Goal: Task Accomplishment & Management: Manage account settings

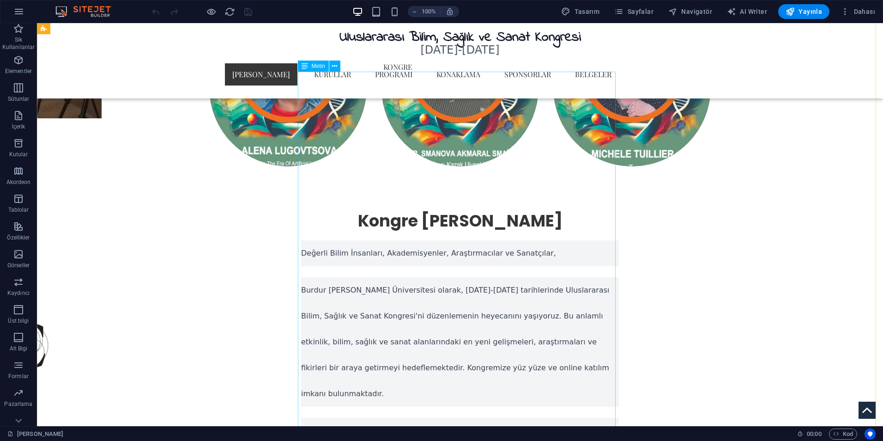
scroll to position [831, 0]
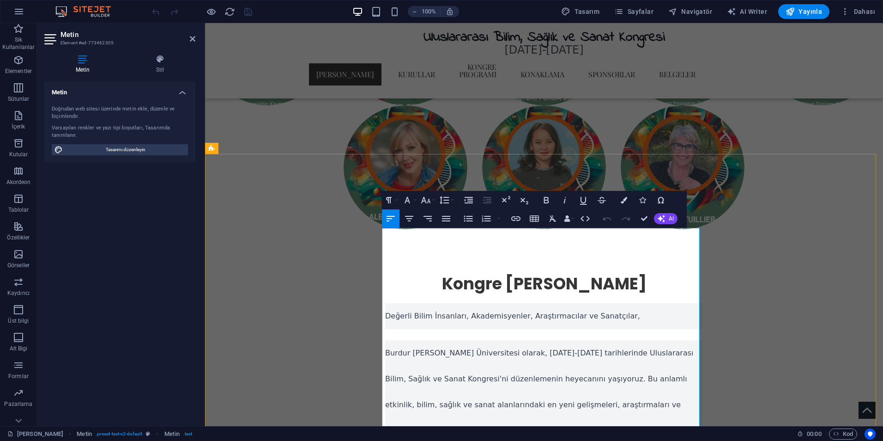
click at [490, 340] on p "Burdur [PERSON_NAME] Üniversitesi olarak, [DATE]-[DATE] tarihlerinde Uluslarara…" at bounding box center [544, 404] width 318 height 129
click at [450, 200] on button "Line Height" at bounding box center [446, 200] width 18 height 18
click at [466, 235] on link "Single" at bounding box center [457, 232] width 41 height 14
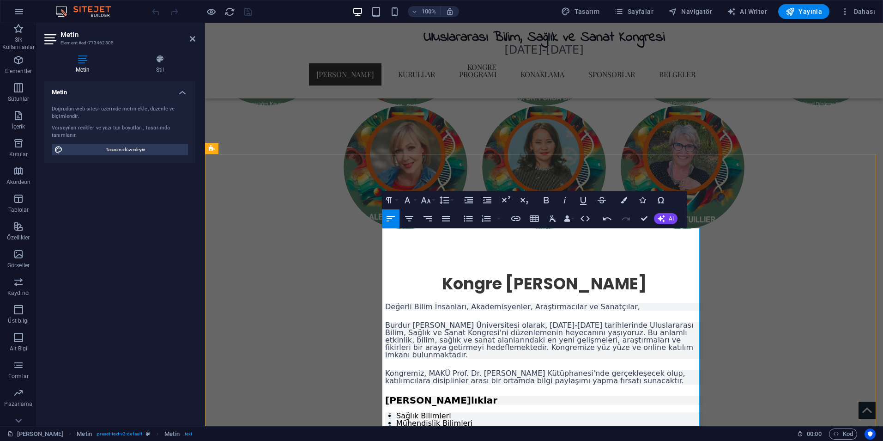
click at [496, 303] on div "Değerli Bilim İnsanları, Akademisyenler, Araştırmacılar ve Sanatçılar, Burdur M…" at bounding box center [544, 426] width 318 height 246
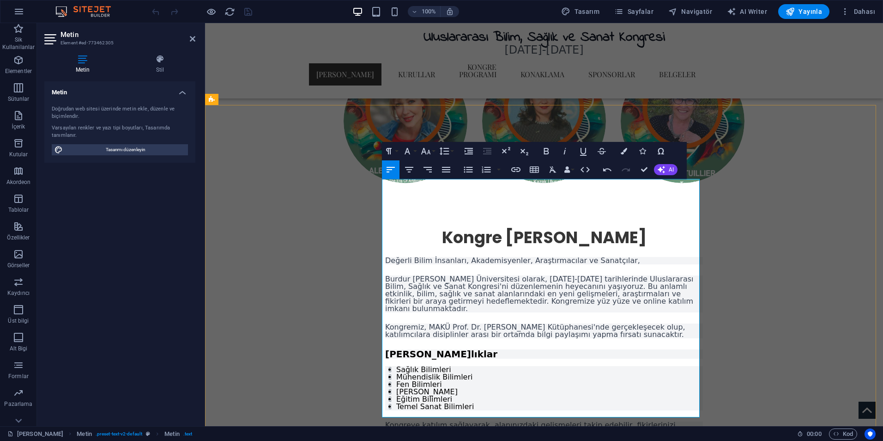
scroll to position [924, 0]
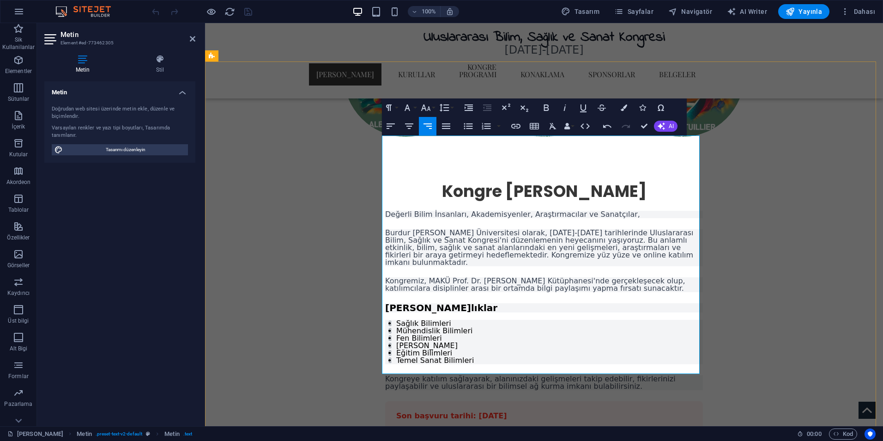
click at [535, 401] on div "Son başvuru tarihi: [DATE]" at bounding box center [544, 416] width 318 height 30
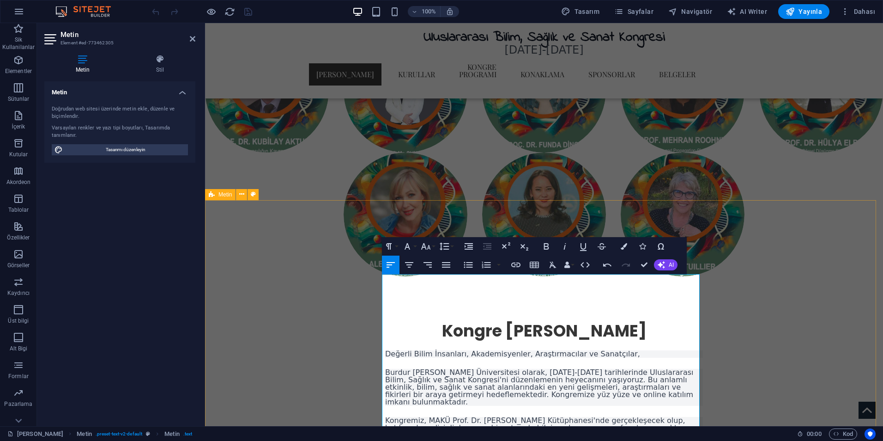
scroll to position [785, 0]
drag, startPoint x: 640, startPoint y: 265, endPoint x: 584, endPoint y: 266, distance: 55.9
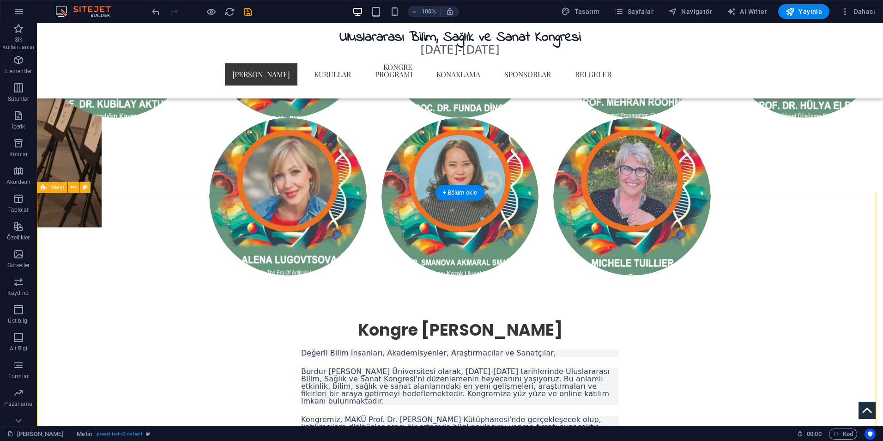
scroll to position [991, 0]
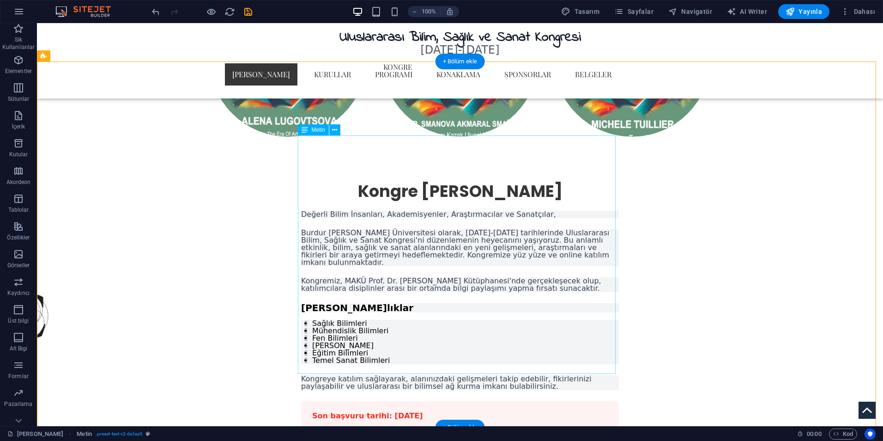
click at [575, 363] on div "Değerli Bilim İnsanları, Akademisyenler, Araştırmacılar ve Sanatçılar, Burdur M…" at bounding box center [460, 334] width 318 height 246
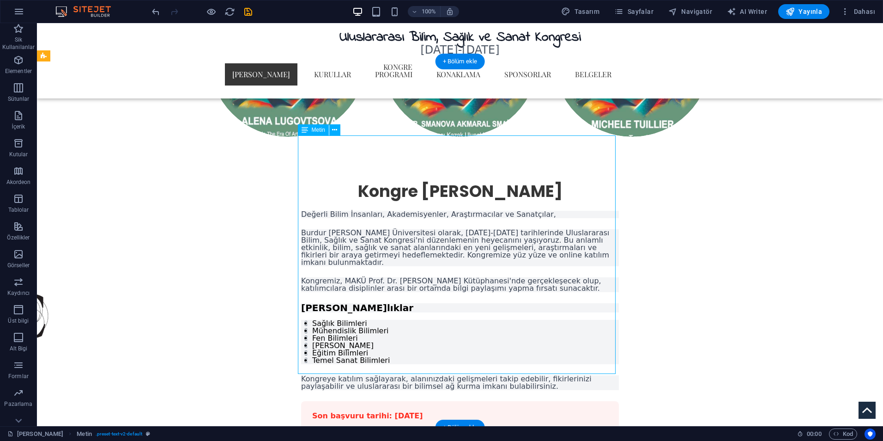
drag, startPoint x: 575, startPoint y: 363, endPoint x: 408, endPoint y: 363, distance: 167.6
click at [576, 363] on div "Değerli Bilim İnsanları, Akademisyenler, Araştırmacılar ve Sanatçılar, Burdur M…" at bounding box center [460, 334] width 318 height 246
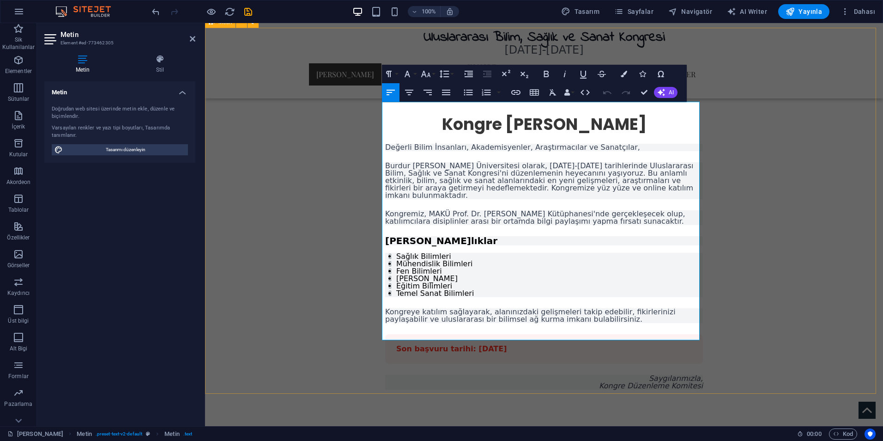
scroll to position [957, 0]
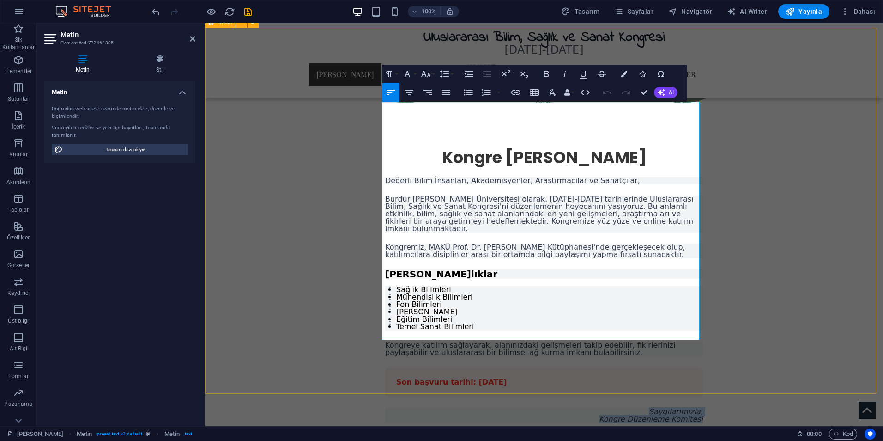
drag, startPoint x: 647, startPoint y: 325, endPoint x: 701, endPoint y: 338, distance: 55.7
click at [701, 338] on div "Kongre Daveti Değerli Bilim İnsanları, Akademisyenler, Araştırmacılar ve Sanatç…" at bounding box center [544, 289] width 678 height 373
click at [410, 92] on icon "button" at bounding box center [409, 93] width 8 height 6
click at [757, 293] on div "Kongre Daveti Değerli Bilim İnsanları, Akademisyenler, Araştırmacılar ve Sanatç…" at bounding box center [544, 289] width 678 height 373
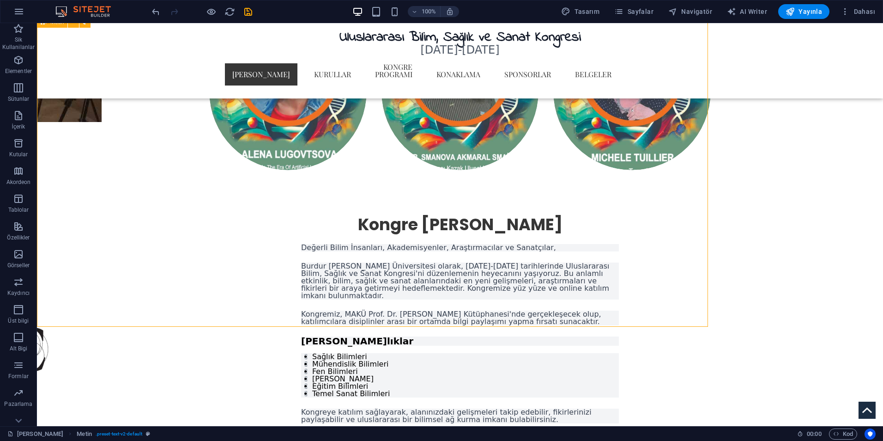
scroll to position [1024, 0]
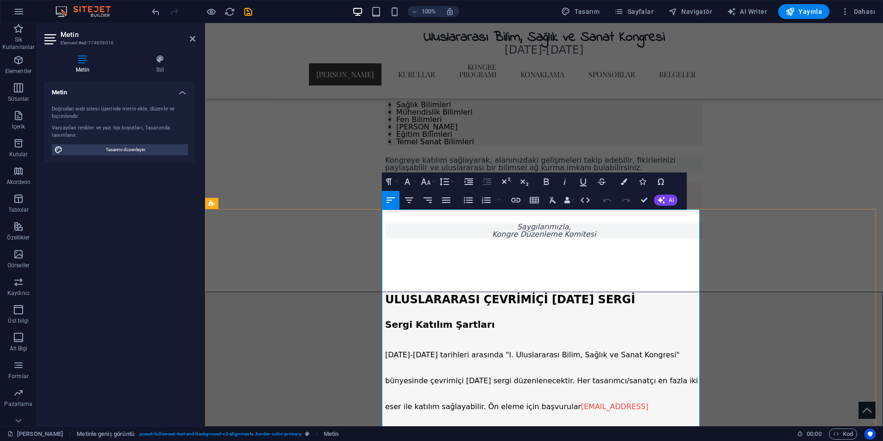
click at [450, 181] on button "Line Height" at bounding box center [446, 181] width 18 height 18
click at [458, 206] on link "Single" at bounding box center [457, 213] width 41 height 14
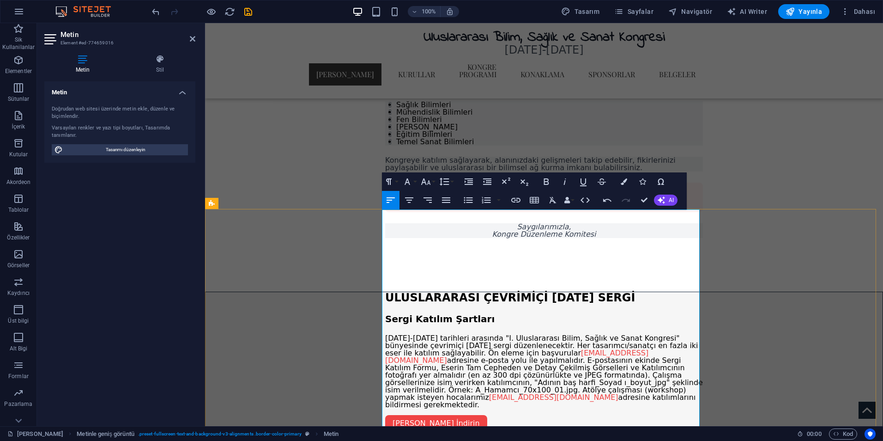
click at [576, 314] on h3 "Sergi Katılım Şartları" at bounding box center [544, 318] width 318 height 9
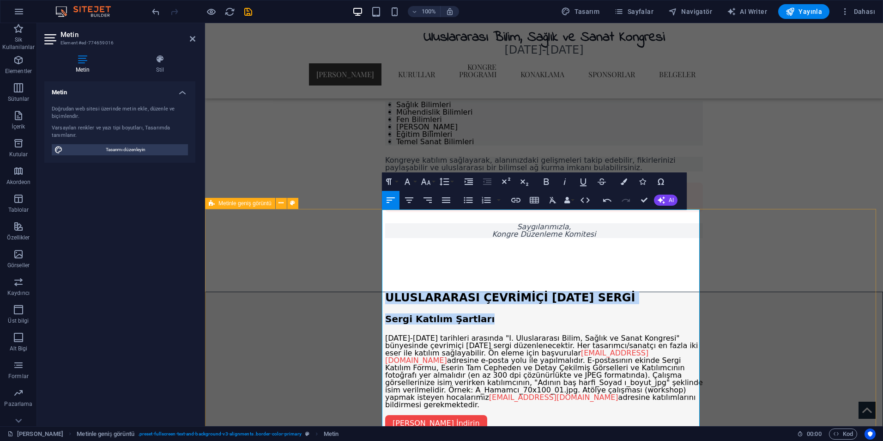
drag, startPoint x: 459, startPoint y: 231, endPoint x: 411, endPoint y: 210, distance: 51.7
click at [381, 291] on div "ULUSLARARASI ÇEVRİMİÇİ KARMA SERGİ Sergi Katılım Şartları 29-31 Mayıs 2025 tari…" at bounding box center [544, 413] width 678 height 245
click at [413, 199] on icon "button" at bounding box center [409, 199] width 11 height 11
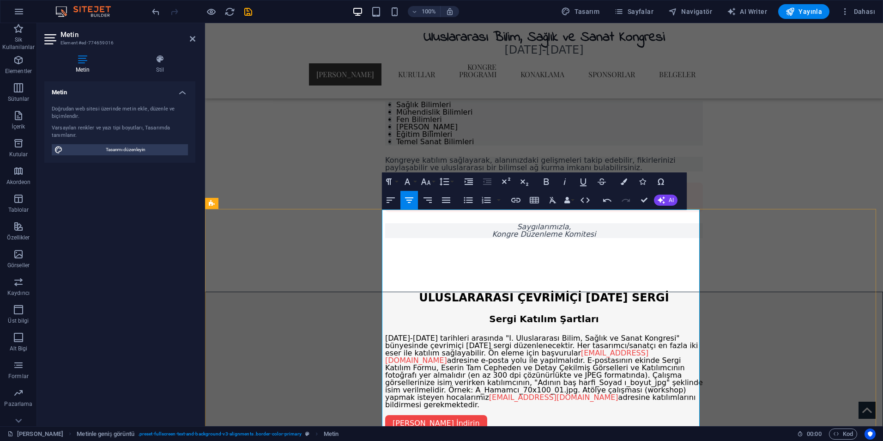
click at [573, 419] on div "[PERSON_NAME] İndirin" at bounding box center [544, 422] width 318 height 7
drag, startPoint x: 654, startPoint y: 313, endPoint x: 382, endPoint y: 254, distance: 278.2
click at [385, 292] on div "ULUSLARARASI ÇEVRİMİÇİ KARMA SERGİ Sergi Katılım Şartları 29-31 Mayıs 2025 tari…" at bounding box center [544, 408] width 318 height 233
click at [447, 203] on icon "button" at bounding box center [446, 199] width 11 height 11
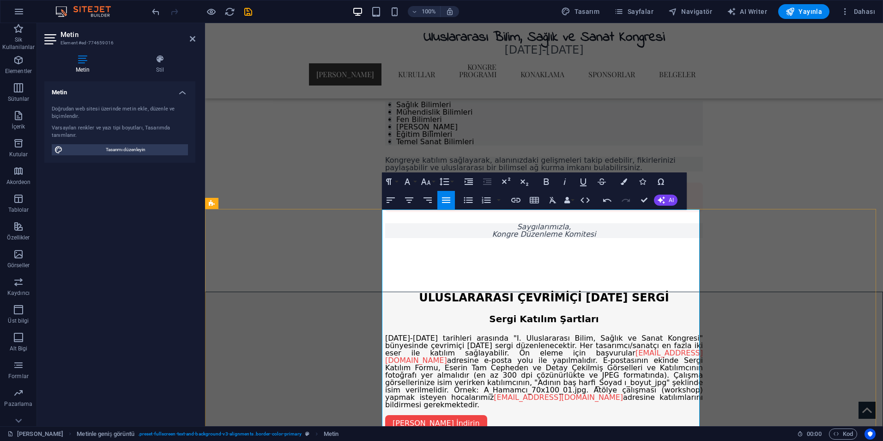
click at [605, 330] on div "ULUSLARARASI ÇEVRİMİÇİ KARMA SERGİ Sergi Katılım Şartları 29-31 Mayıs 2025 tari…" at bounding box center [544, 408] width 318 height 233
drag, startPoint x: 655, startPoint y: 312, endPoint x: 382, endPoint y: 253, distance: 279.1
click at [385, 292] on div "ULUSLARARASI ÇEVRİMİÇİ KARMA SERGİ Sergi Katılım Şartları 29-31 Mayıs 2025 tari…" at bounding box center [544, 408] width 318 height 233
click at [426, 183] on icon "button" at bounding box center [425, 181] width 11 height 11
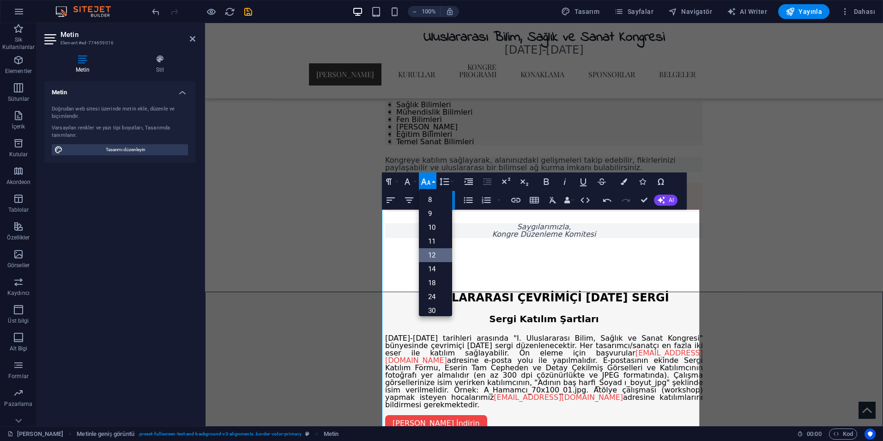
click at [438, 253] on link "12" at bounding box center [435, 255] width 33 height 14
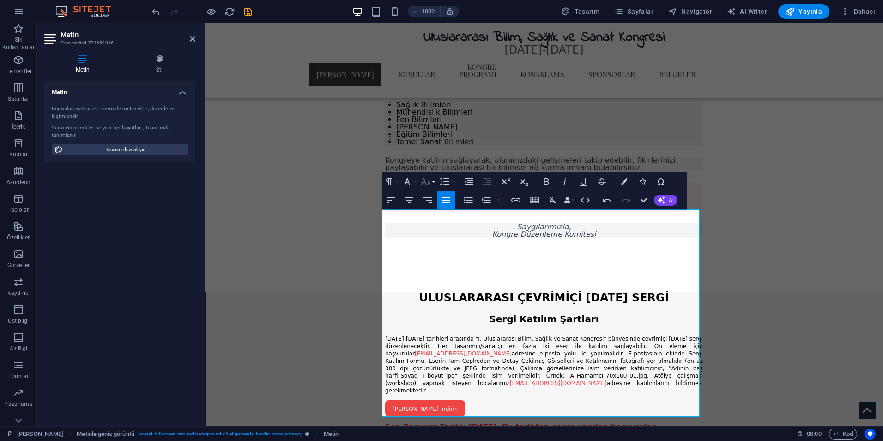
click at [433, 181] on button "Font Size" at bounding box center [428, 181] width 18 height 18
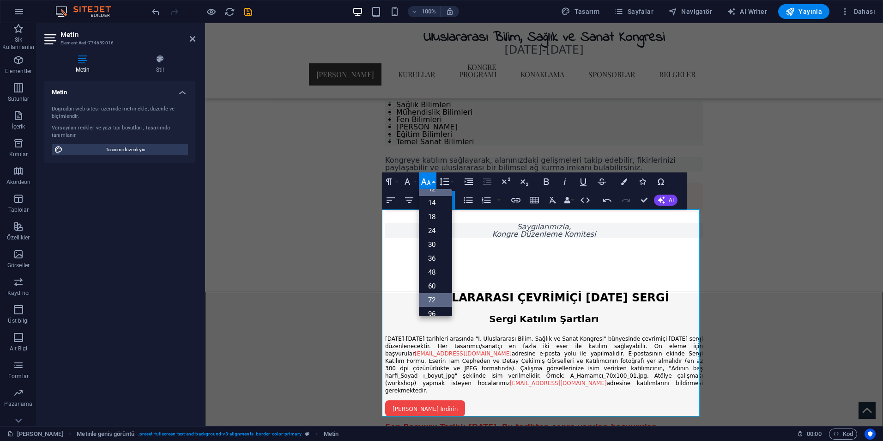
scroll to position [74, 0]
click at [435, 237] on link "30" at bounding box center [435, 236] width 33 height 14
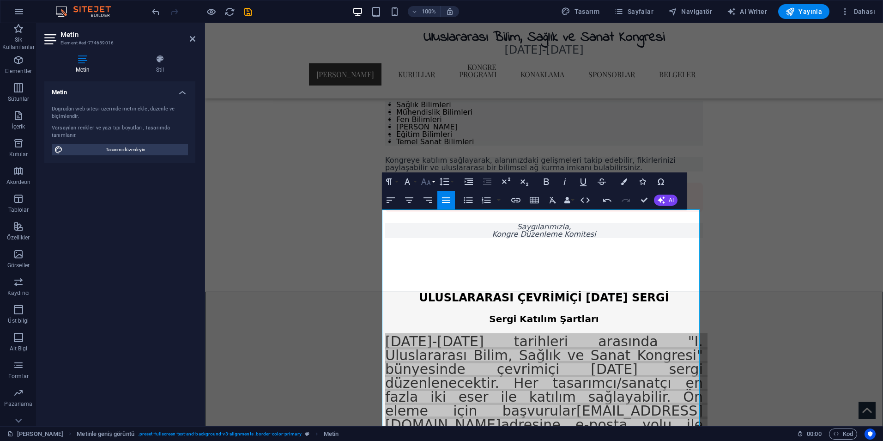
click at [424, 185] on icon "button" at bounding box center [425, 181] width 11 height 11
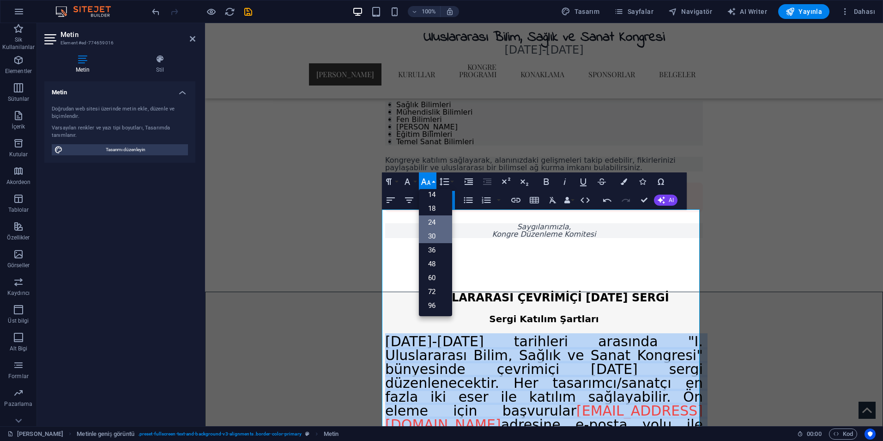
click at [438, 224] on link "24" at bounding box center [435, 222] width 33 height 14
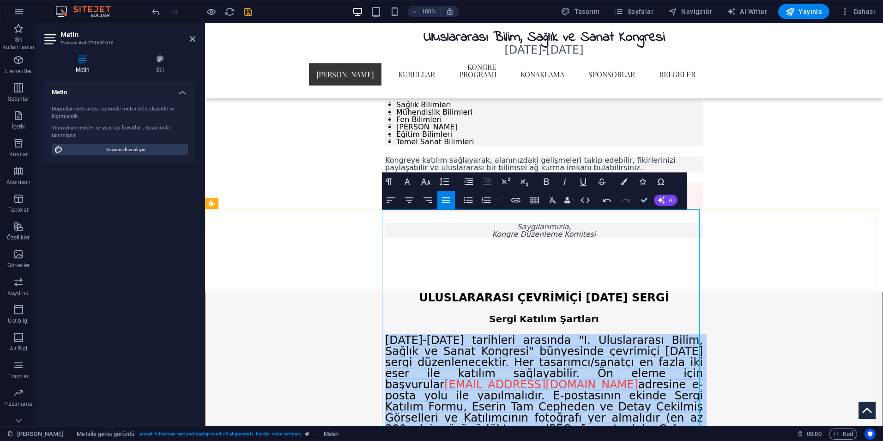
click at [621, 381] on p "29-31 Mayıs 2025 tarihleri arasında "I. Uluslararası Bilim, Sağlık ve Sanat Kon…" at bounding box center [544, 417] width 318 height 166
drag, startPoint x: 622, startPoint y: 380, endPoint x: 382, endPoint y: 260, distance: 267.6
click at [385, 334] on p "29-31 Mayıs 2025 tarihleri arasında "I. Uluslararası Bilim, Sağlık ve Sanat Kon…" at bounding box center [544, 417] width 318 height 166
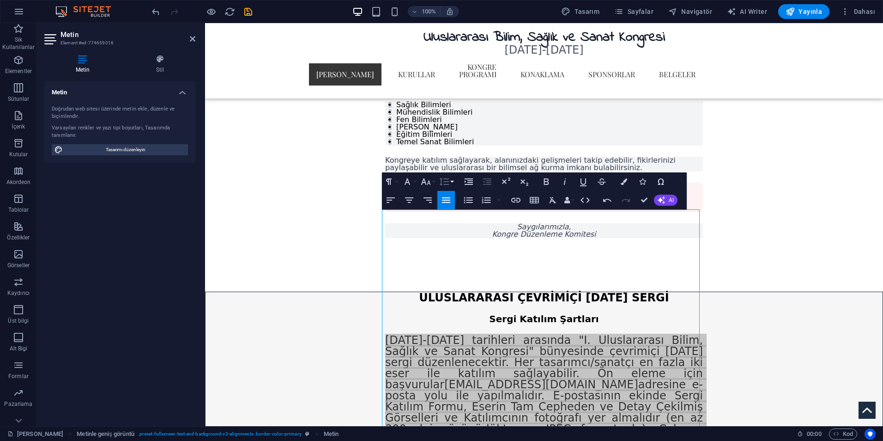
click at [445, 178] on icon "button" at bounding box center [444, 181] width 11 height 11
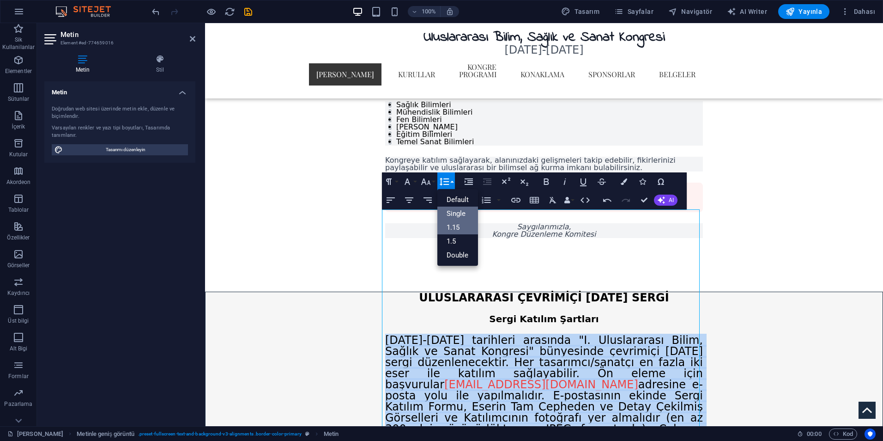
click at [458, 226] on link "1.15" at bounding box center [457, 227] width 41 height 14
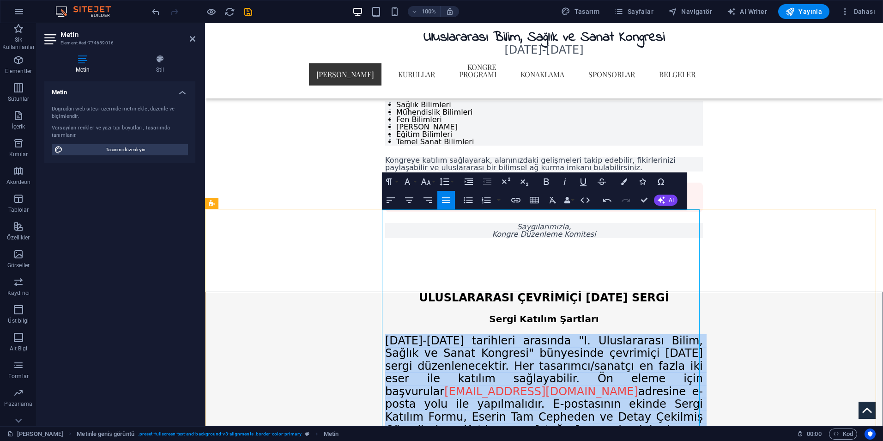
click at [622, 356] on span "29-31 Mayıs 2025 tarihleri arasında "I. Uluslararası Bilim, Sağlık ve Sanat Kon…" at bounding box center [544, 429] width 318 height 191
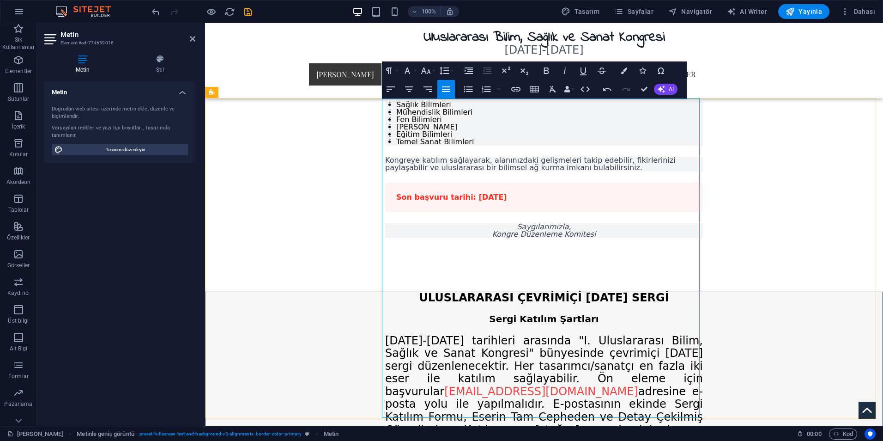
scroll to position [1281, 0]
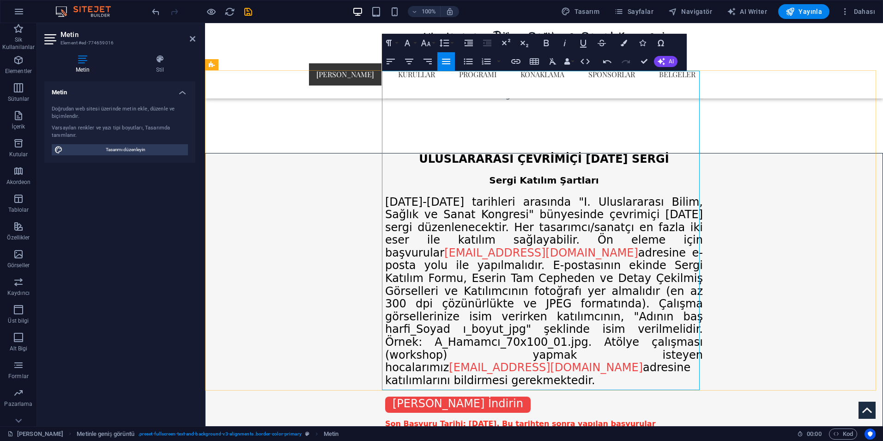
click at [515, 336] on div "ULUSLARARASI ÇEVRİMİÇİ KARMA SERGİ Sergi Katılım Şartları 29-31 Mayıs 2025 tari…" at bounding box center [544, 330] width 318 height 354
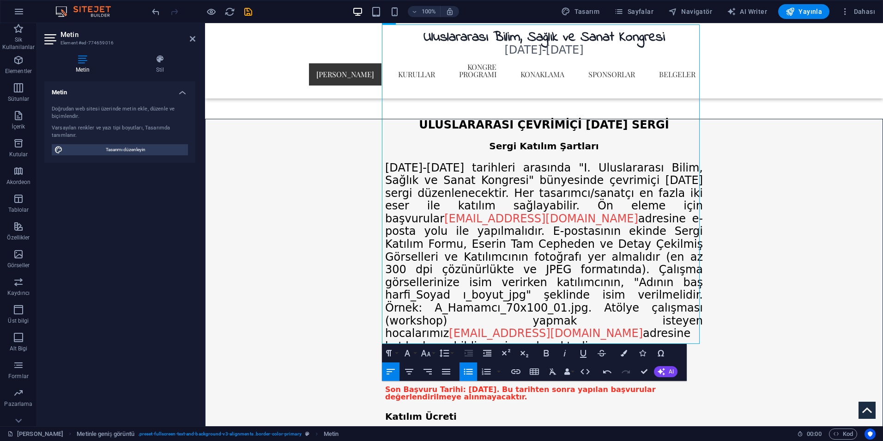
scroll to position [1327, 0]
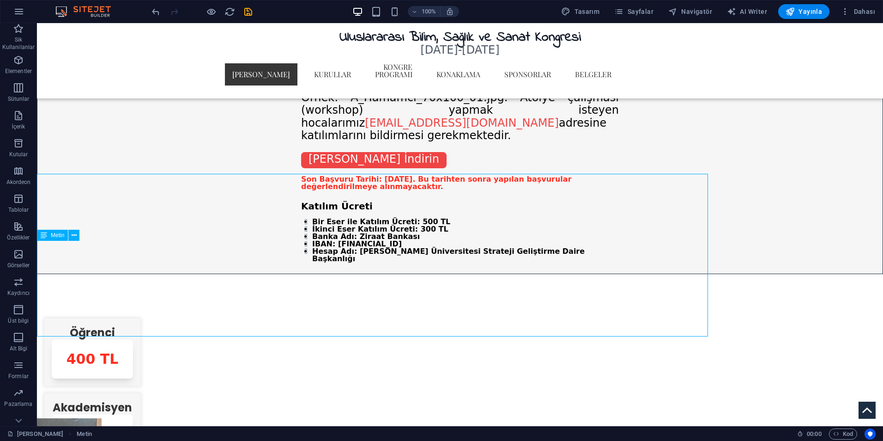
scroll to position [1861, 0]
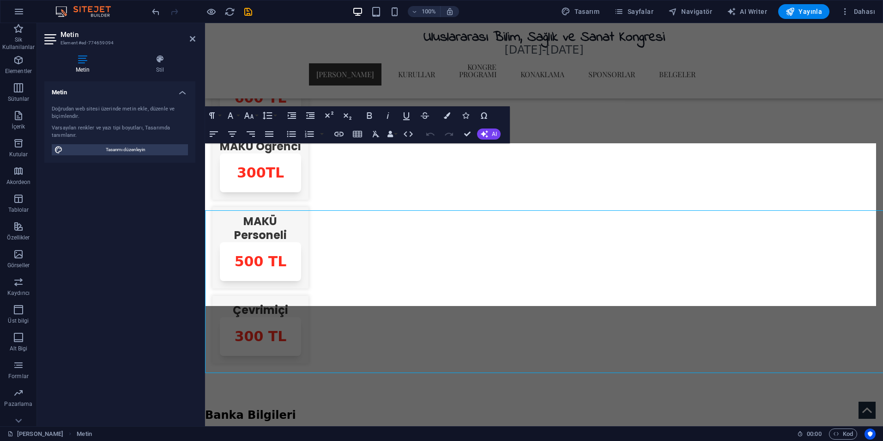
scroll to position [1794, 0]
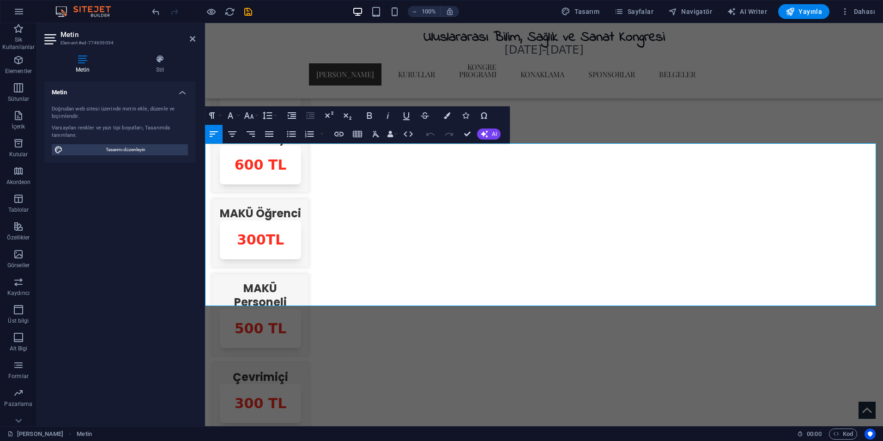
click at [271, 115] on icon "button" at bounding box center [267, 115] width 11 height 11
click at [290, 144] on link "Single" at bounding box center [280, 147] width 41 height 14
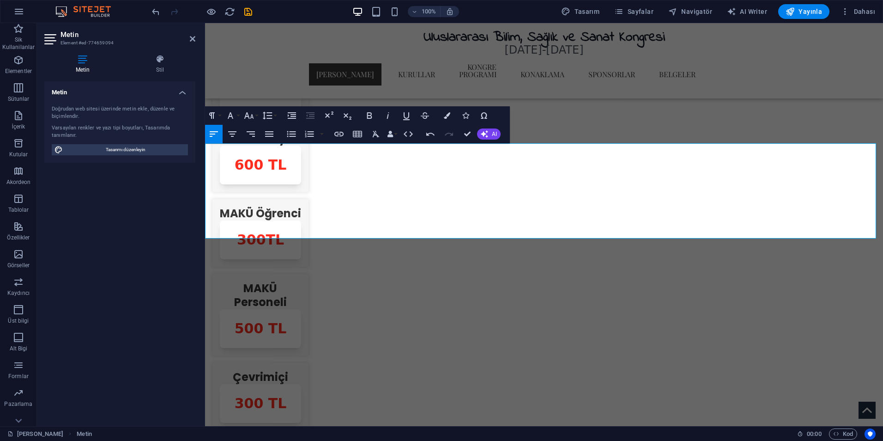
drag, startPoint x: 596, startPoint y: 207, endPoint x: 208, endPoint y: 151, distance: 392.4
click at [233, 134] on icon "button" at bounding box center [232, 133] width 11 height 11
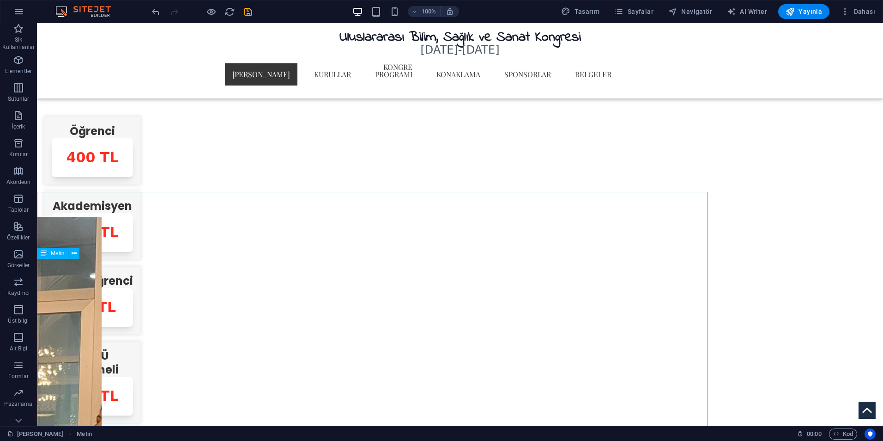
scroll to position [1861, 0]
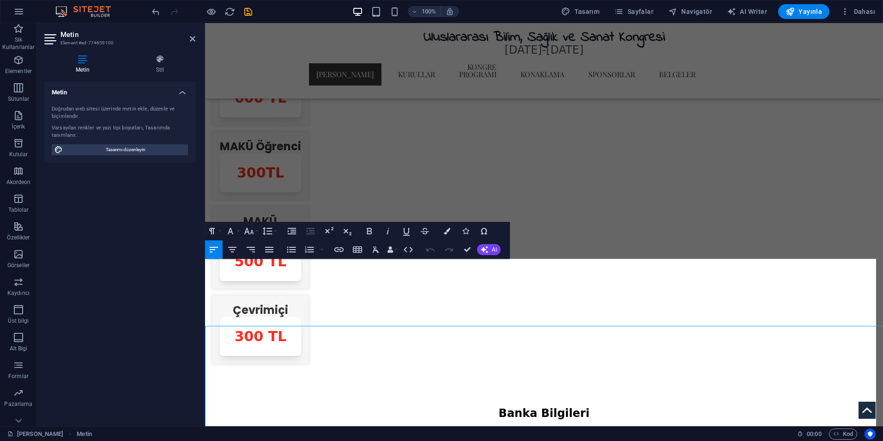
scroll to position [1794, 0]
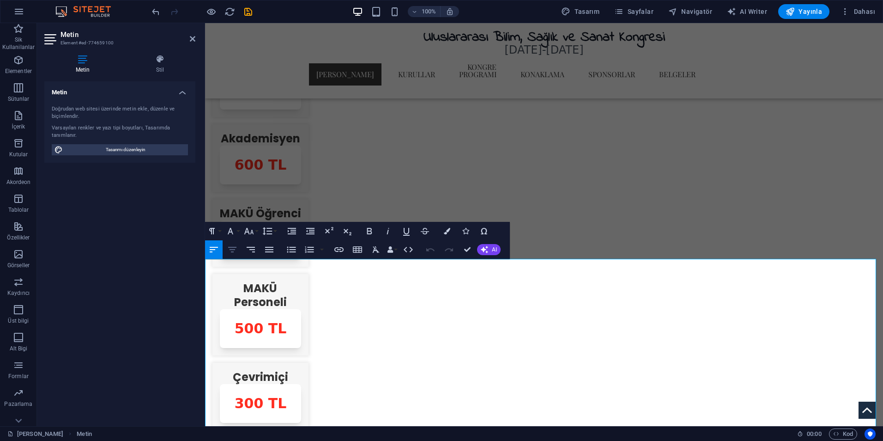
click at [228, 253] on icon "button" at bounding box center [232, 249] width 11 height 11
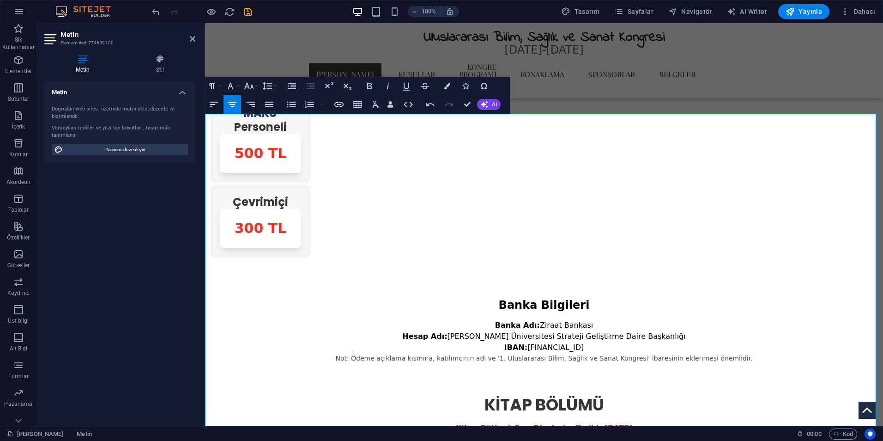
scroll to position [1978, 0]
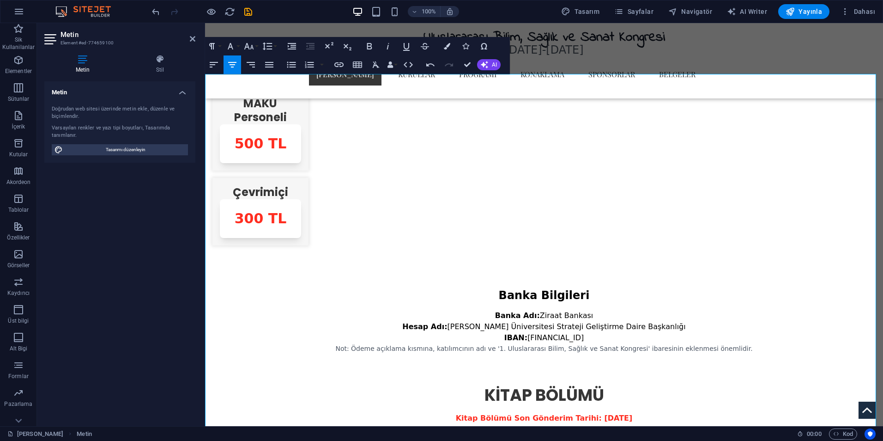
drag, startPoint x: 798, startPoint y: 113, endPoint x: 681, endPoint y: 125, distance: 118.4
click at [808, 431] on p "Kitap bölümü olarak yayınlanacak çalışmaların nterkes@mehmetakif.edu.tr e-posta…" at bounding box center [544, 444] width 678 height 26
click at [403, 52] on button "Underline" at bounding box center [407, 46] width 18 height 18
click at [443, 47] on button "Colors" at bounding box center [447, 46] width 18 height 18
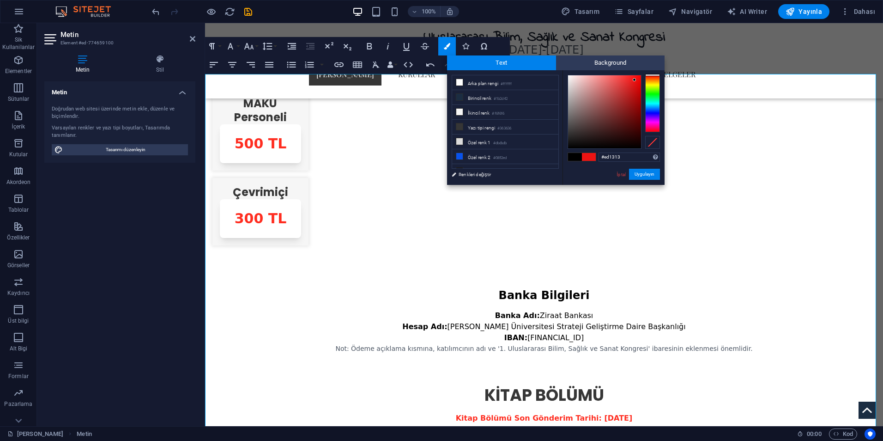
type input "#ed1212"
drag, startPoint x: 591, startPoint y: 92, endPoint x: 635, endPoint y: 80, distance: 45.5
click at [635, 80] on div at bounding box center [604, 111] width 73 height 73
click at [651, 172] on button "Uygulayın" at bounding box center [644, 174] width 31 height 11
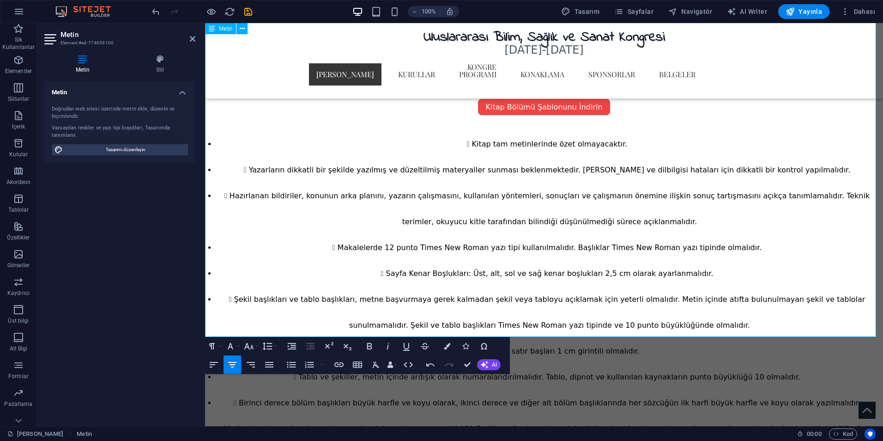
scroll to position [2440, 0]
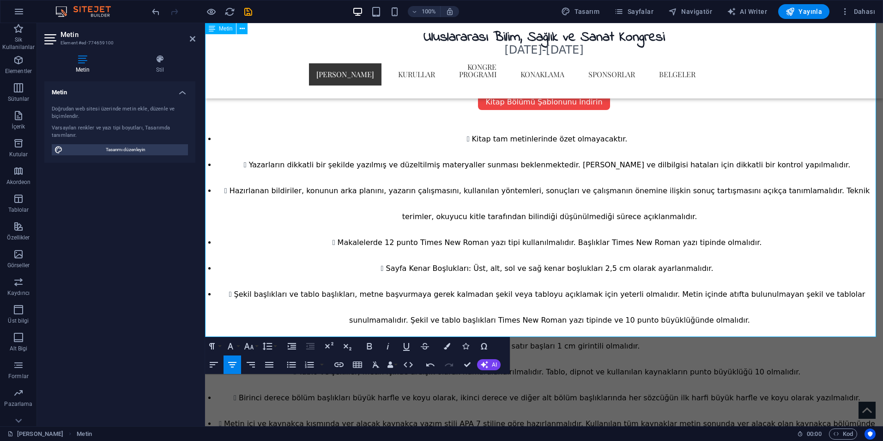
drag, startPoint x: 610, startPoint y: 328, endPoint x: 425, endPoint y: 266, distance: 195.0
click at [425, 266] on div "Kitap Bölümü Son Gönderim Tarihi: 1 Temmuz 2025 Kitap bölümü olarak yayınlanaca…" at bounding box center [544, 318] width 678 height 750
drag, startPoint x: 616, startPoint y: 323, endPoint x: 405, endPoint y: 263, distance: 220.0
click at [405, 263] on div "Kitap Bölümü Son Gönderim Tarihi: 1 Temmuz 2025 Kitap bölümü olarak yayınlanaca…" at bounding box center [544, 318] width 678 height 750
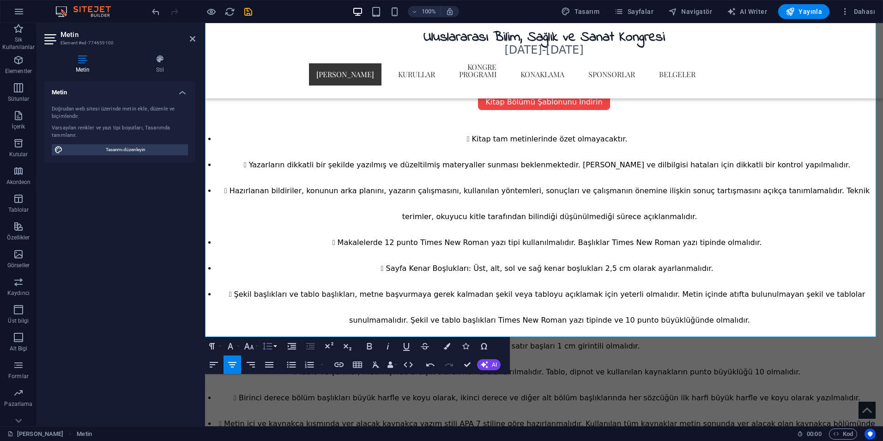
click at [277, 348] on button "Line Height" at bounding box center [269, 346] width 18 height 18
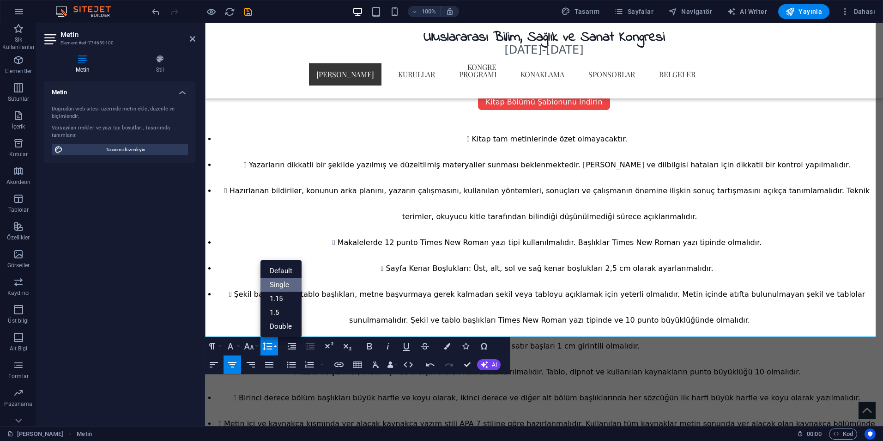
click at [281, 286] on link "Single" at bounding box center [280, 285] width 41 height 14
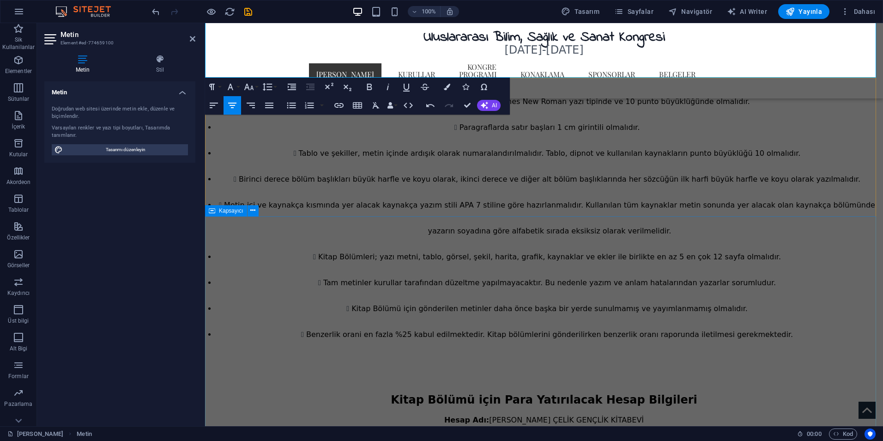
scroll to position [2671, 0]
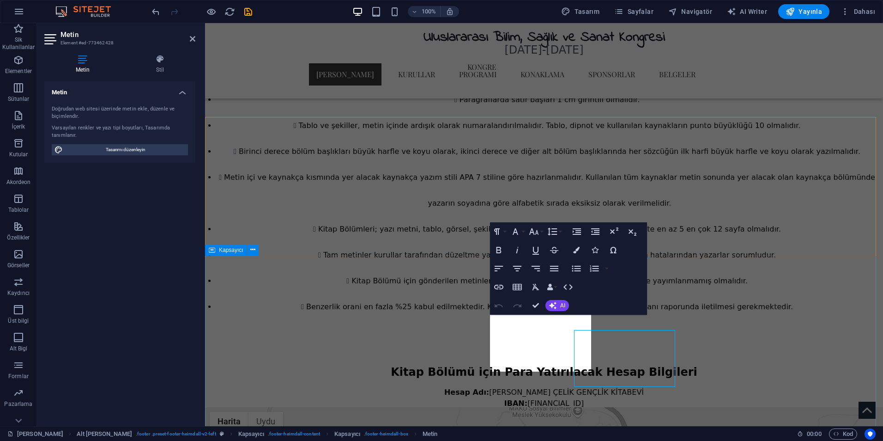
scroll to position [2619, 0]
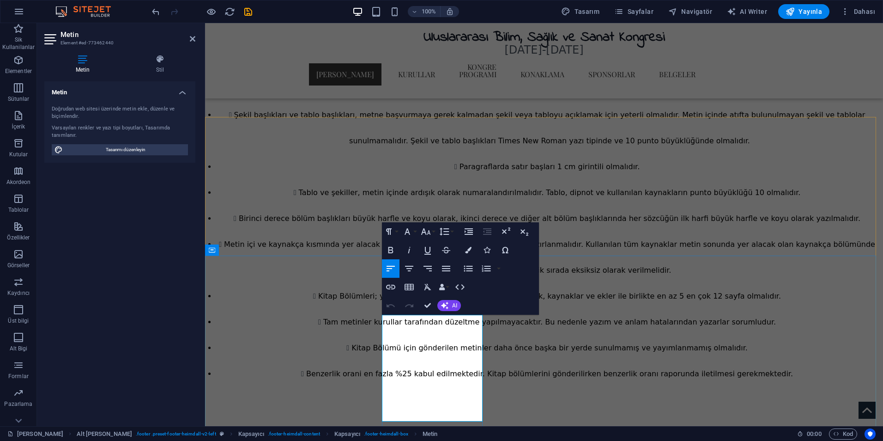
click at [448, 233] on icon "button" at bounding box center [444, 231] width 11 height 11
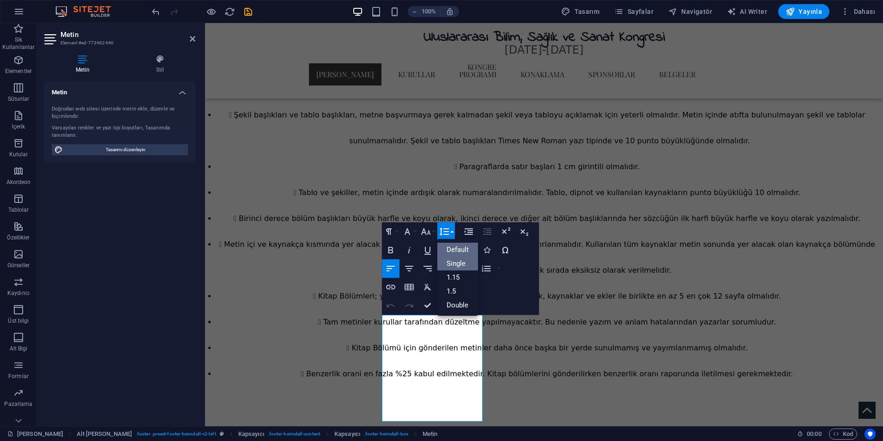
click at [456, 261] on link "Single" at bounding box center [457, 263] width 41 height 14
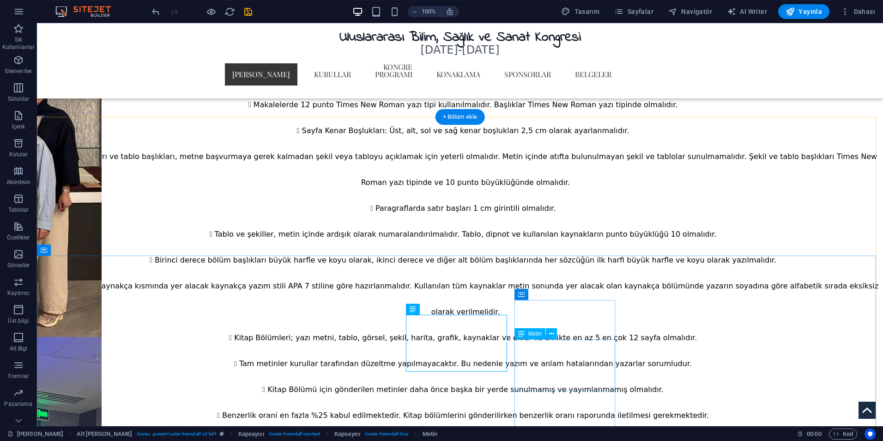
scroll to position [2635, 0]
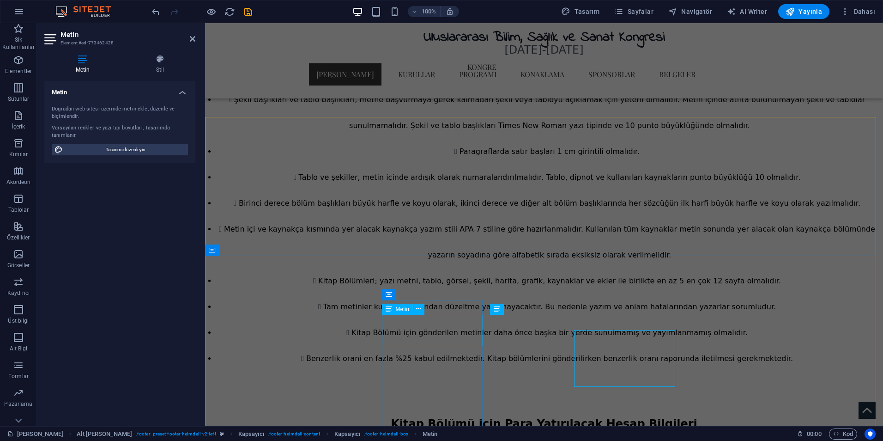
scroll to position [2619, 0]
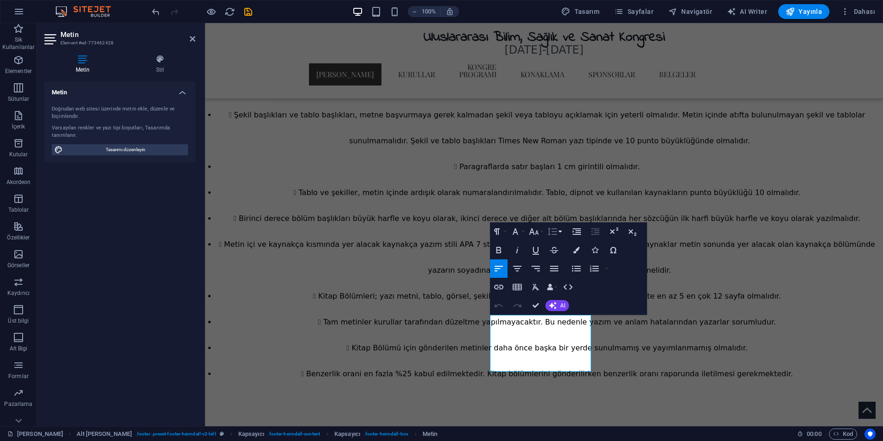
click at [560, 235] on button "Line Height" at bounding box center [554, 231] width 18 height 18
click at [570, 263] on link "Single" at bounding box center [565, 263] width 41 height 14
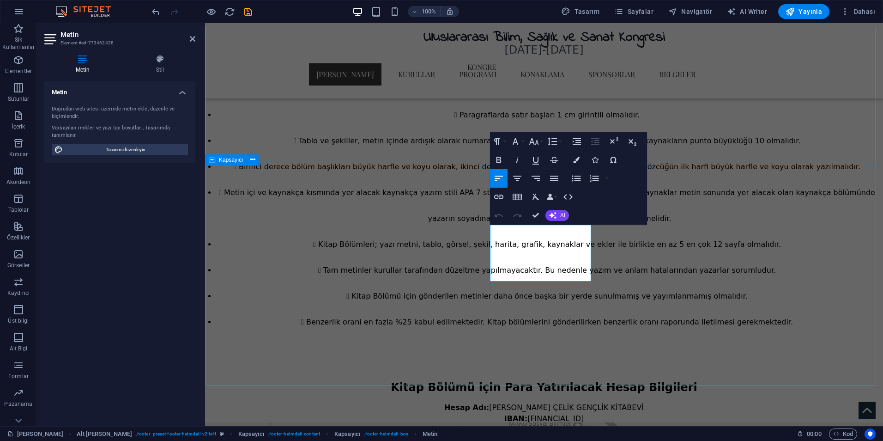
scroll to position [2712, 0]
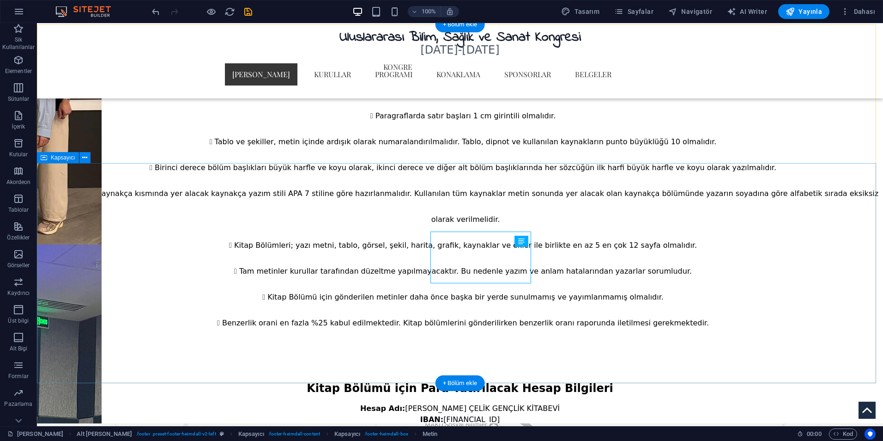
scroll to position [2727, 0]
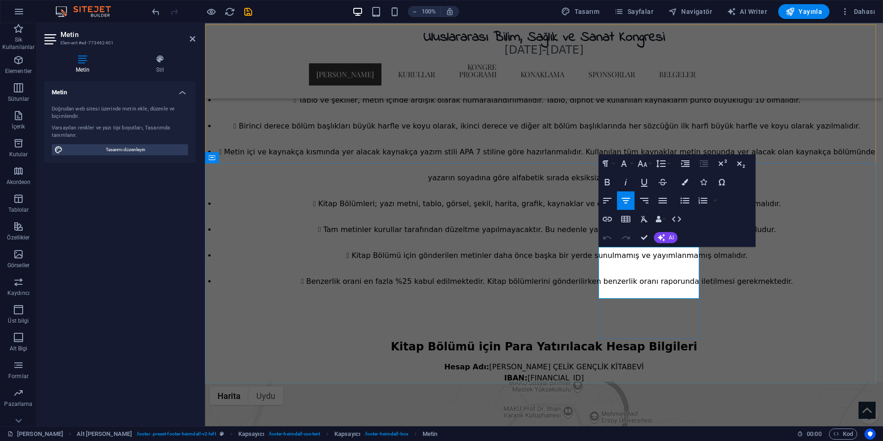
click at [641, 164] on icon "button" at bounding box center [643, 163] width 10 height 6
click at [660, 165] on icon "button" at bounding box center [660, 163] width 11 height 11
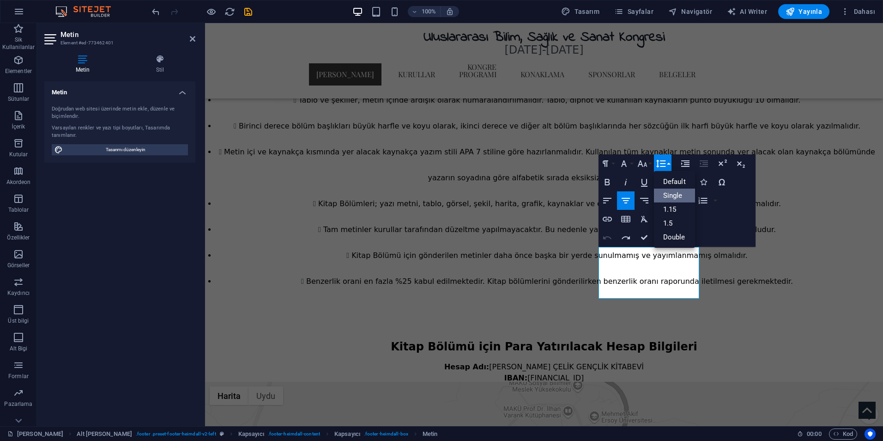
click at [670, 197] on link "Single" at bounding box center [674, 195] width 41 height 14
click at [664, 171] on button "Line Height" at bounding box center [663, 163] width 18 height 18
click at [671, 209] on link "1.15" at bounding box center [674, 209] width 41 height 14
click at [664, 165] on icon "button" at bounding box center [660, 163] width 11 height 11
click at [673, 184] on link "Default" at bounding box center [674, 182] width 41 height 14
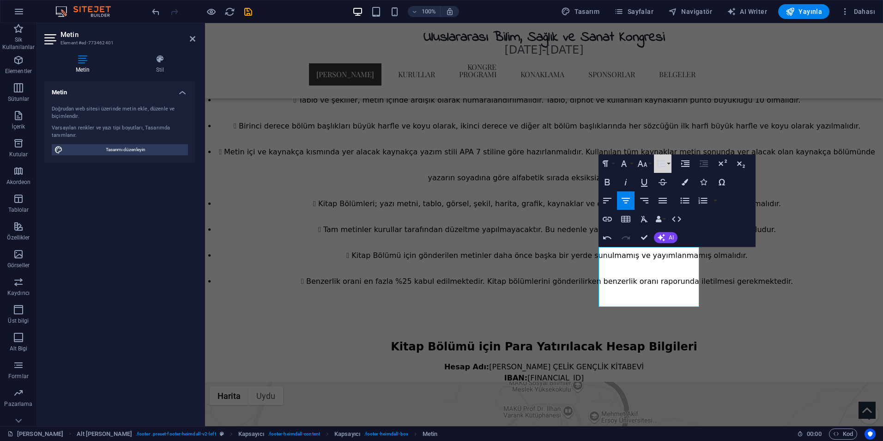
drag, startPoint x: 663, startPoint y: 163, endPoint x: 665, endPoint y: 177, distance: 14.4
click at [663, 163] on icon "button" at bounding box center [661, 163] width 10 height 8
click at [682, 209] on link "1.15" at bounding box center [674, 209] width 41 height 14
click at [666, 168] on icon "button" at bounding box center [660, 163] width 11 height 11
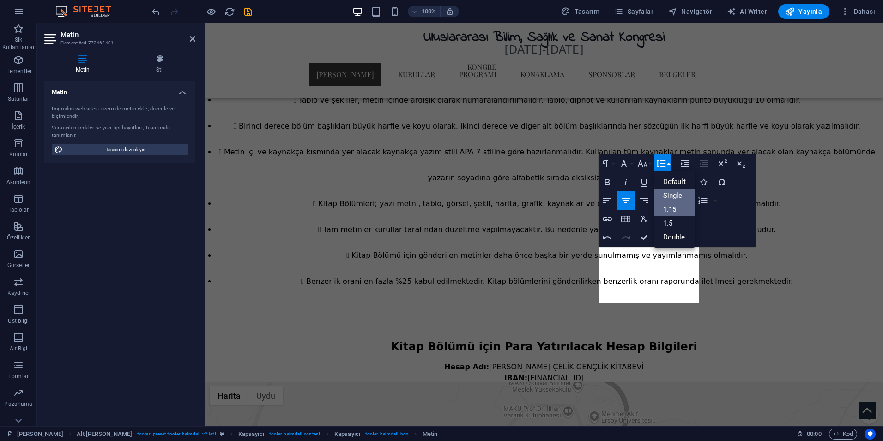
click at [672, 195] on link "Single" at bounding box center [674, 195] width 41 height 14
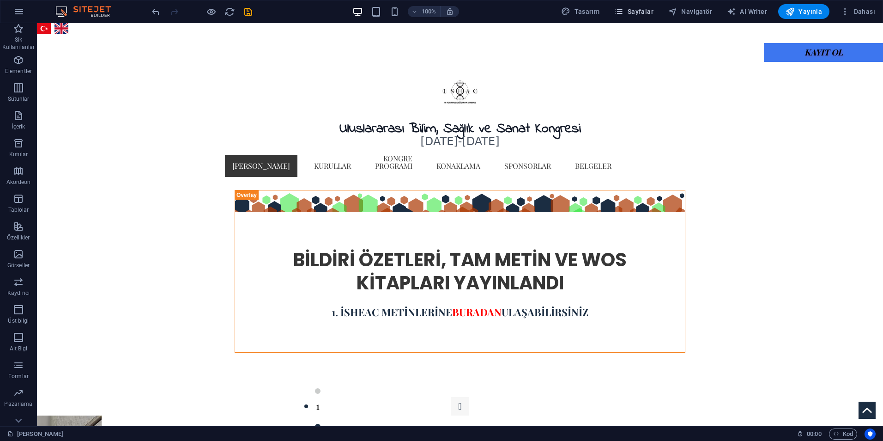
click at [636, 10] on span "Sayfalar" at bounding box center [633, 11] width 39 height 9
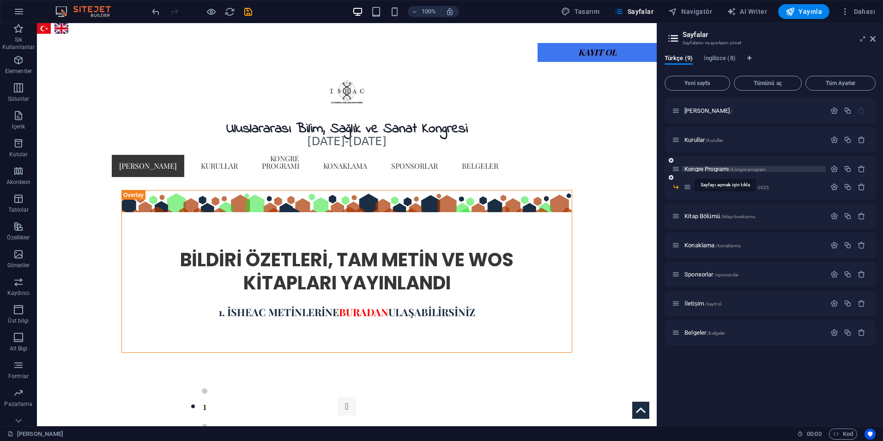
click at [708, 169] on span "Kongre Programı /kongre-program" at bounding box center [724, 168] width 81 height 7
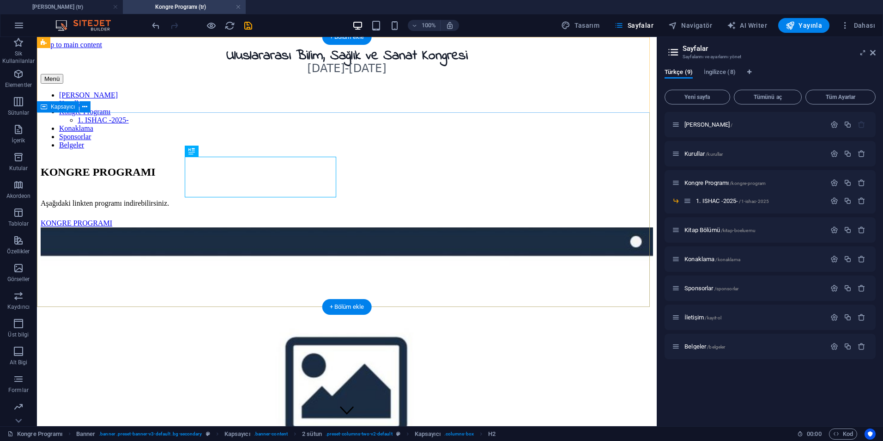
click at [204, 272] on div "KONGRE PROGRAMI Aşağıdaki linkten programı indirebilirsiniz. KONGRE PROGRAMI" at bounding box center [347, 350] width 612 height 386
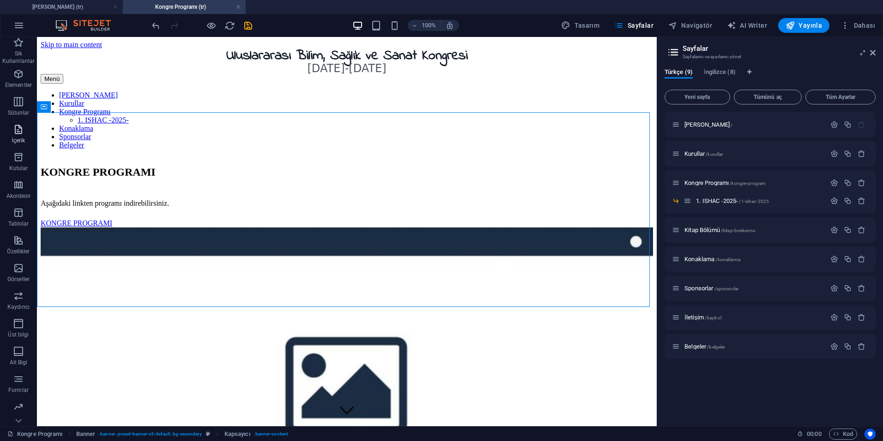
click at [18, 134] on icon "button" at bounding box center [18, 129] width 11 height 11
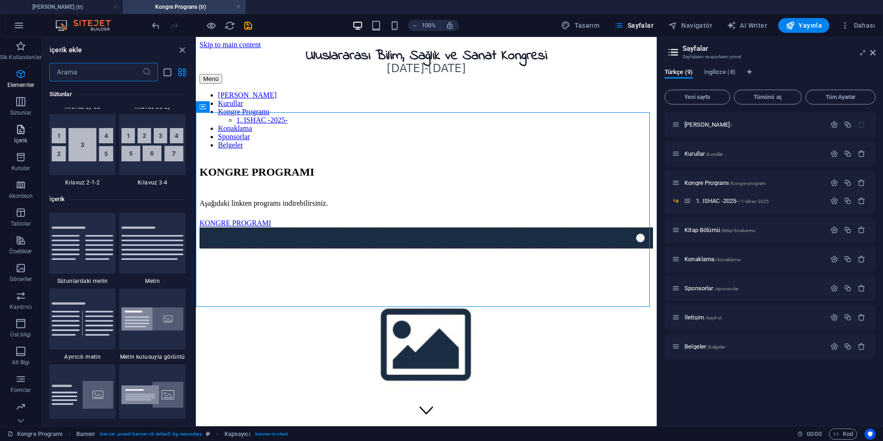
scroll to position [1616, 0]
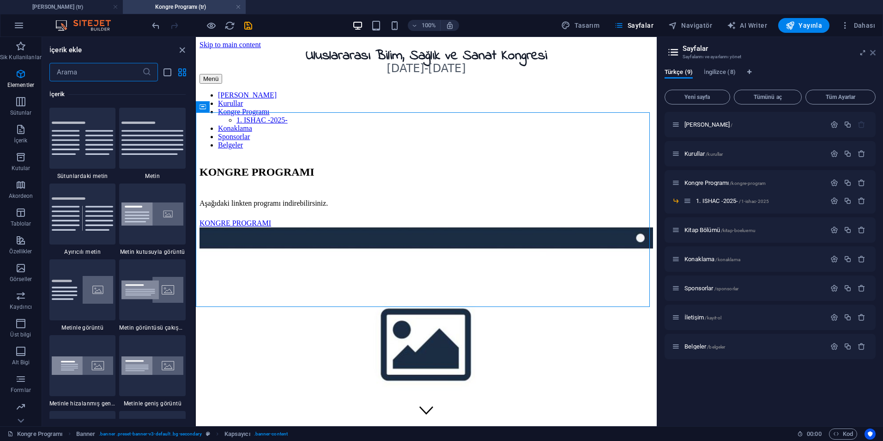
click at [872, 49] on icon at bounding box center [873, 52] width 6 height 7
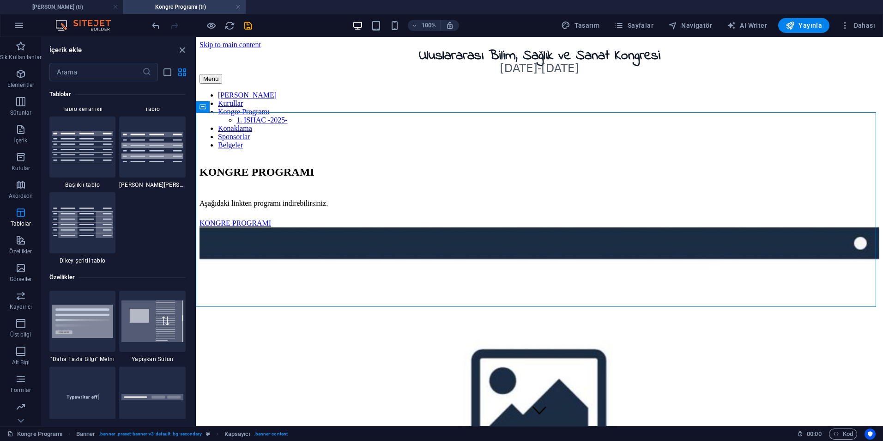
scroll to position [3463, 0]
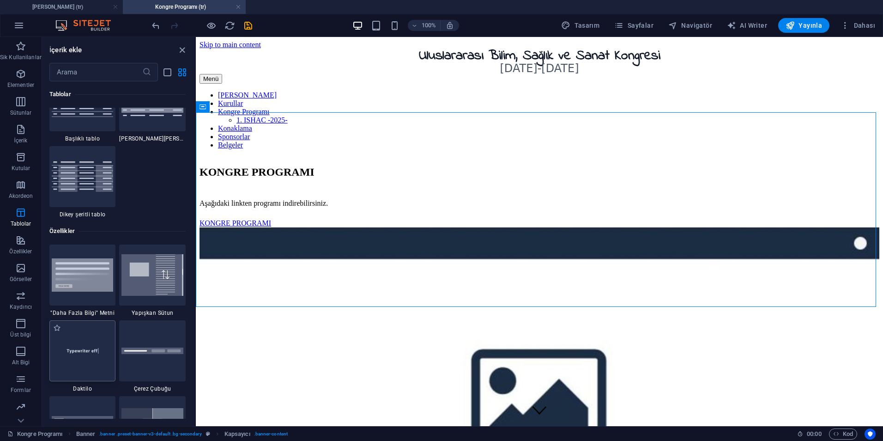
click at [86, 362] on img at bounding box center [83, 350] width 62 height 41
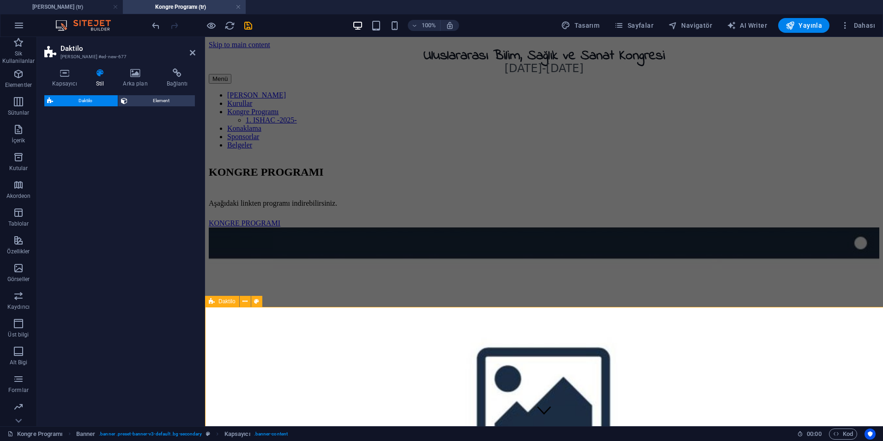
drag, startPoint x: 675, startPoint y: 358, endPoint x: 465, endPoint y: 327, distance: 212.8
select select "ms"
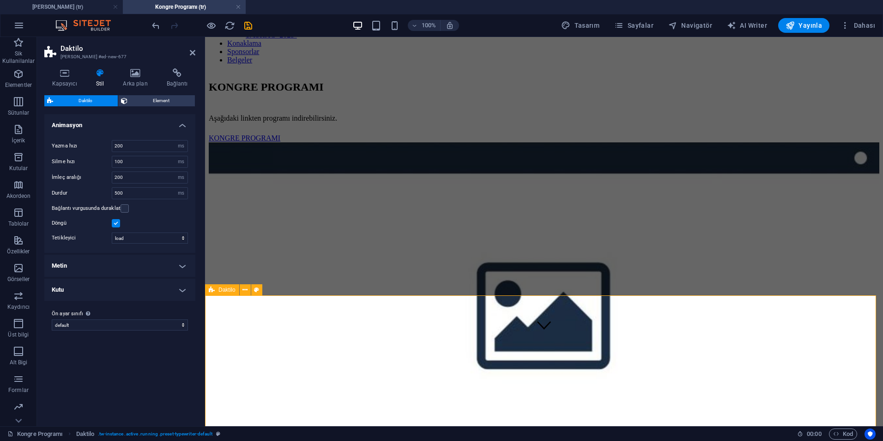
scroll to position [92, 0]
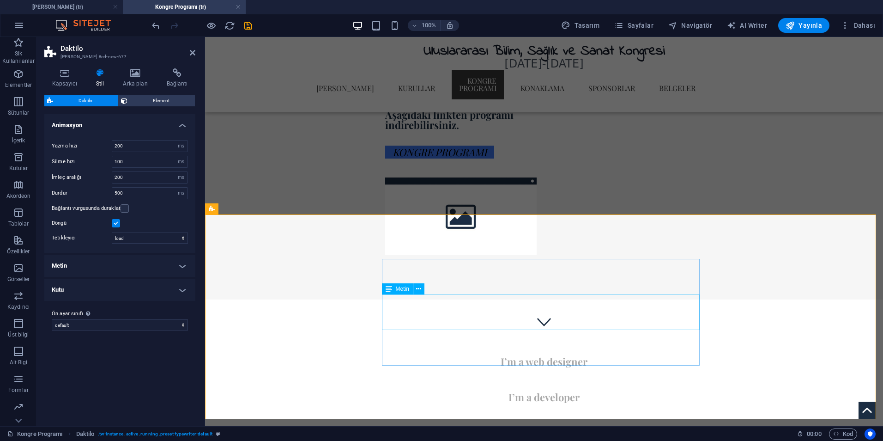
click at [578, 379] on div "I’m a developer" at bounding box center [544, 397] width 318 height 36
click at [593, 344] on div "I’m a web designer" at bounding box center [544, 362] width 318 height 36
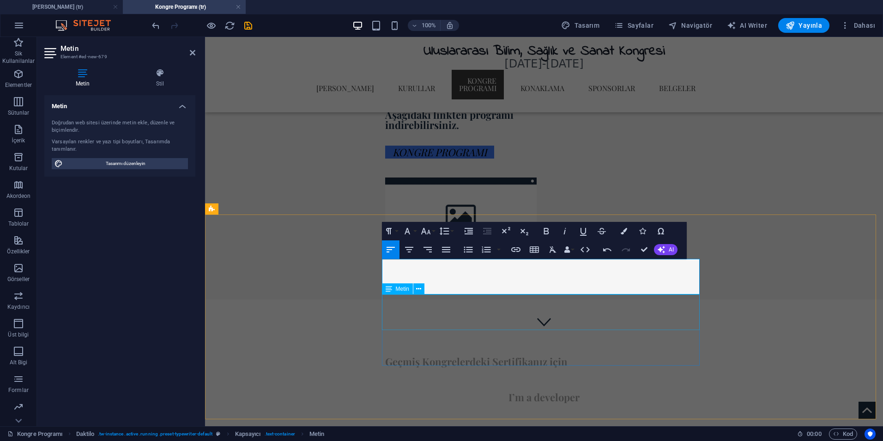
click at [538, 379] on div "I’m a developer" at bounding box center [544, 397] width 318 height 36
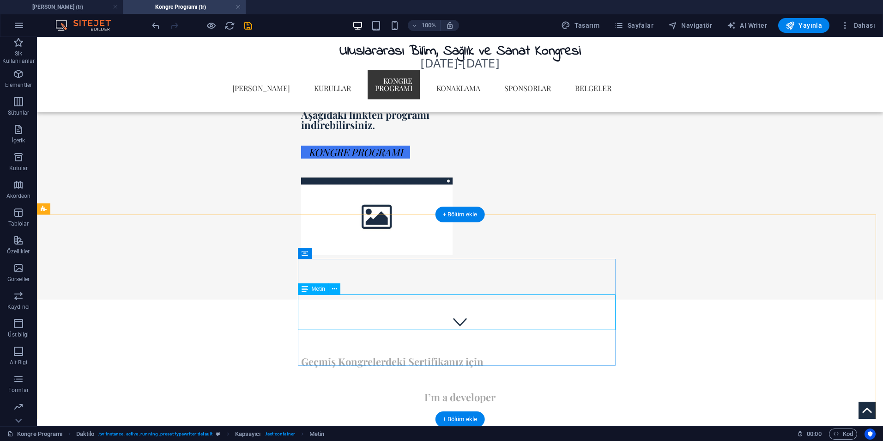
click at [464, 379] on div "I’m a developer" at bounding box center [460, 397] width 318 height 36
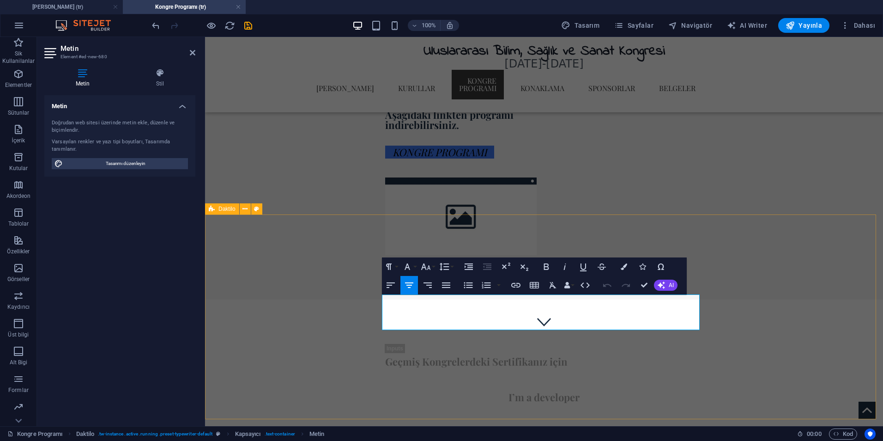
click at [760, 302] on div "Geçmiş Kongrelerdeki Sertifikanız için I’m a developer I’m creative I’m a web d…" at bounding box center [544, 401] width 678 height 205
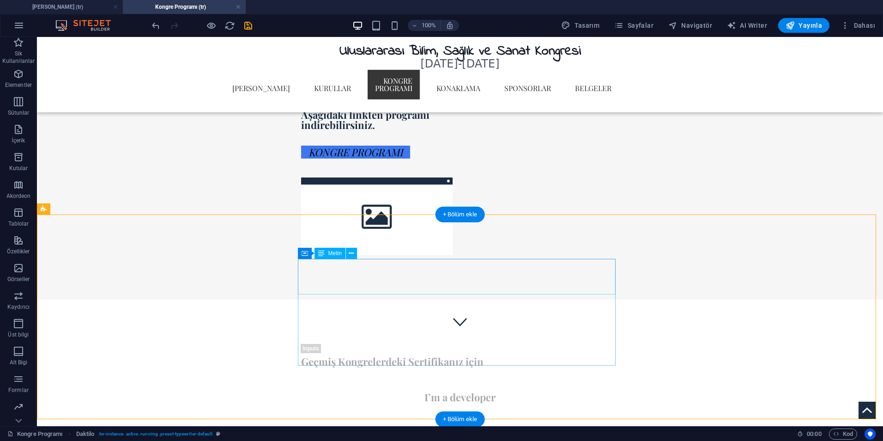
click at [440, 344] on div "Geçmiş Kongrelerdeki Sertifikanız için" at bounding box center [460, 362] width 318 height 36
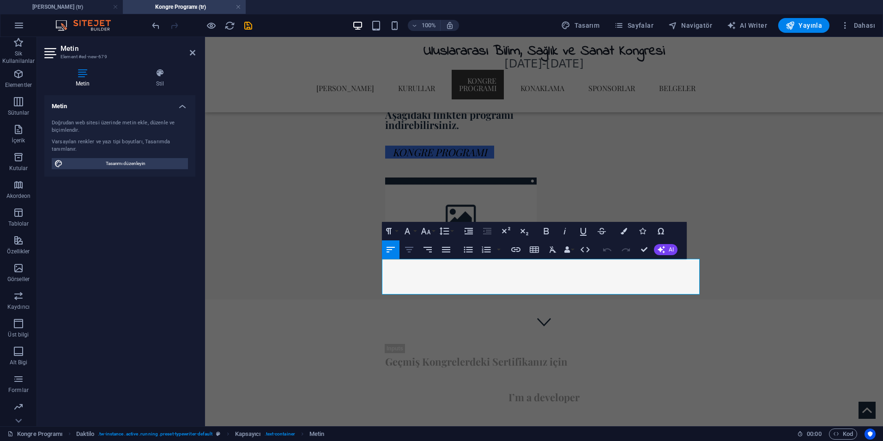
click at [410, 248] on icon "button" at bounding box center [409, 249] width 11 height 11
click at [753, 310] on div "Geçmiş Kongrelerdeki Sertifikanız için I’m a developer I’m creative I’m a web de" at bounding box center [544, 401] width 678 height 205
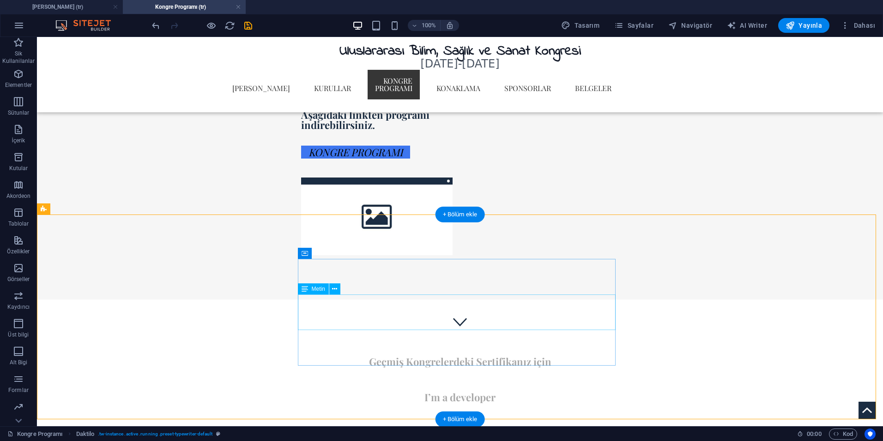
click at [487, 379] on div "I’m a developer" at bounding box center [460, 397] width 318 height 36
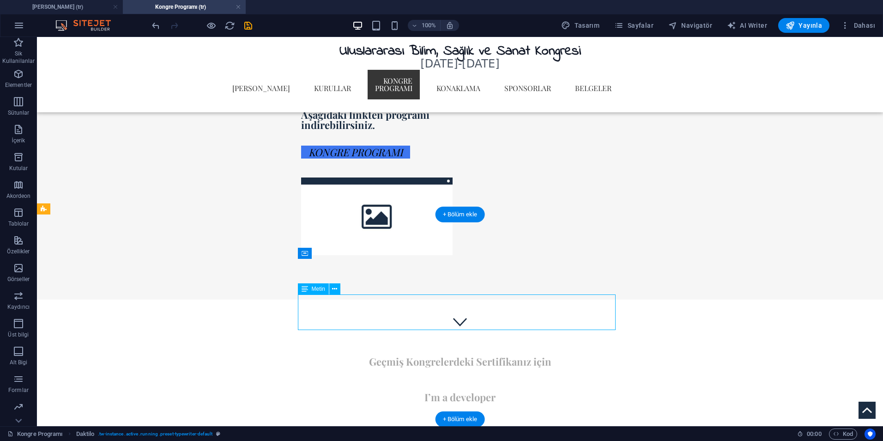
click at [487, 379] on div "I’m a developer" at bounding box center [460, 397] width 318 height 36
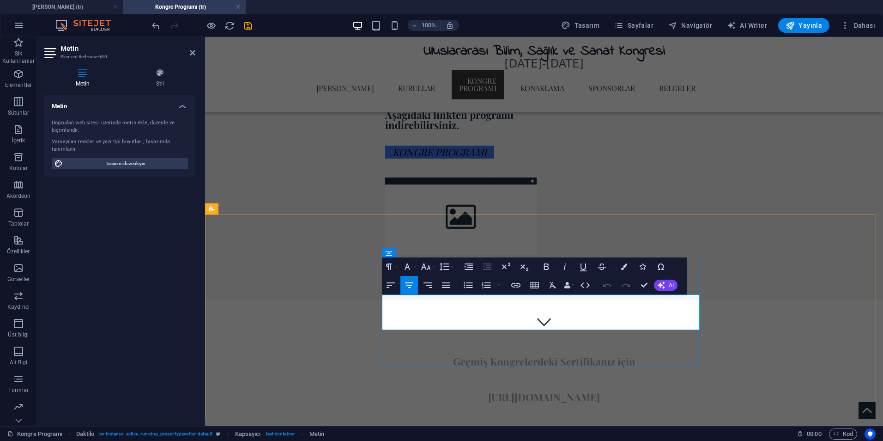
scroll to position [817, 6]
drag, startPoint x: 611, startPoint y: 247, endPoint x: 648, endPoint y: 284, distance: 52.6
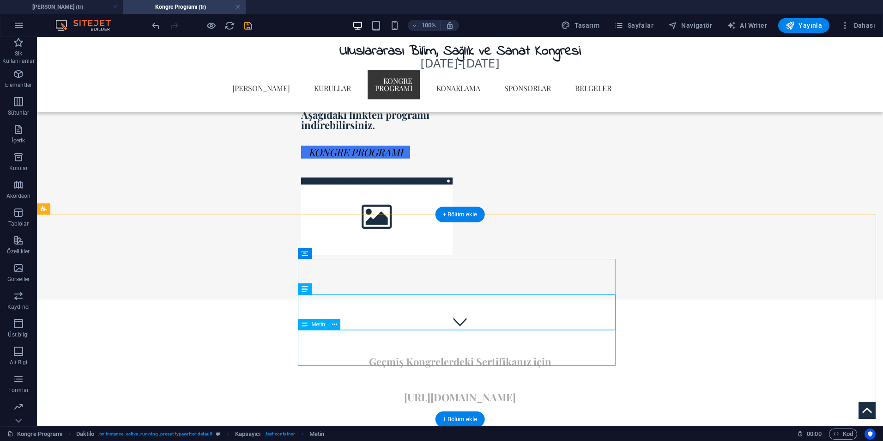
click at [465, 415] on div "I’m creative" at bounding box center [460, 433] width 318 height 36
click at [463, 415] on div "I’m creative" at bounding box center [460, 433] width 318 height 36
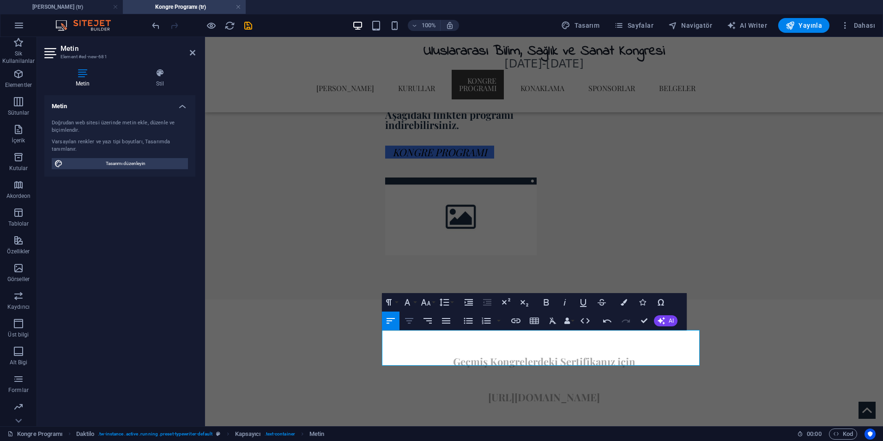
click at [410, 315] on icon "button" at bounding box center [409, 320] width 11 height 11
click at [762, 346] on div "Geçmiş Kongrelerdeki Sertifikanız için https://isheac.com/tr/1-ishac-2025/serti…" at bounding box center [544, 401] width 678 height 205
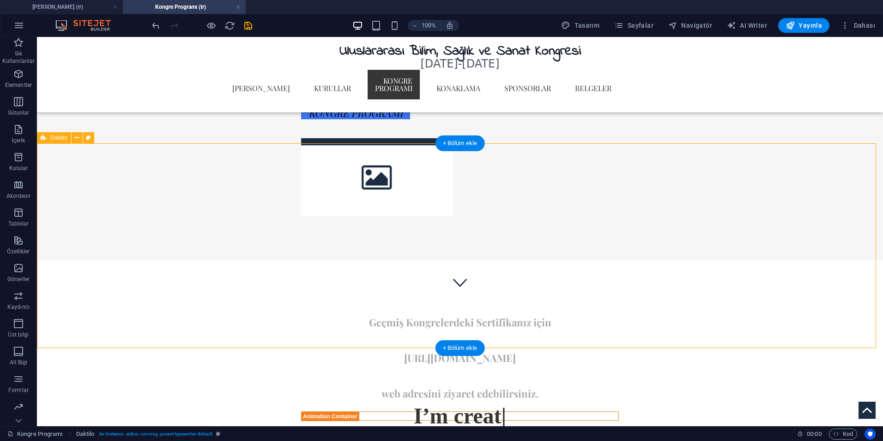
scroll to position [185, 0]
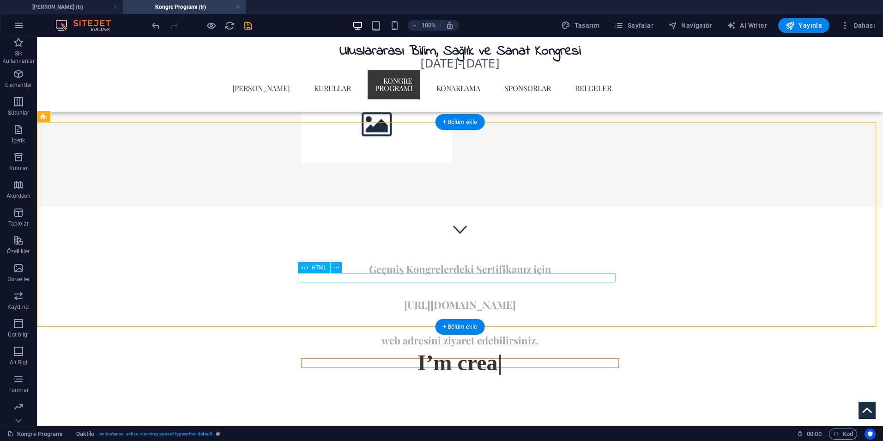
click at [425, 358] on div "I’m crea" at bounding box center [460, 362] width 318 height 9
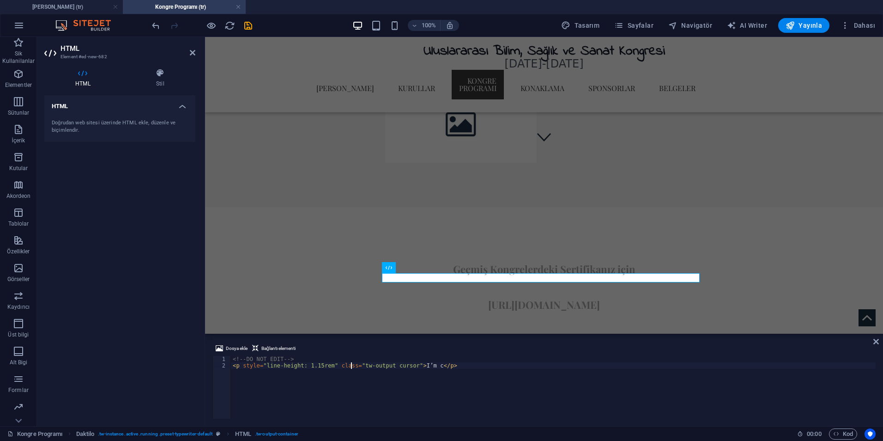
click at [350, 368] on div "<!-- DO NOT EDIT --> < p style = "line-height: 1.15rem" class = "tw-output curs…" at bounding box center [553, 394] width 645 height 76
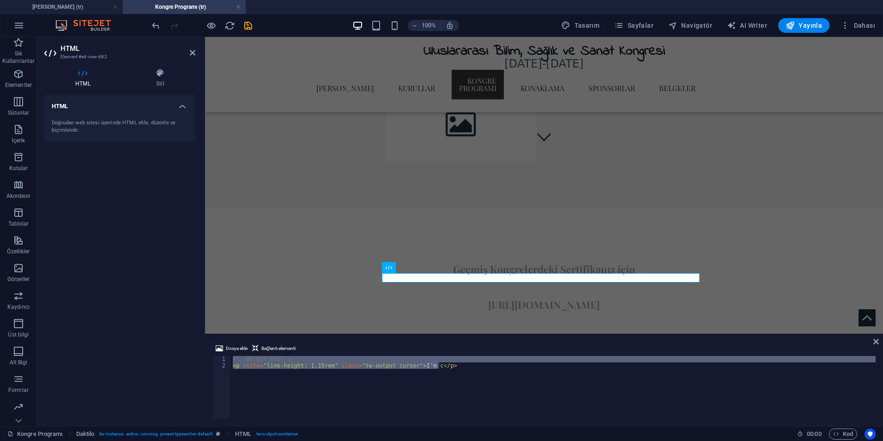
click at [358, 382] on div "<!-- DO NOT EDIT --> < p style = "line-height: 1.15rem" class = "tw-output curs…" at bounding box center [553, 387] width 645 height 63
paste textarea "[URL][DOMAIN_NAME]"
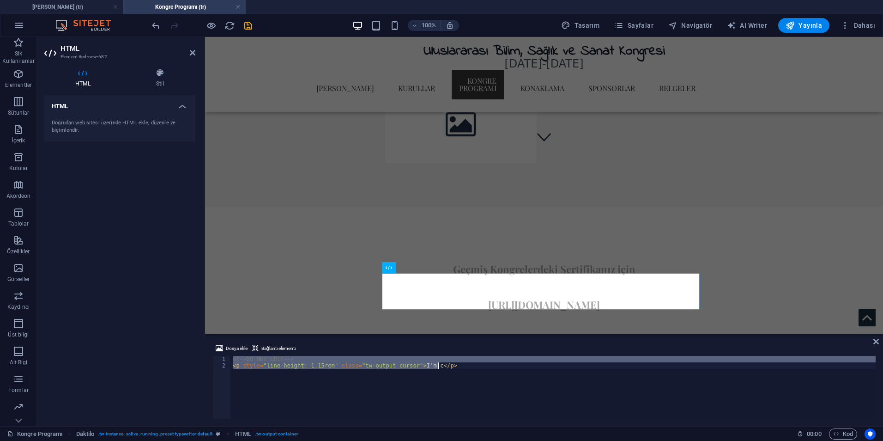
click at [396, 394] on div "<!-- DO NOT EDIT --> < p style = "line-height: 1.15rem" class = "tw-output curs…" at bounding box center [553, 387] width 645 height 63
type textarea "<p style="line-height: 1.15rem" class="tw-output cursor">I’m c</p>"
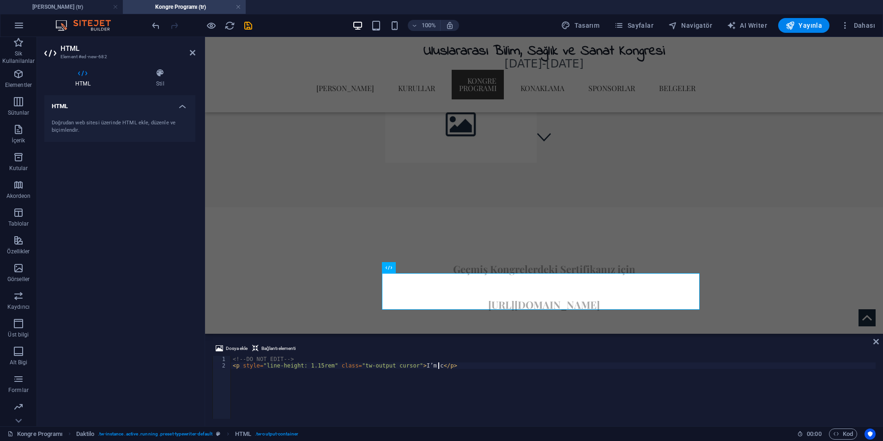
click at [270, 265] on div "Geçmiş Kongrelerdeki Sertifikanız için https://isheac.com/tr/1-ishac-2025/serti…" at bounding box center [544, 323] width 678 height 232
click at [438, 265] on div "Geçmiş Kongrelerdeki Sertifikanız için https://isheac.com/tr/1-ishac-2025/serti…" at bounding box center [544, 323] width 678 height 232
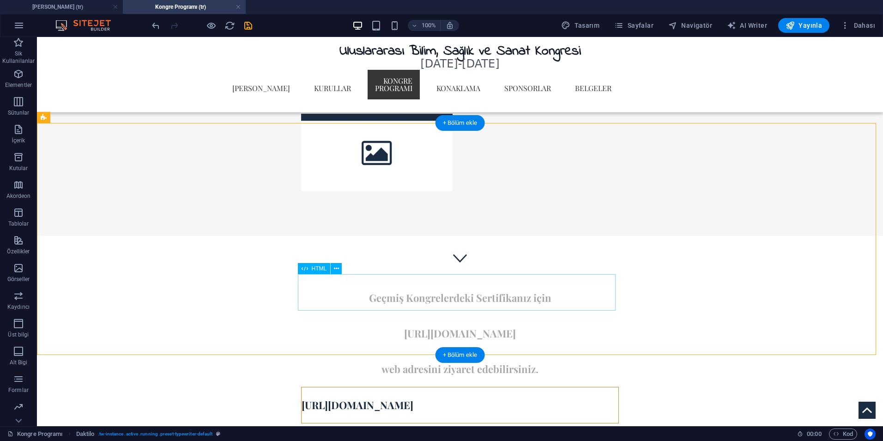
scroll to position [139, 0]
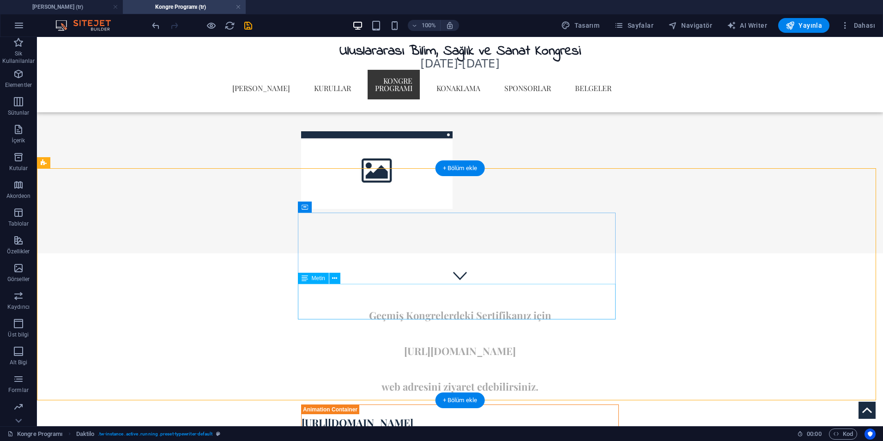
click at [448, 369] on div "web adresini ziyaret edebilirsiniz." at bounding box center [460, 387] width 318 height 36
click at [471, 333] on div "[URL][DOMAIN_NAME]" at bounding box center [460, 351] width 318 height 36
click at [479, 369] on div "web adresini ziyaret edebilirsiniz." at bounding box center [460, 387] width 318 height 36
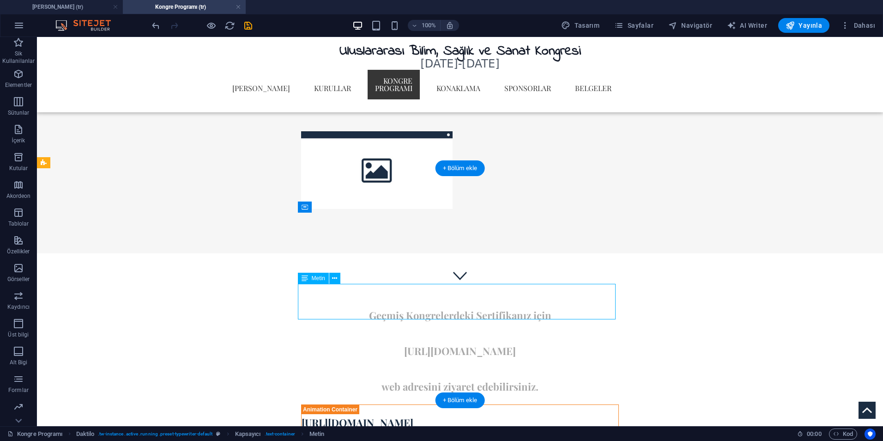
click at [479, 369] on div "web adresini ziyaret edebilirsiniz." at bounding box center [460, 387] width 318 height 36
click at [505, 369] on div "web adresini ziyaret edebilirsiniz." at bounding box center [460, 387] width 318 height 36
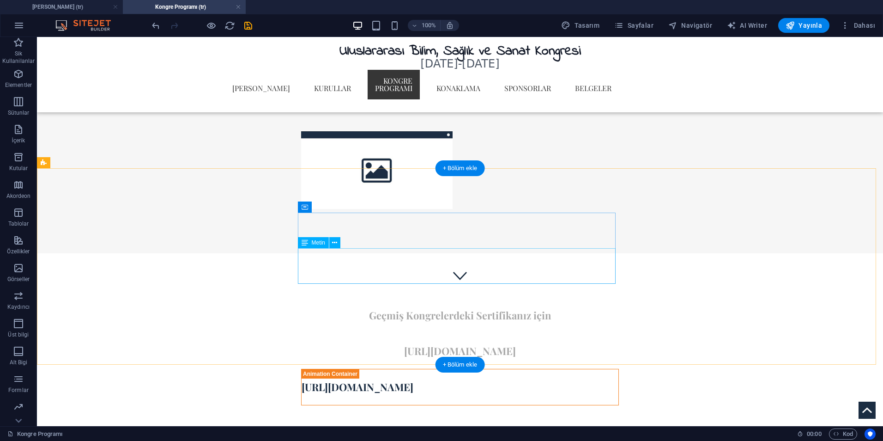
click at [506, 333] on div "[URL][DOMAIN_NAME]" at bounding box center [460, 351] width 318 height 36
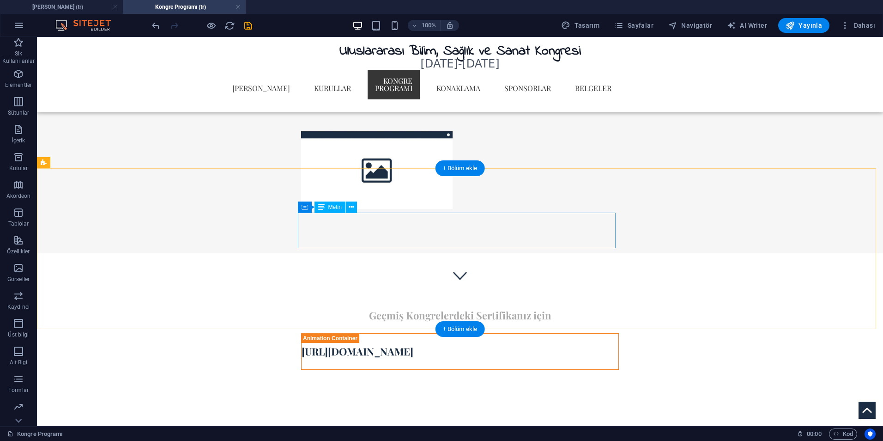
click at [571, 297] on div "Geçmiş Kongrelerdeki Sertifikanız için" at bounding box center [460, 315] width 318 height 36
click at [550, 297] on div "Geçmiş Kongrelerdeki Sertifikanız için" at bounding box center [460, 315] width 318 height 36
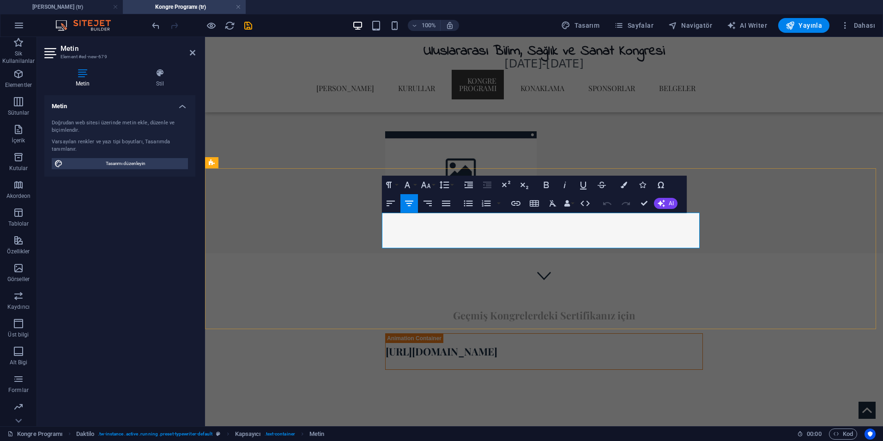
click at [647, 297] on p "Geçmiş Kongrelerdeki Sertifikanız için" at bounding box center [544, 315] width 318 height 36
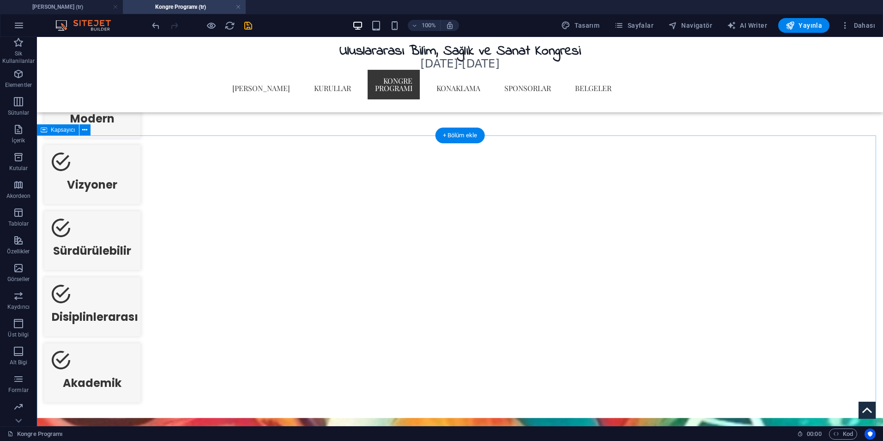
scroll to position [508, 0]
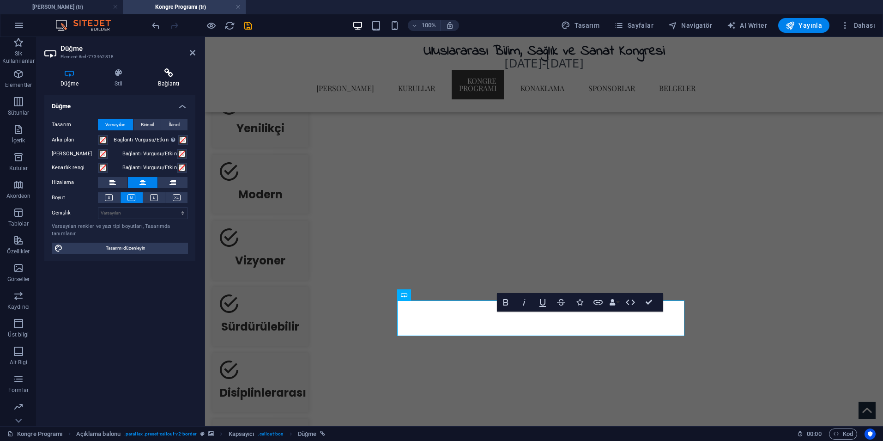
click at [169, 75] on icon at bounding box center [168, 72] width 53 height 9
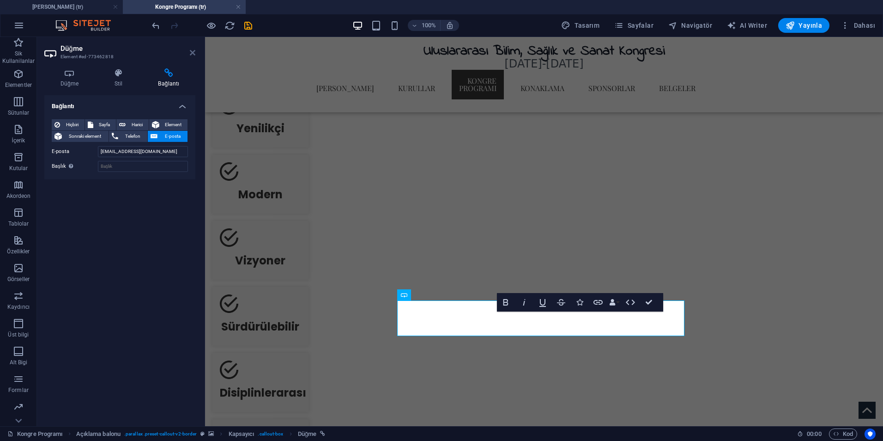
click at [194, 54] on icon at bounding box center [193, 52] width 6 height 7
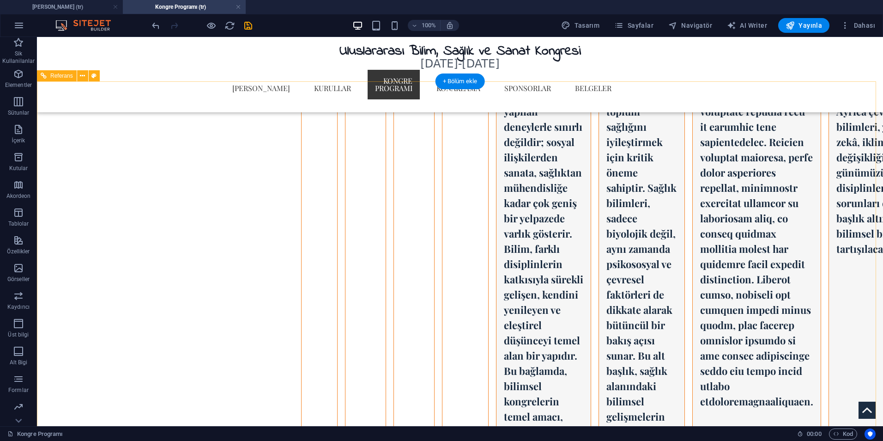
scroll to position [2026, 0]
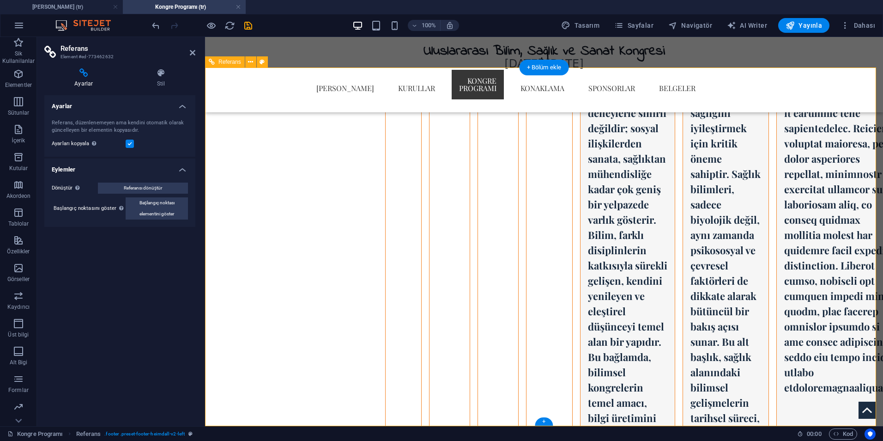
click at [153, 73] on icon at bounding box center [161, 72] width 68 height 9
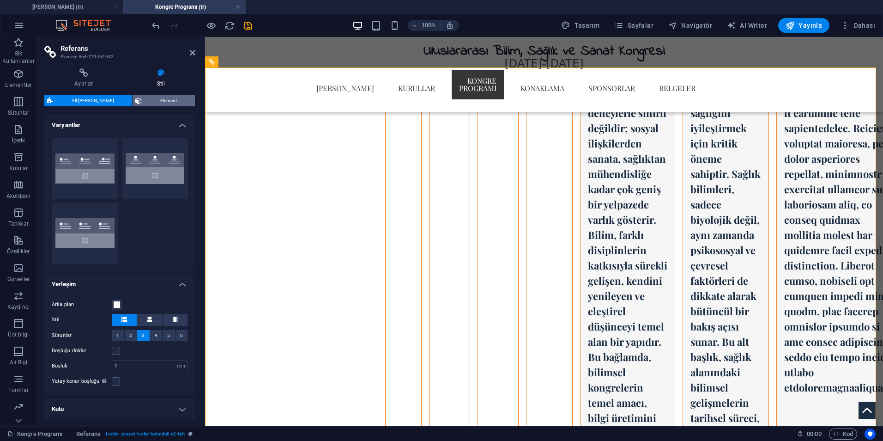
click at [167, 100] on span "Element" at bounding box center [169, 100] width 48 height 11
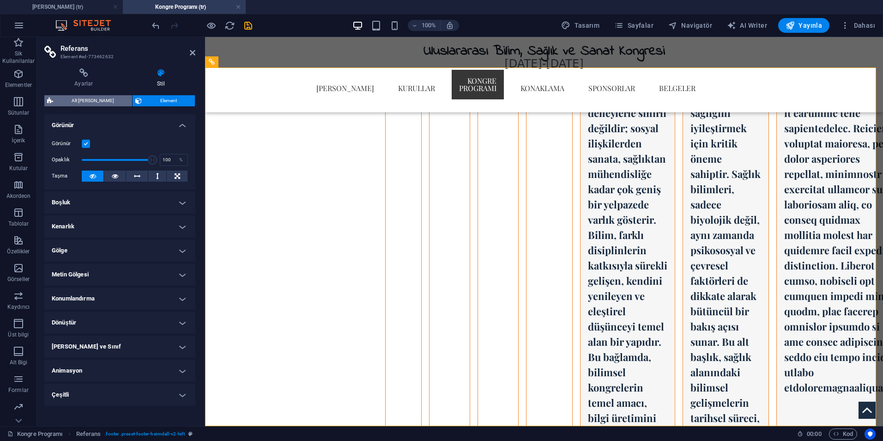
click at [110, 99] on span "Alt [PERSON_NAME]" at bounding box center [92, 100] width 73 height 11
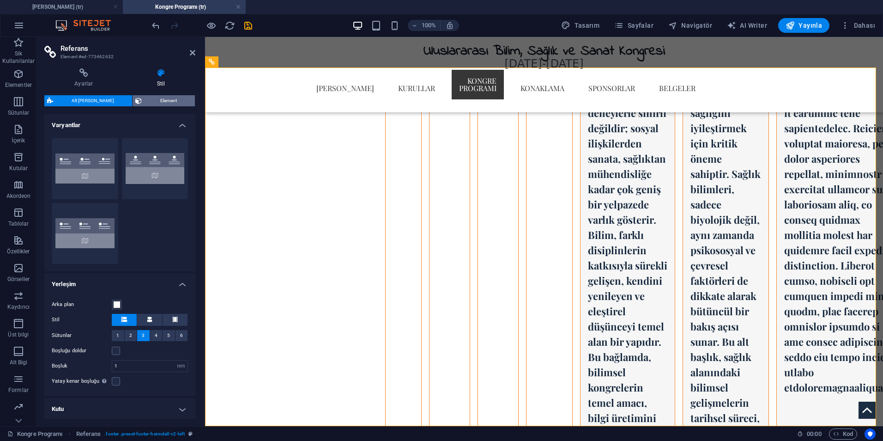
click at [155, 101] on span "Element" at bounding box center [169, 100] width 48 height 11
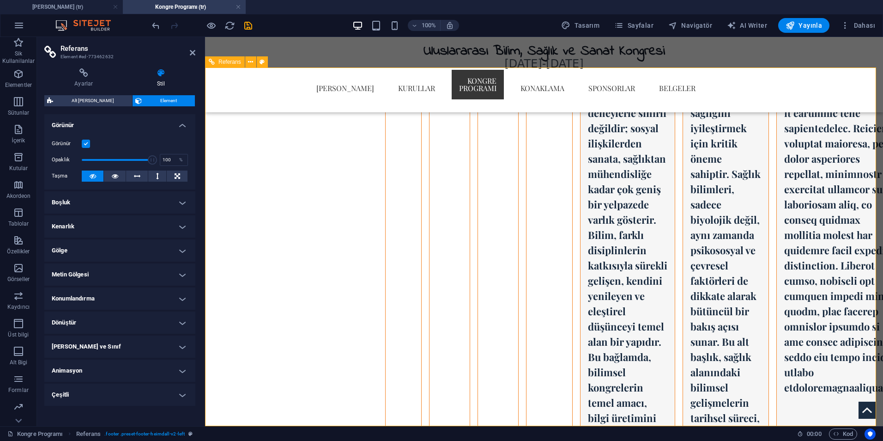
drag, startPoint x: 354, startPoint y: 201, endPoint x: 229, endPoint y: 168, distance: 129.0
type input "12"
click at [90, 87] on h4 "Ayarlar" at bounding box center [85, 77] width 83 height 19
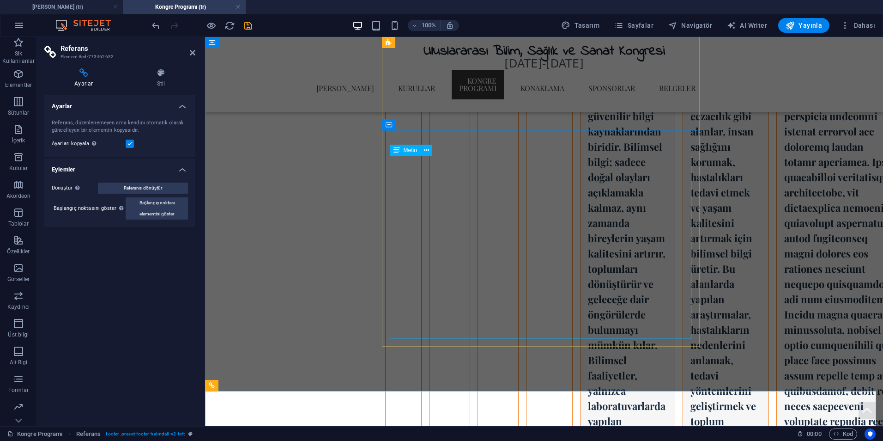
click at [287, 169] on div "Kongre Başlıkları Bilim Bilim Sağlık Sağlık Sağlık, insan yaşamının en temel un…" at bounding box center [544, 370] width 678 height 1157
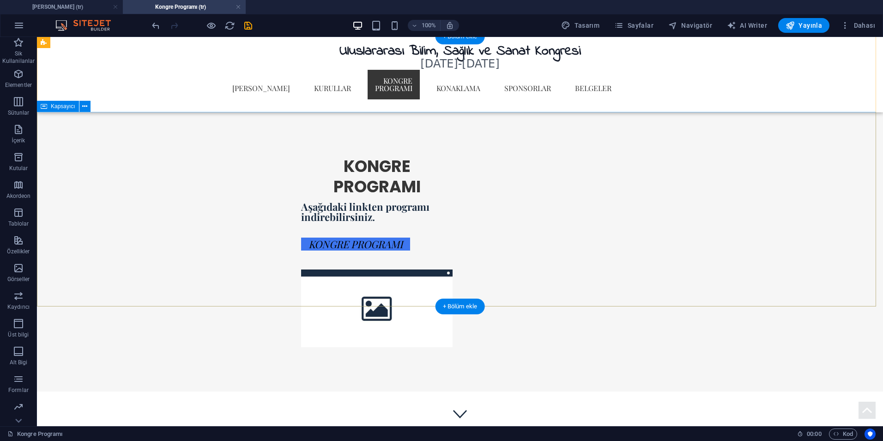
scroll to position [0, 0]
click at [453, 270] on figure at bounding box center [376, 309] width 151 height 78
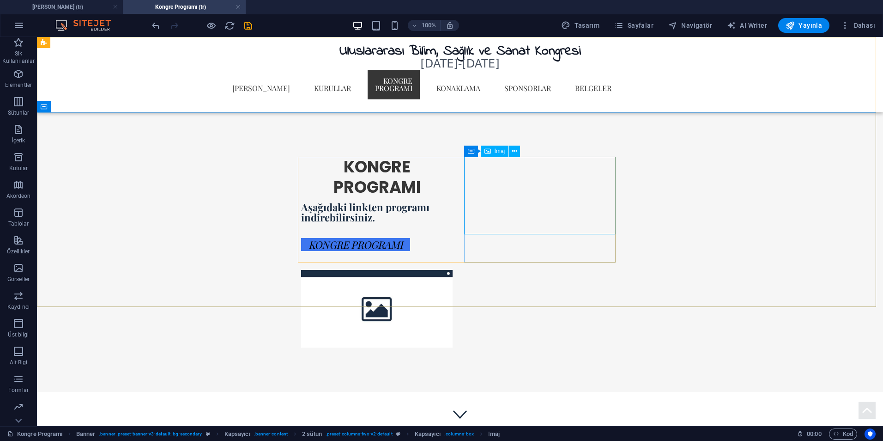
click at [495, 155] on div "İmaj" at bounding box center [495, 150] width 28 height 11
click at [453, 270] on figure at bounding box center [376, 309] width 151 height 78
select select "%"
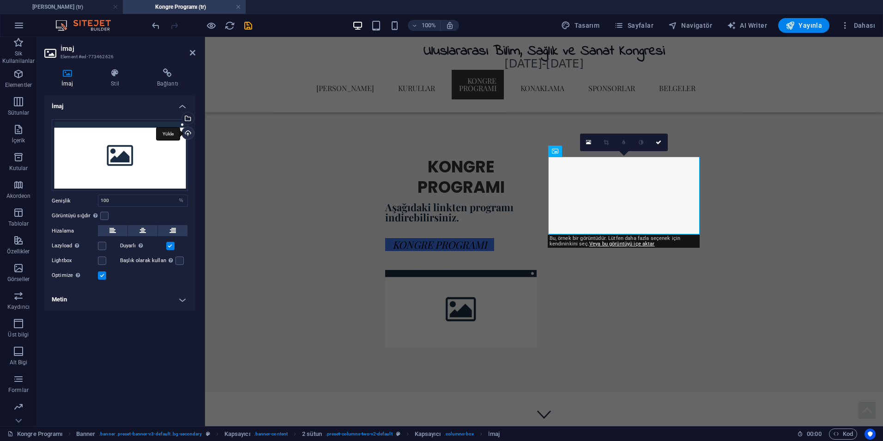
click at [188, 131] on div "Yükle" at bounding box center [187, 134] width 14 height 14
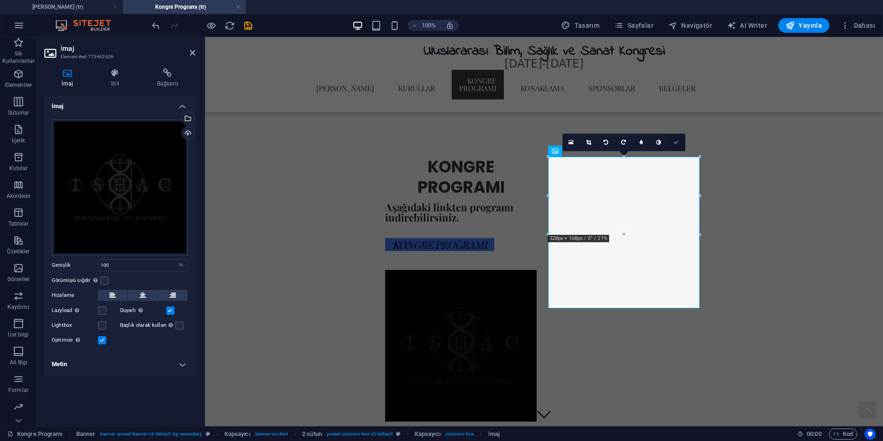
click at [671, 144] on link at bounding box center [677, 142] width 18 height 18
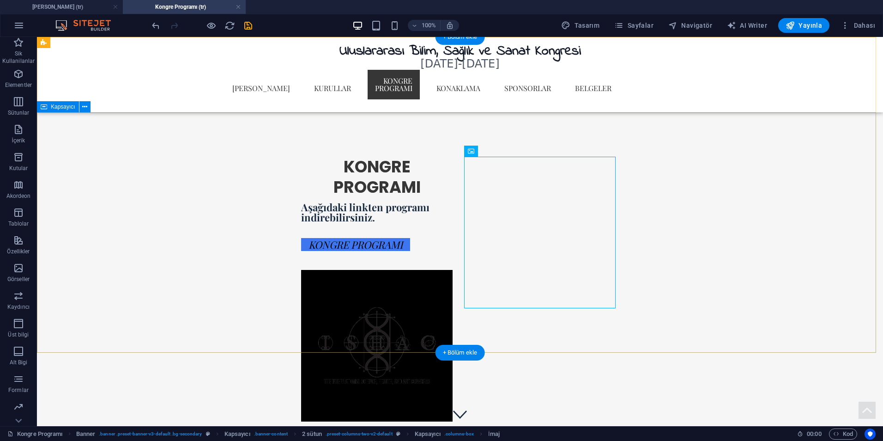
click at [745, 189] on div "KONGRE PROGRAMI Aşağıdaki linkten programı indirebilirsiniz. KONGRE PROGRAMI" at bounding box center [460, 288] width 846 height 353
click at [453, 270] on figure at bounding box center [376, 345] width 151 height 151
select select "%"
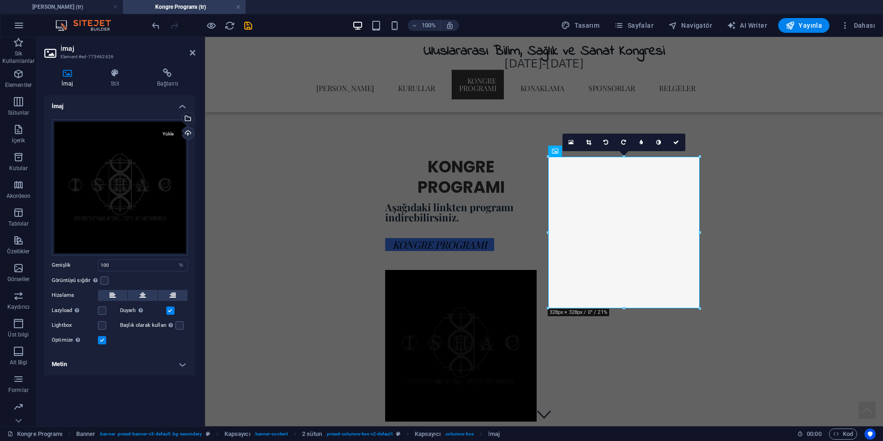
click at [190, 135] on div "Yükle" at bounding box center [187, 134] width 14 height 14
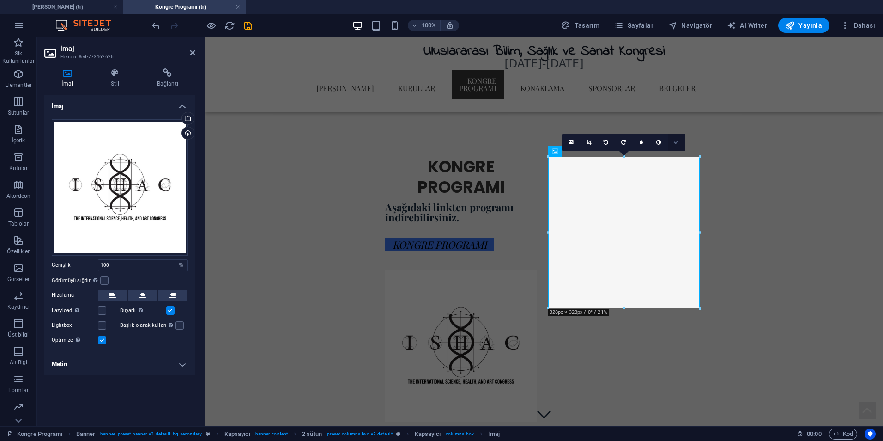
click at [676, 139] on icon at bounding box center [676, 142] width 6 height 6
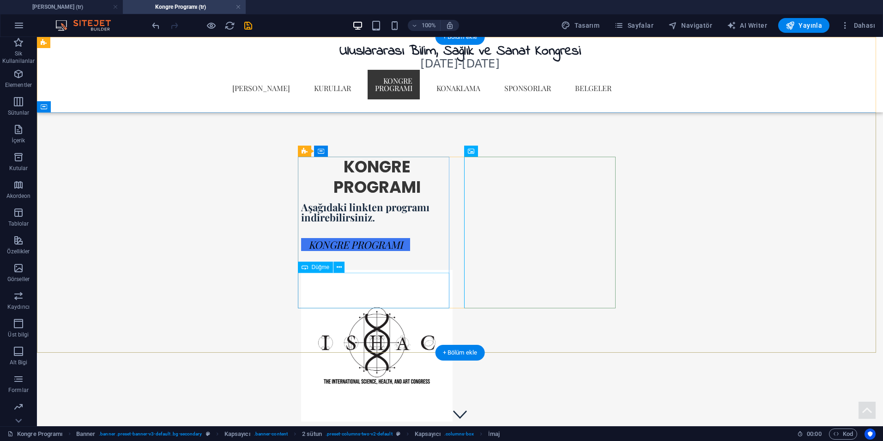
click at [418, 262] on div "KONGRE PROGRAMI" at bounding box center [376, 245] width 151 height 36
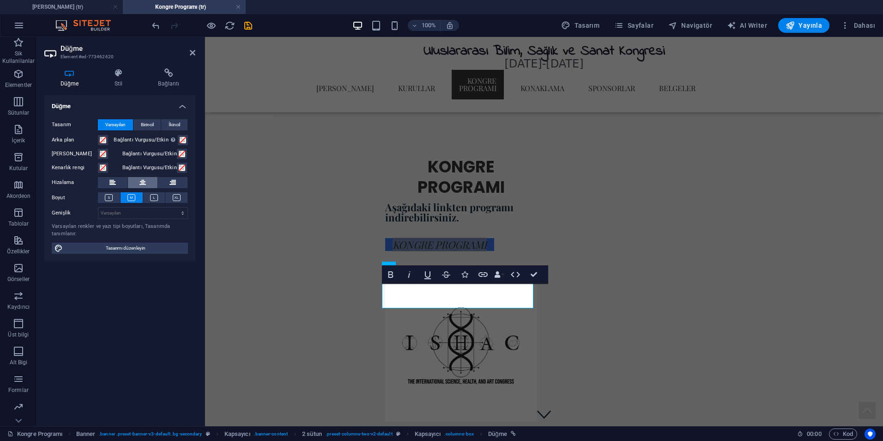
click at [144, 187] on icon at bounding box center [142, 182] width 6 height 11
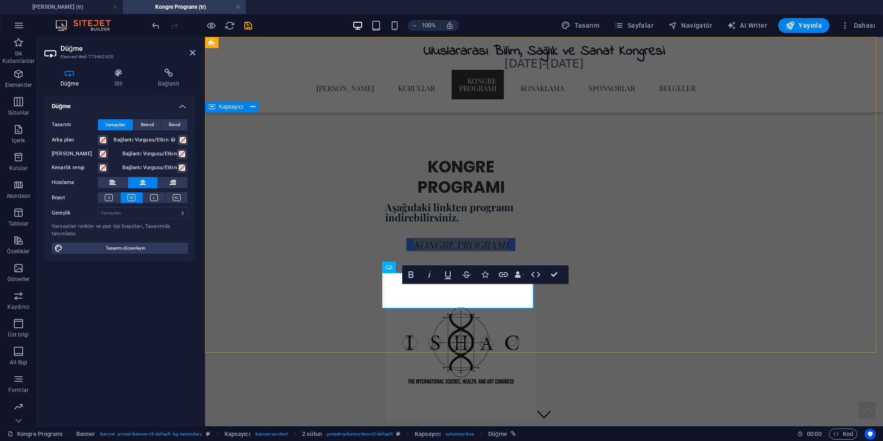
click at [756, 275] on div "KONGRE PROGRAMI Aşağıdaki linkten programı indirebilirsiniz. KONGRE PROGRAMI" at bounding box center [544, 288] width 678 height 353
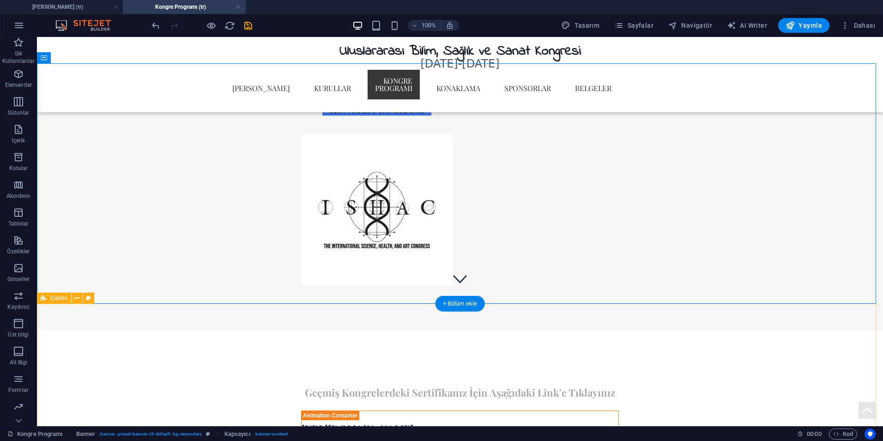
scroll to position [139, 0]
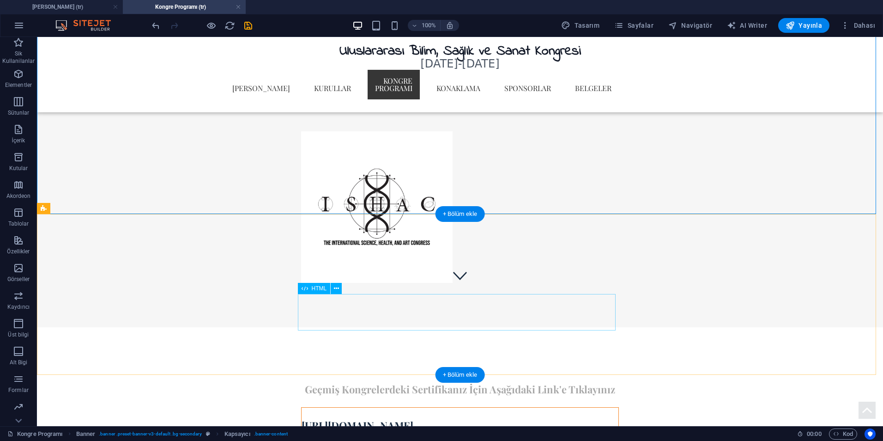
click at [587, 407] on div "[URL][DOMAIN_NAME]" at bounding box center [460, 425] width 318 height 36
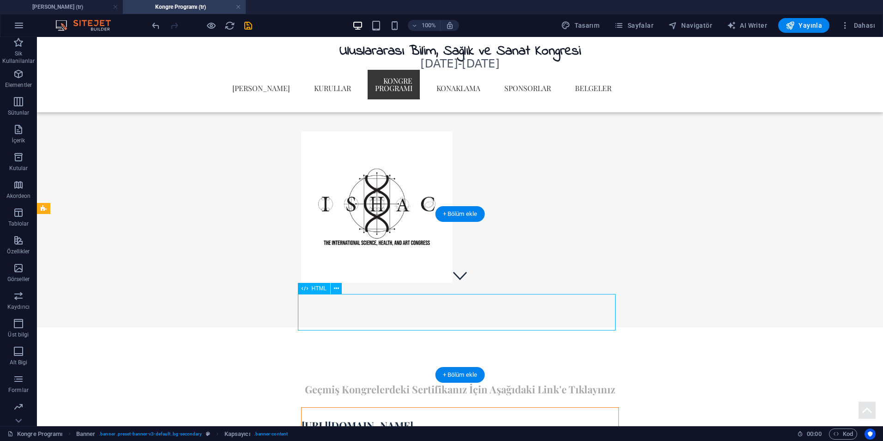
click at [587, 407] on div "[URL][DOMAIN_NAME]" at bounding box center [460, 425] width 318 height 36
click at [419, 407] on div "[URL][DOMAIN_NAME]" at bounding box center [460, 425] width 318 height 36
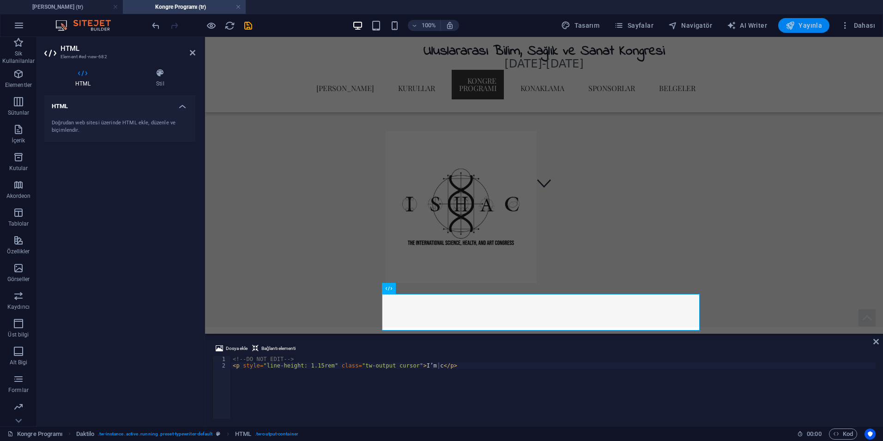
drag, startPoint x: 812, startPoint y: 24, endPoint x: 706, endPoint y: 89, distance: 124.5
click at [812, 24] on span "Yayınla" at bounding box center [804, 25] width 36 height 9
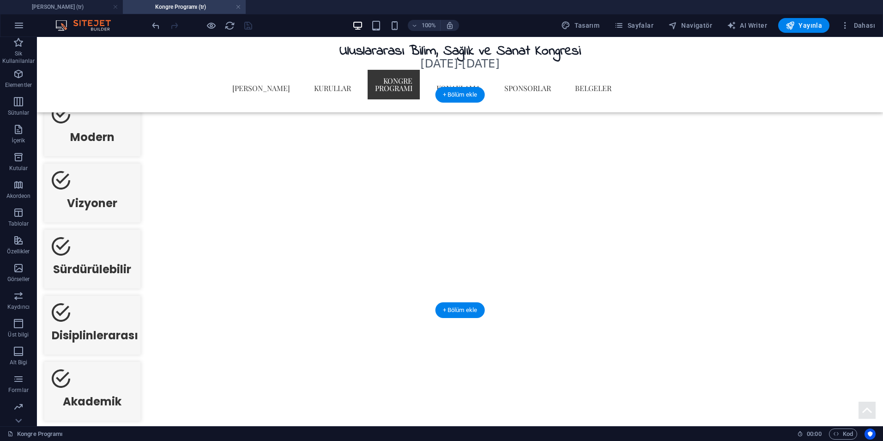
scroll to position [647, 0]
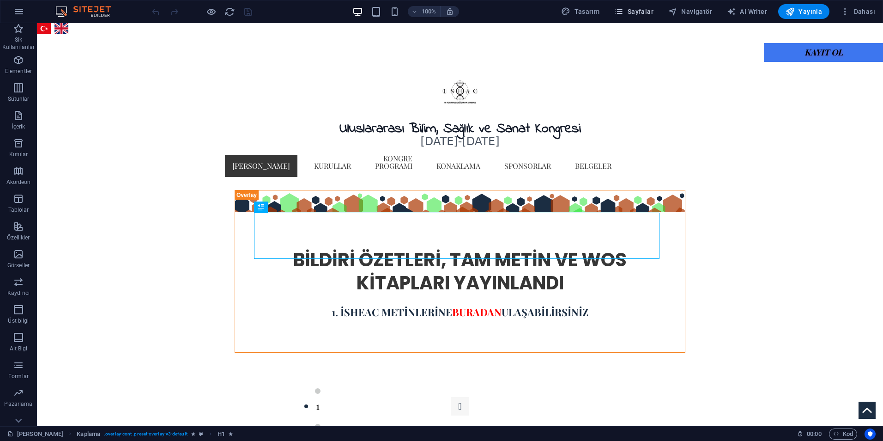
click at [635, 14] on span "Sayfalar" at bounding box center [633, 11] width 39 height 9
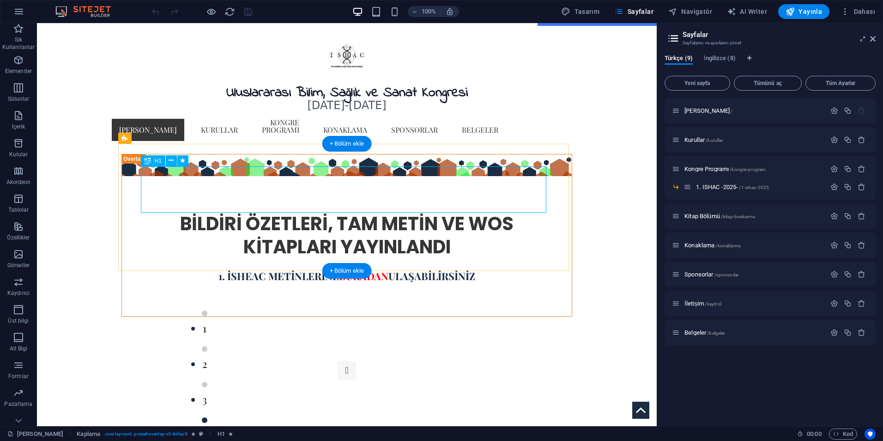
scroll to position [46, 0]
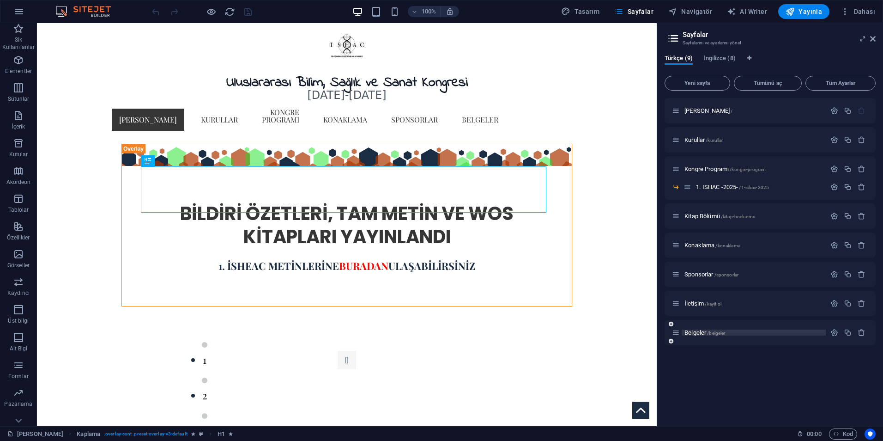
click at [703, 333] on span "Belgeler /belgeler" at bounding box center [704, 332] width 41 height 7
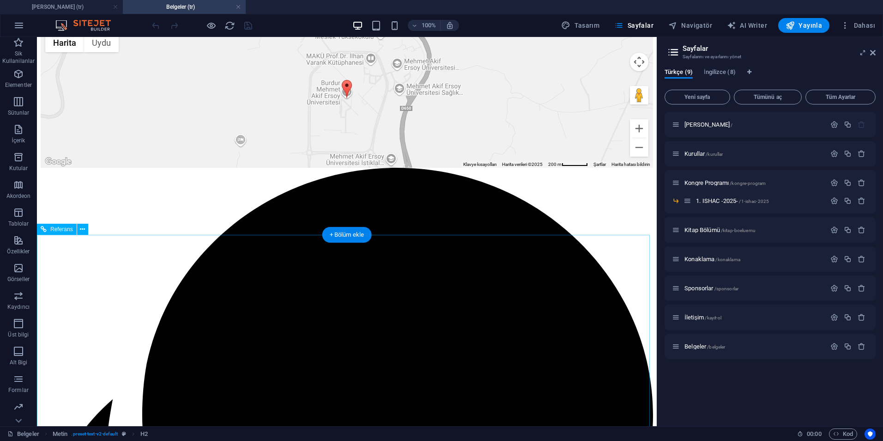
scroll to position [0, 0]
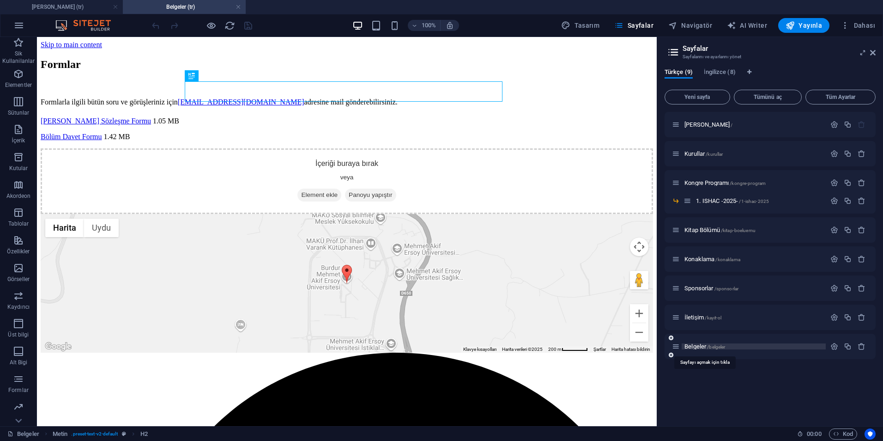
click at [695, 346] on span "Belgeler /belgeler" at bounding box center [704, 346] width 41 height 7
click at [838, 345] on icon "button" at bounding box center [834, 346] width 8 height 8
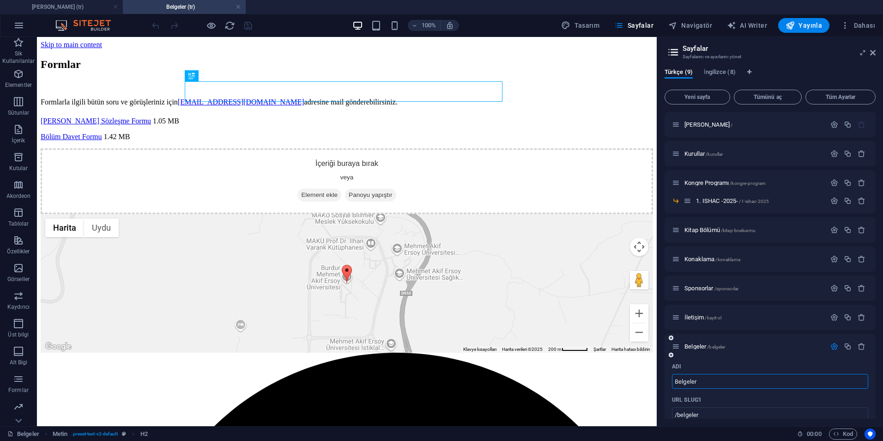
scroll to position [139, 0]
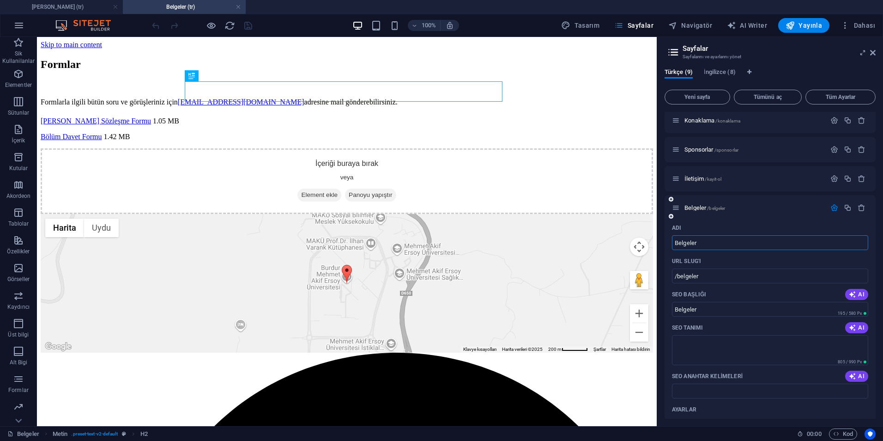
click at [675, 239] on input "Belgeler" at bounding box center [770, 242] width 196 height 15
type input "Sertifika ve Belgeler"
type input "/sertifika-ve-belgeler"
type input "Sertifika ve Belgeler"
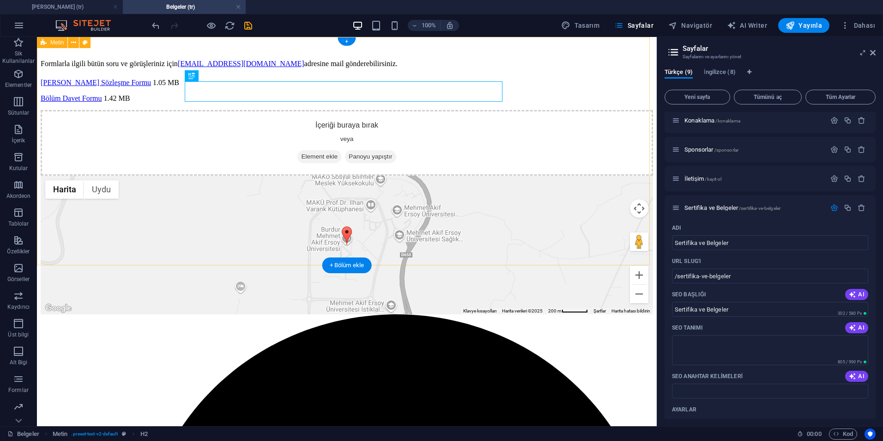
scroll to position [46, 0]
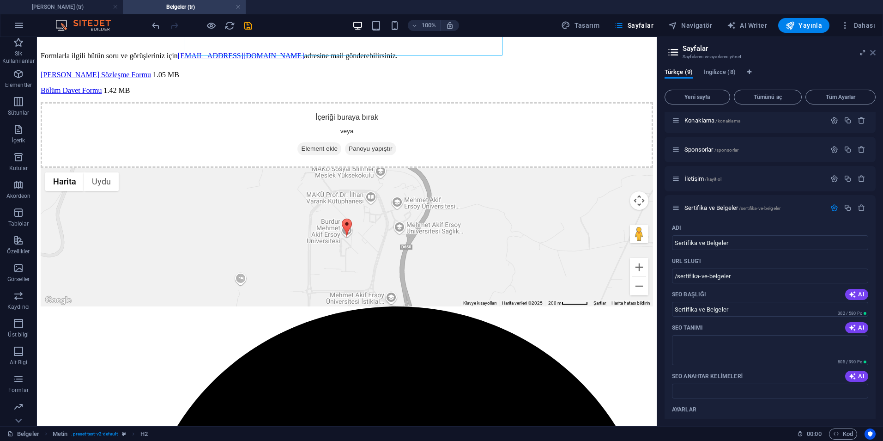
click at [872, 50] on icon at bounding box center [873, 52] width 6 height 7
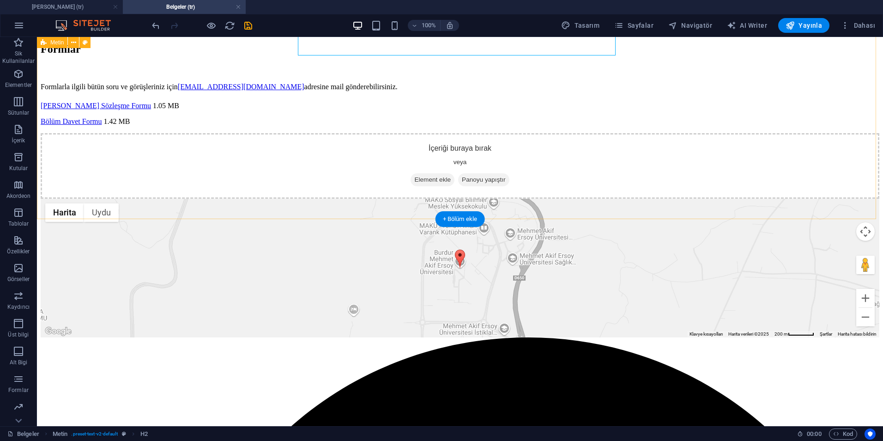
scroll to position [0, 0]
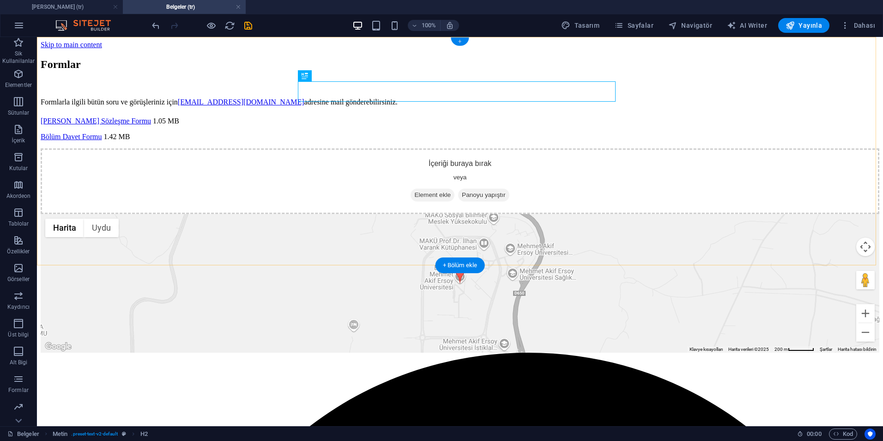
click at [460, 43] on div "+" at bounding box center [460, 41] width 18 height 8
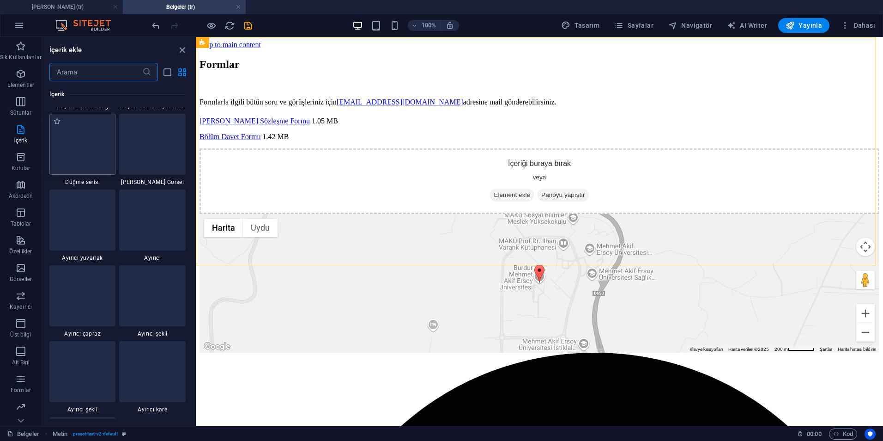
scroll to position [2124, 0]
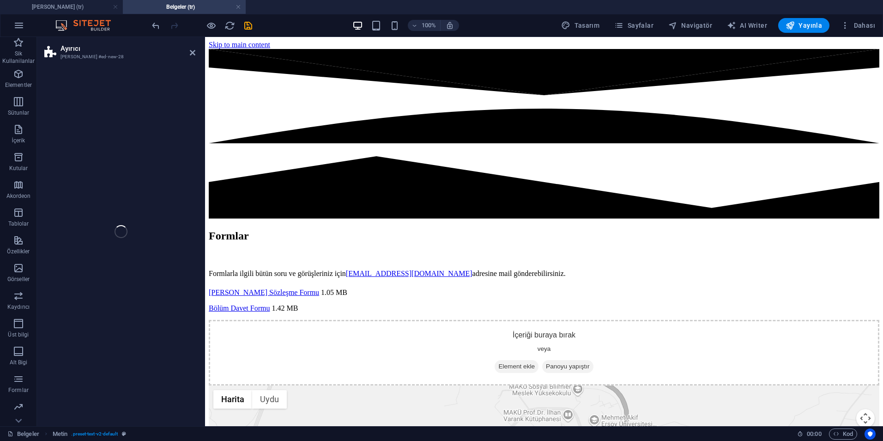
select select "diagonal"
select select "rem"
select select "preset-separator-v3-diagonal"
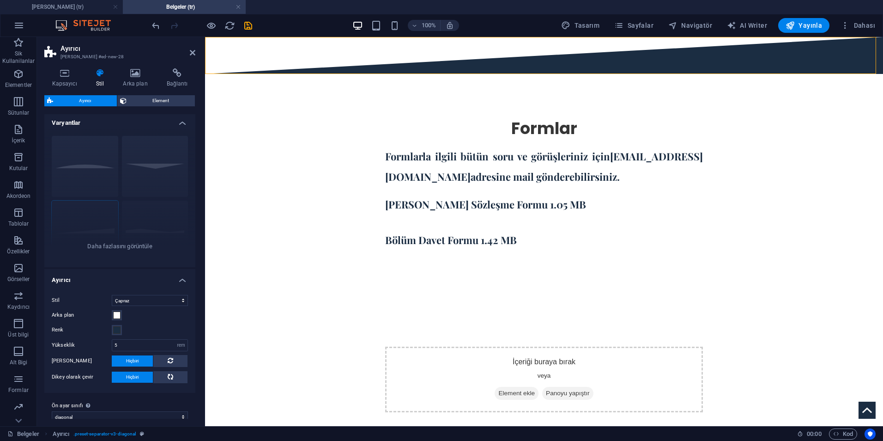
scroll to position [0, 0]
click at [319, 58] on div at bounding box center [544, 55] width 678 height 37
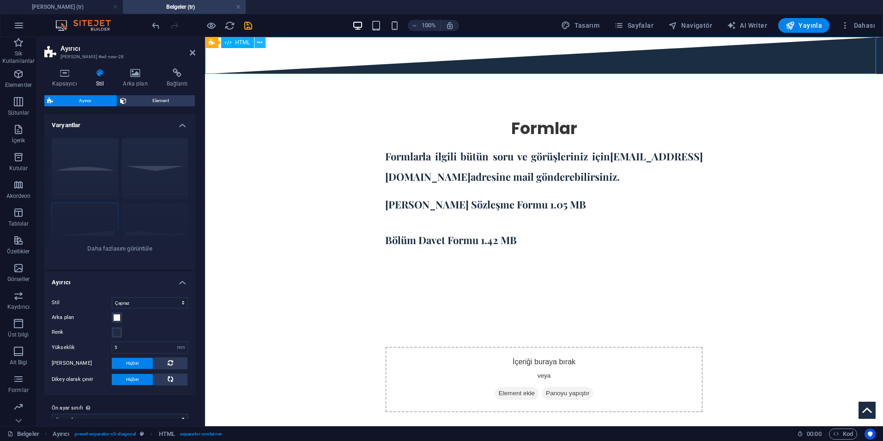
click at [261, 44] on icon at bounding box center [259, 43] width 5 height 10
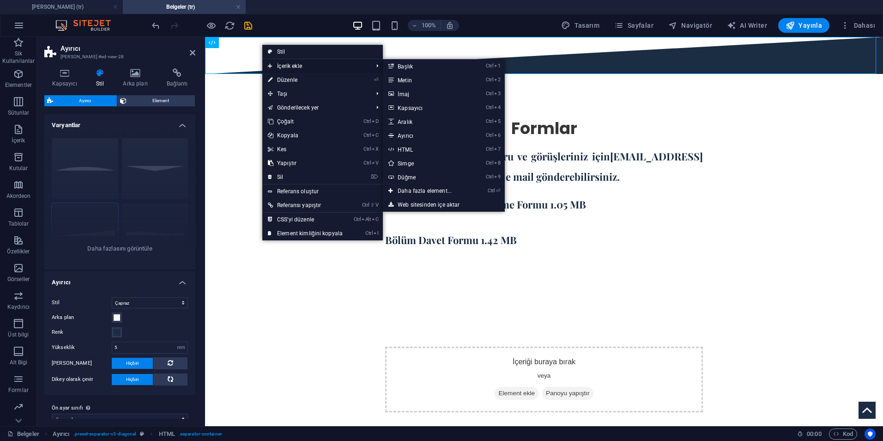
click at [302, 63] on span "İçerik ekle" at bounding box center [315, 66] width 107 height 14
click at [422, 179] on link "Ctrl 9 Düğme" at bounding box center [426, 177] width 87 height 14
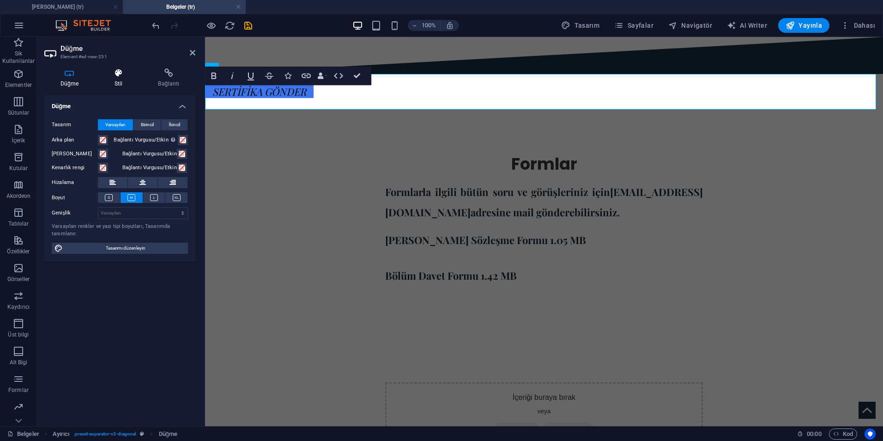
click at [124, 85] on h4 "Stil" at bounding box center [120, 77] width 44 height 19
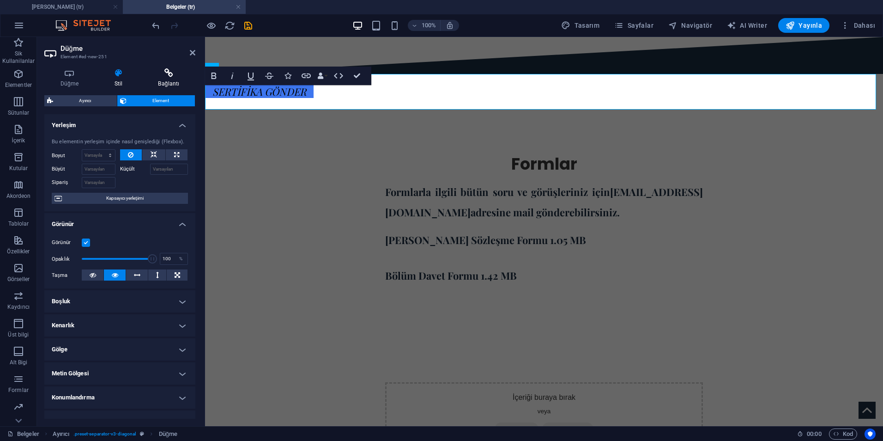
click at [179, 84] on h4 "Bağlantı" at bounding box center [168, 77] width 53 height 19
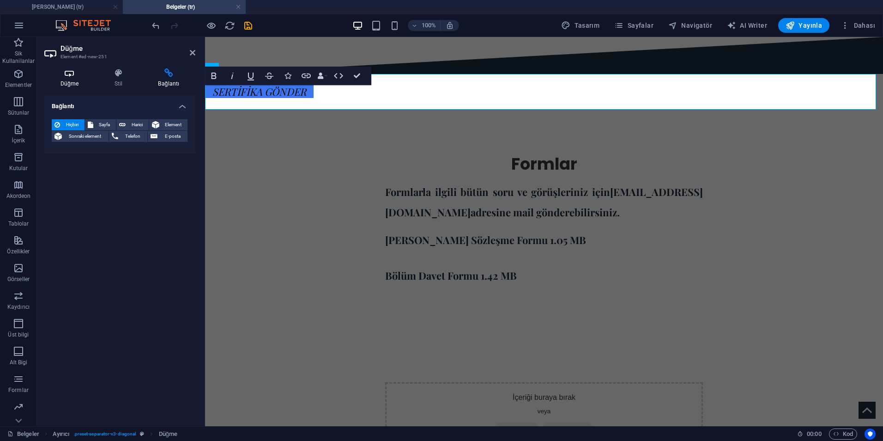
click at [76, 81] on h4 "Düğme" at bounding box center [71, 77] width 54 height 19
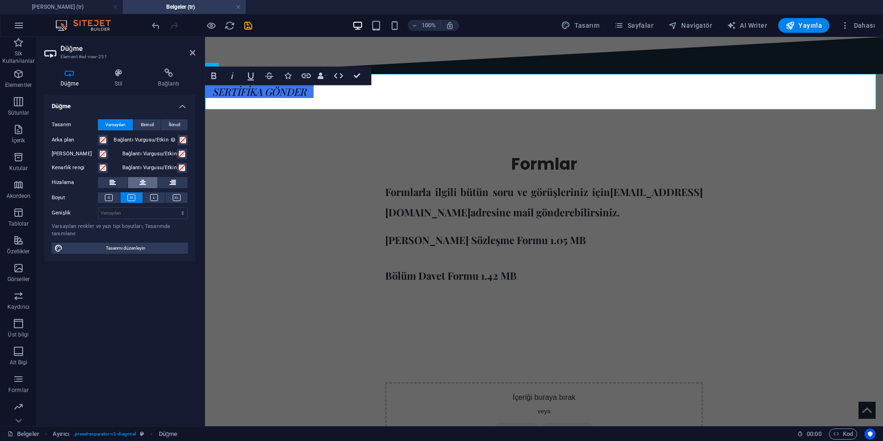
click at [144, 179] on icon at bounding box center [142, 182] width 6 height 11
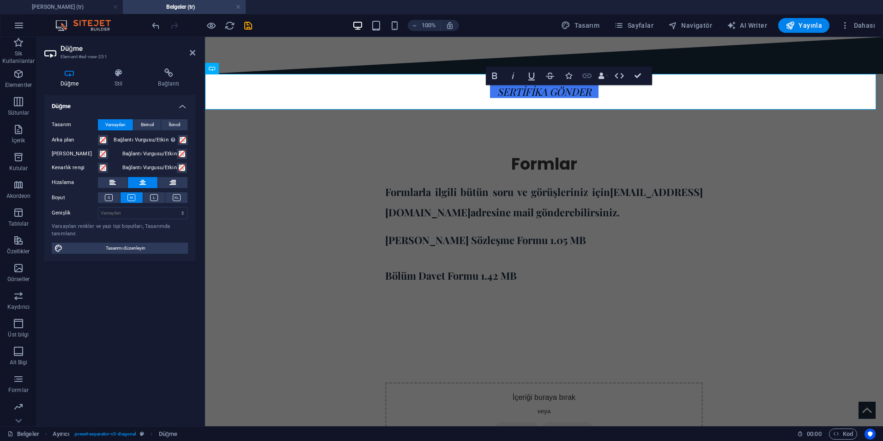
click at [590, 78] on icon "button" at bounding box center [586, 75] width 9 height 5
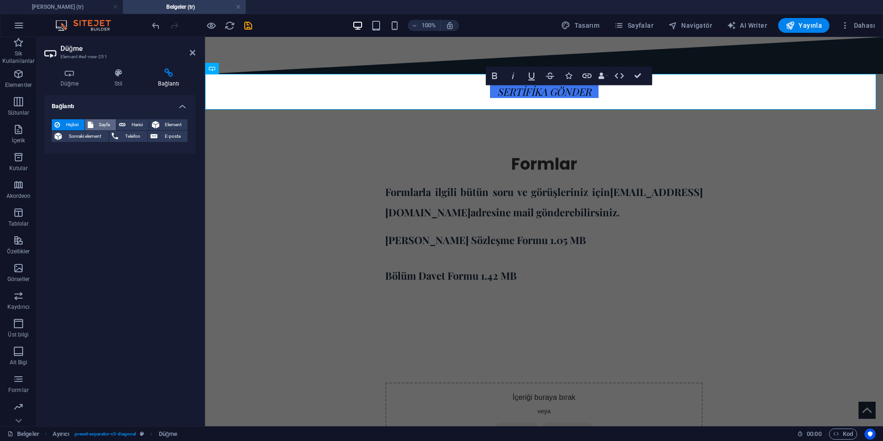
click at [103, 127] on span "Sayfa" at bounding box center [105, 124] width 18 height 11
select select
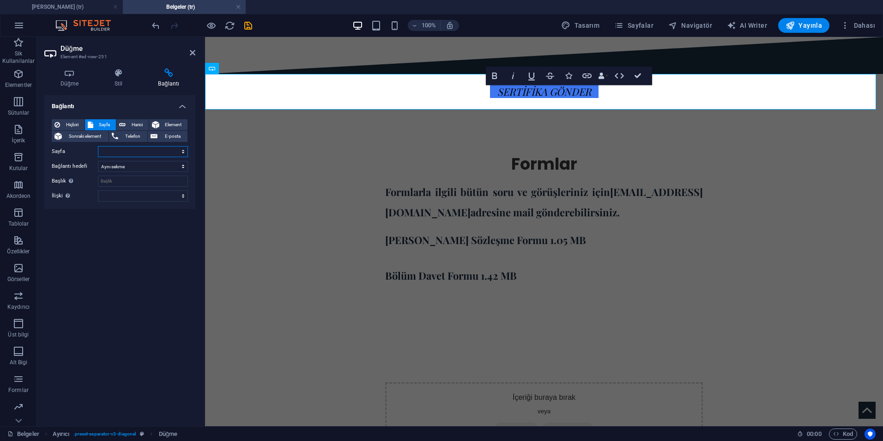
click at [121, 149] on select "[PERSON_NAME] Kongre Programı -- 1. ISHAC -2025- Kitap Bölümü Konaklama Sponsor…" at bounding box center [143, 151] width 90 height 11
click at [131, 122] on span "Harici" at bounding box center [137, 124] width 18 height 11
select select "blank"
paste input "[URL][DOMAIN_NAME]"
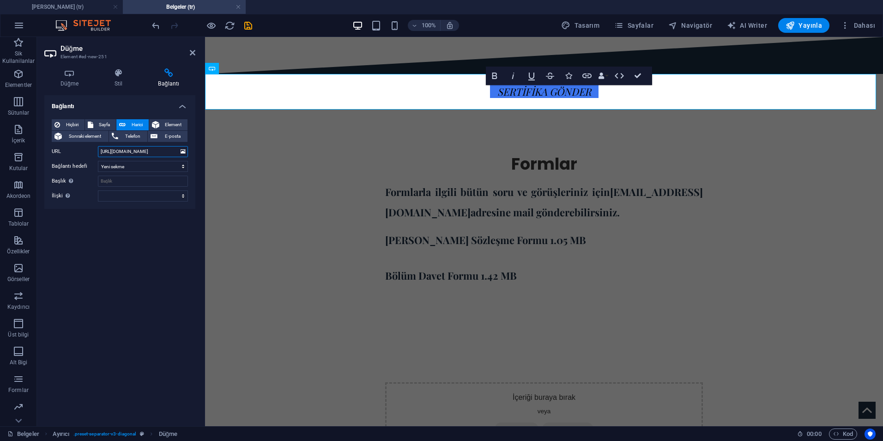
scroll to position [0, 59]
type input "[URL][DOMAIN_NAME]"
click at [135, 181] on input "Başlık Ek bağlantı tanımının bağlantı metniyle aynı olmaması gerekir. Başlık, g…" at bounding box center [143, 180] width 90 height 11
click at [141, 198] on select "alternate oluşturan bookmark harici yardım lisans ileri nofollow noreferrer noo…" at bounding box center [143, 195] width 90 height 11
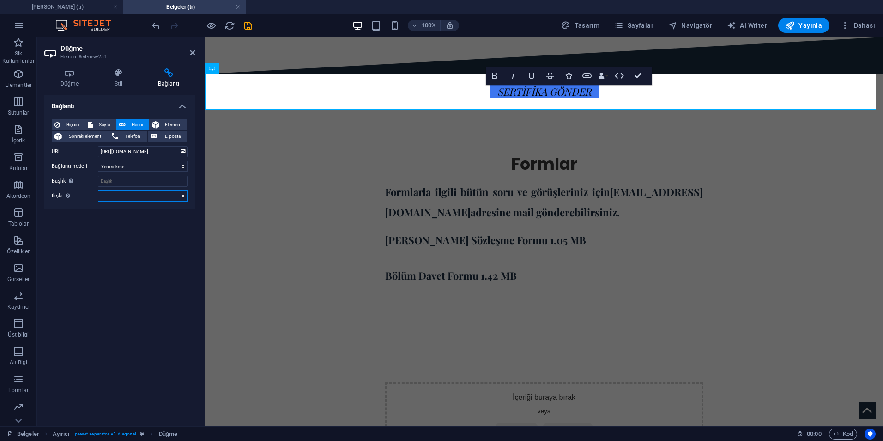
click at [141, 198] on select "alternate oluşturan bookmark harici yardım lisans ileri nofollow noreferrer noo…" at bounding box center [143, 195] width 90 height 11
click at [458, 80] on div "SERTİFİKA GÖNDER" at bounding box center [544, 92] width 678 height 36
click at [458, 84] on div "SERTİFİKA GÖNDER" at bounding box center [544, 92] width 678 height 36
click at [453, 87] on div "SERTİFİKA GÖNDER" at bounding box center [544, 92] width 678 height 36
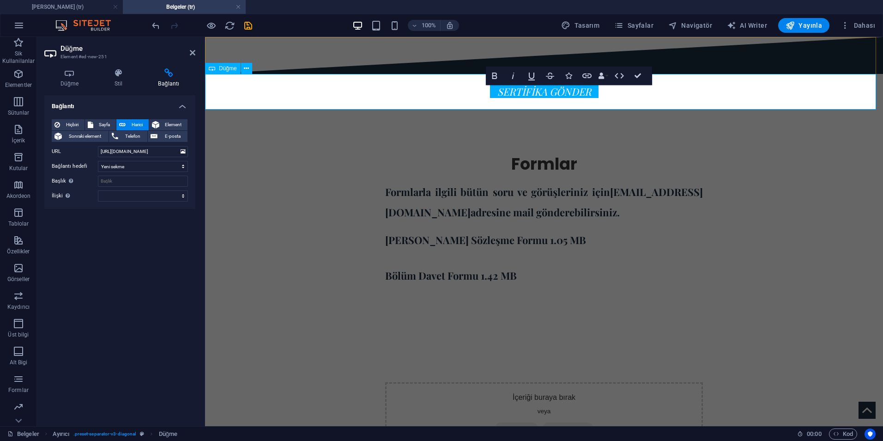
click at [499, 89] on link "SERTİFİKA GÖNDER" at bounding box center [544, 91] width 109 height 13
click at [495, 79] on icon "button" at bounding box center [494, 75] width 11 height 11
click at [473, 92] on div "SERTİFİKA GÖNDER" at bounding box center [544, 92] width 678 height 36
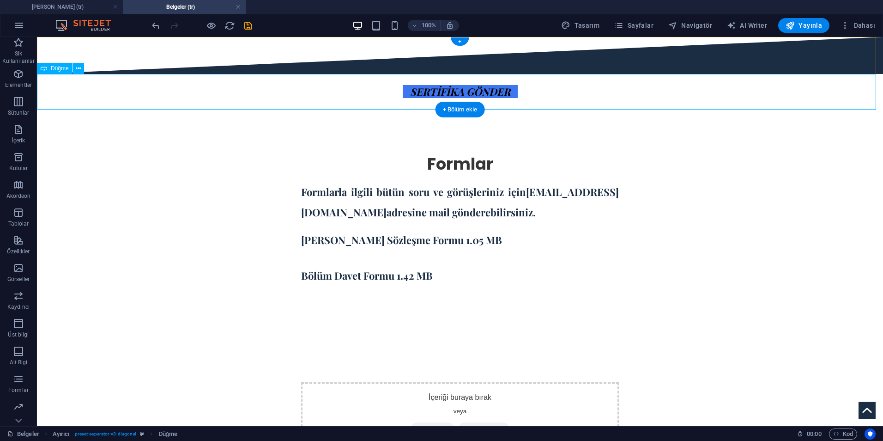
click at [396, 84] on div "SERTİFİKA GÖNDER" at bounding box center [460, 92] width 846 height 36
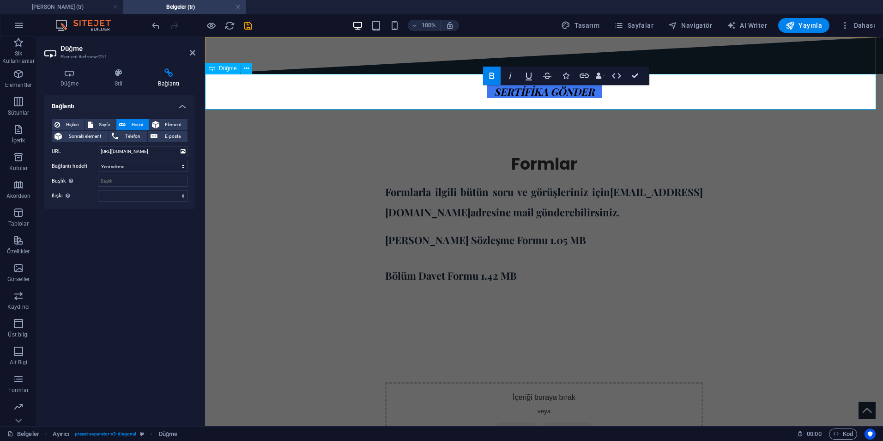
click at [419, 85] on div "SERTİFİKA GÖNDER" at bounding box center [544, 92] width 678 height 36
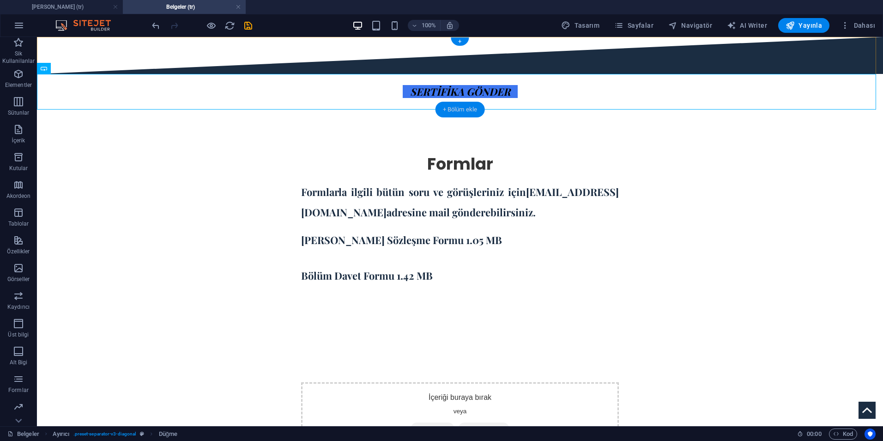
click at [453, 112] on div "+ Bölüm ekle" at bounding box center [459, 110] width 49 height 16
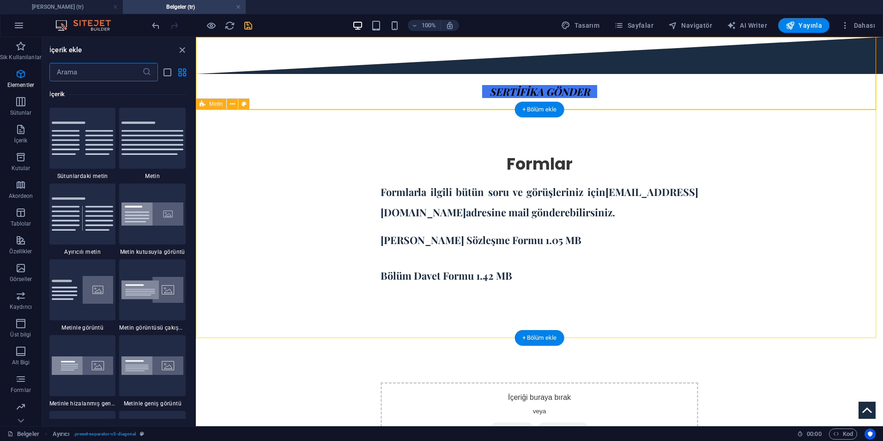
scroll to position [1616, 0]
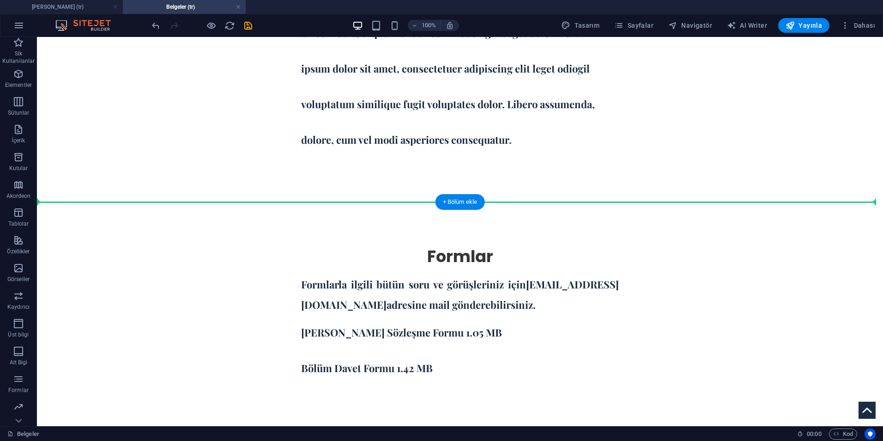
drag, startPoint x: 502, startPoint y: 66, endPoint x: 610, endPoint y: 195, distance: 167.8
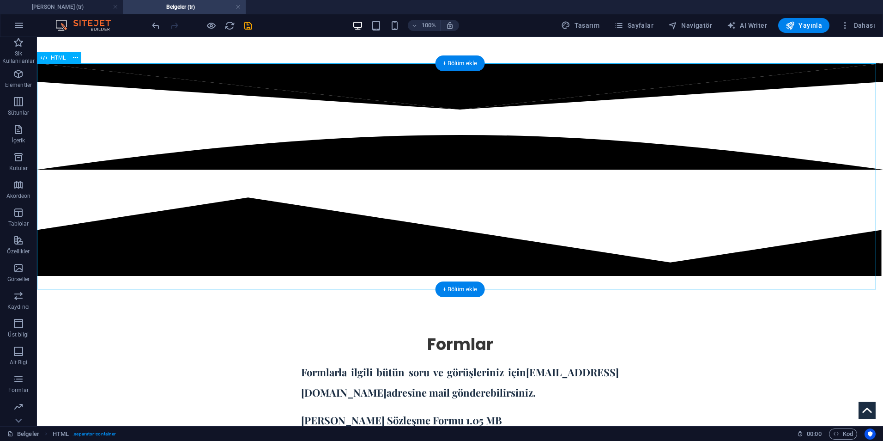
click at [514, 171] on div at bounding box center [460, 176] width 846 height 226
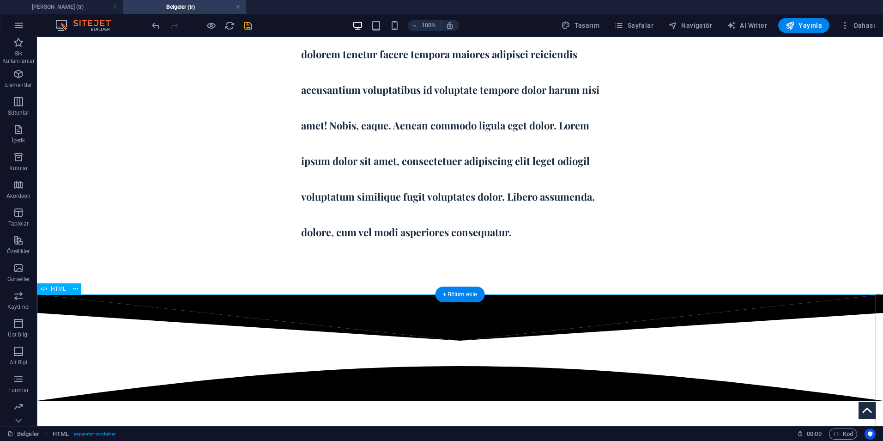
click at [484, 366] on div at bounding box center [460, 407] width 846 height 226
click at [484, 362] on div at bounding box center [460, 407] width 846 height 226
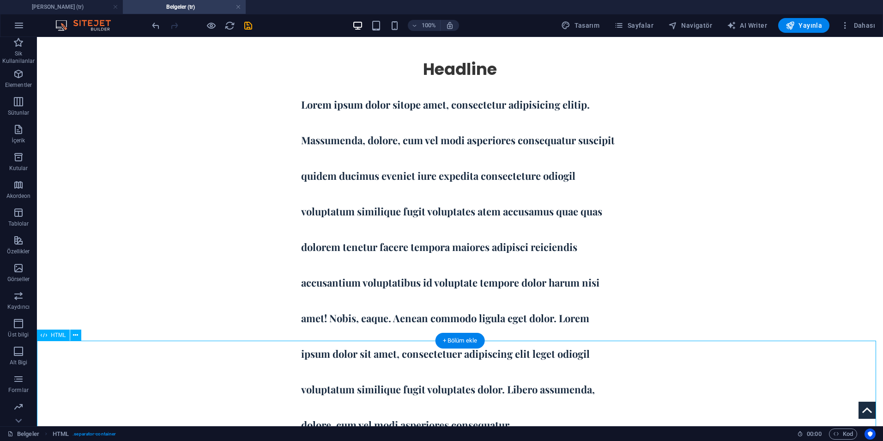
scroll to position [46, 0]
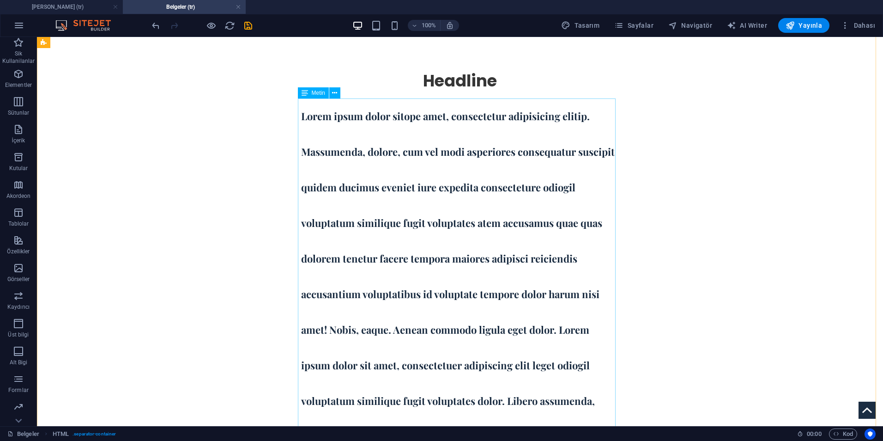
click at [489, 279] on div "Lorem ipsum dolor sitope amet, consectetur adipisicing elitip. Massumenda, dolo…" at bounding box center [460, 276] width 318 height 356
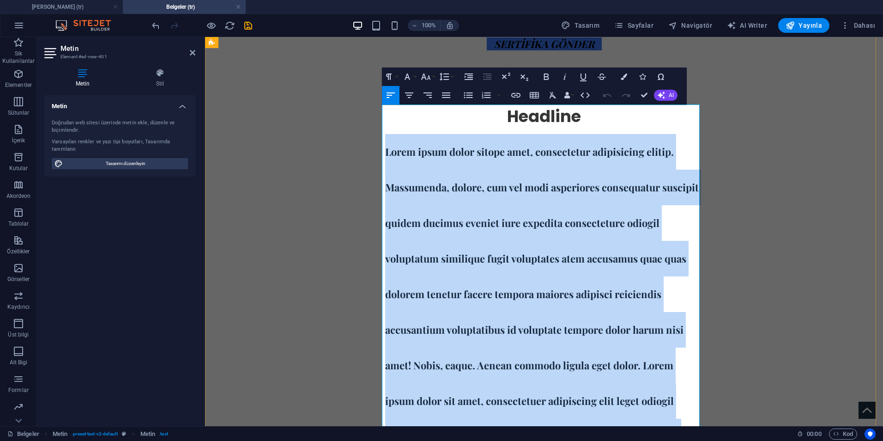
scroll to position [0, 0]
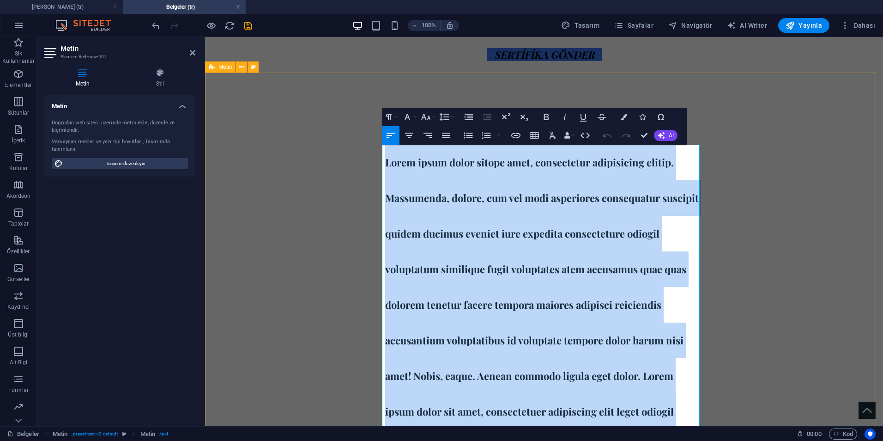
click at [751, 213] on div "Headline Lorem ipsum dolor sitope amet, consectetur adipisicing elitip. Massume…" at bounding box center [544, 309] width 678 height 472
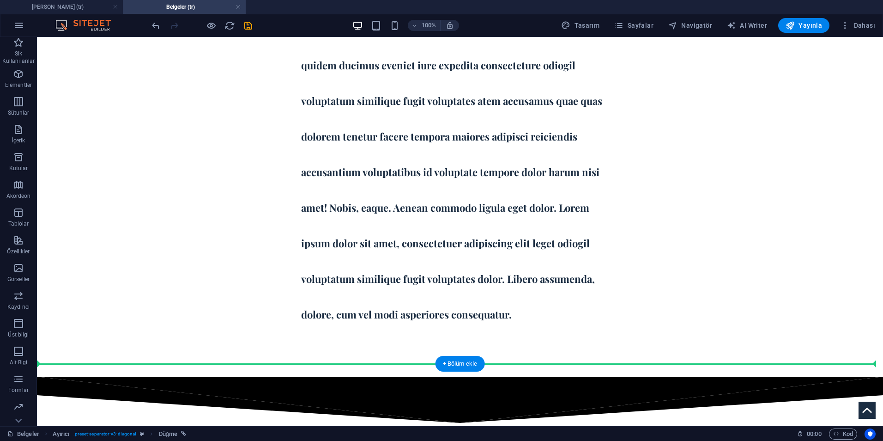
scroll to position [185, 0]
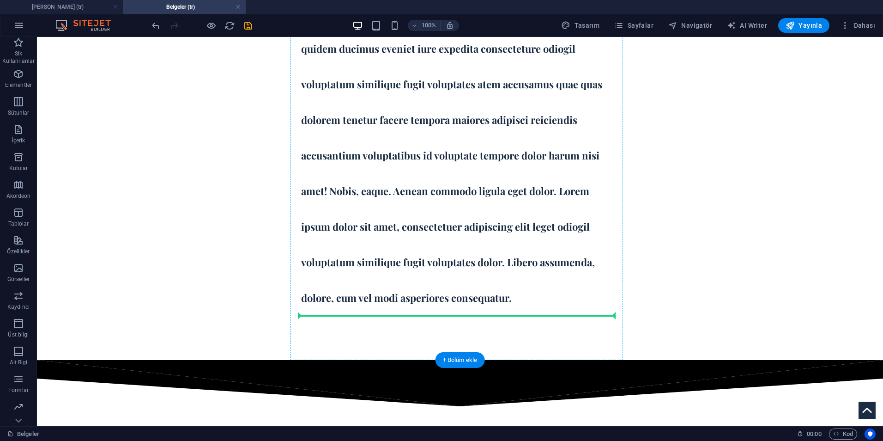
drag, startPoint x: 483, startPoint y: 54, endPoint x: 461, endPoint y: 308, distance: 254.4
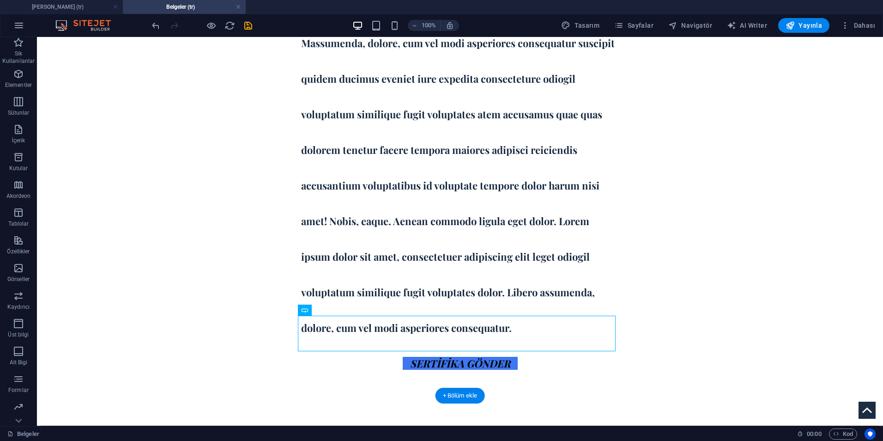
scroll to position [215, 0]
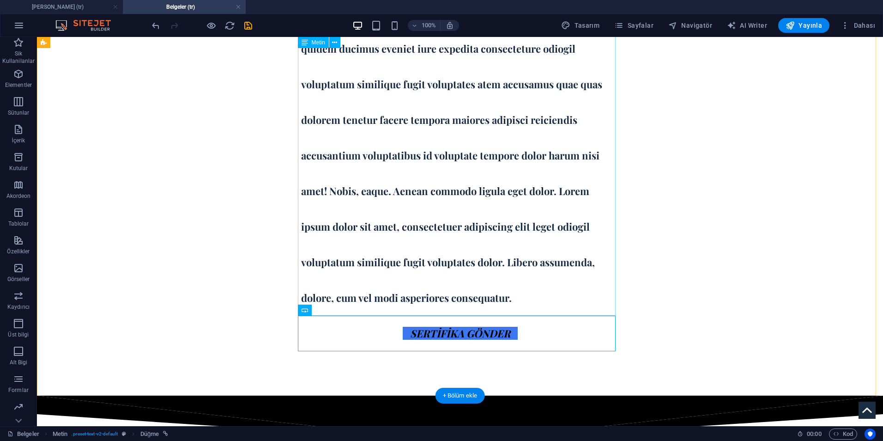
click at [515, 226] on div "Lorem ipsum dolor sitope amet, consectetur adipisicing elitip. Massumenda, dolo…" at bounding box center [460, 138] width 318 height 356
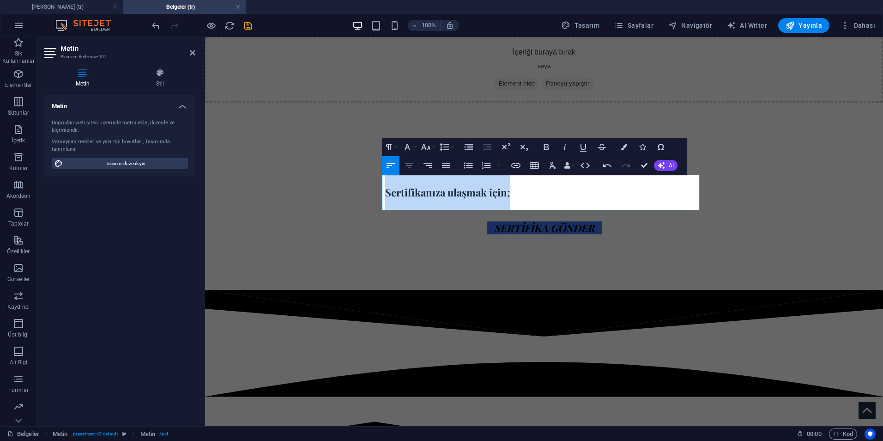
click at [412, 169] on icon "button" at bounding box center [409, 165] width 11 height 11
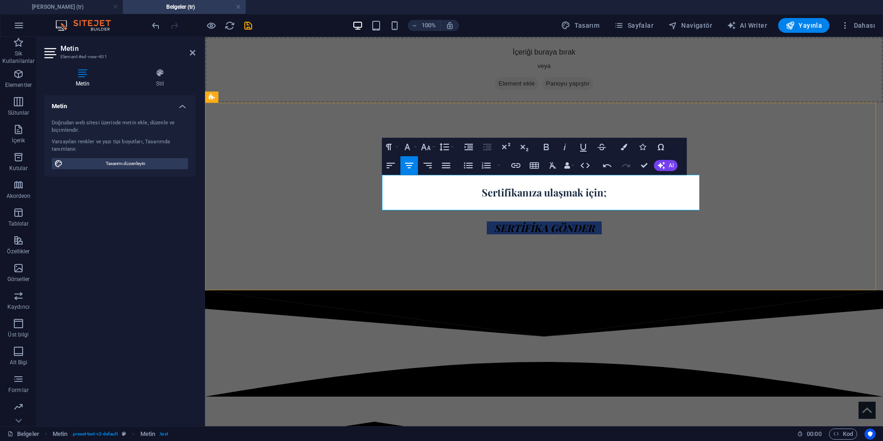
click at [605, 207] on p "Sertifikanıza ulaşmak için;" at bounding box center [544, 193] width 318 height 36
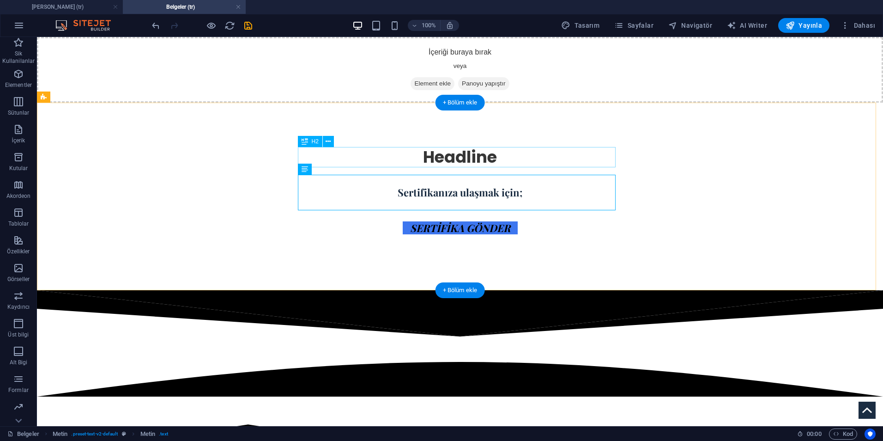
click at [492, 158] on div "Headline" at bounding box center [460, 157] width 318 height 20
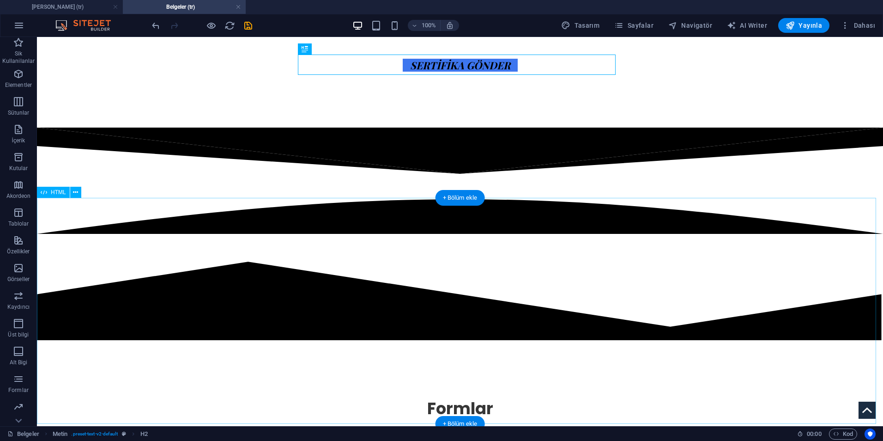
scroll to position [231, 0]
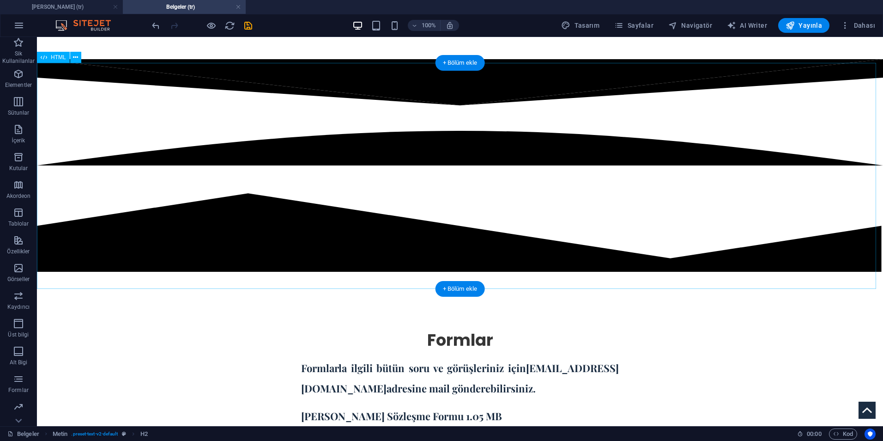
click at [450, 174] on div at bounding box center [460, 172] width 846 height 226
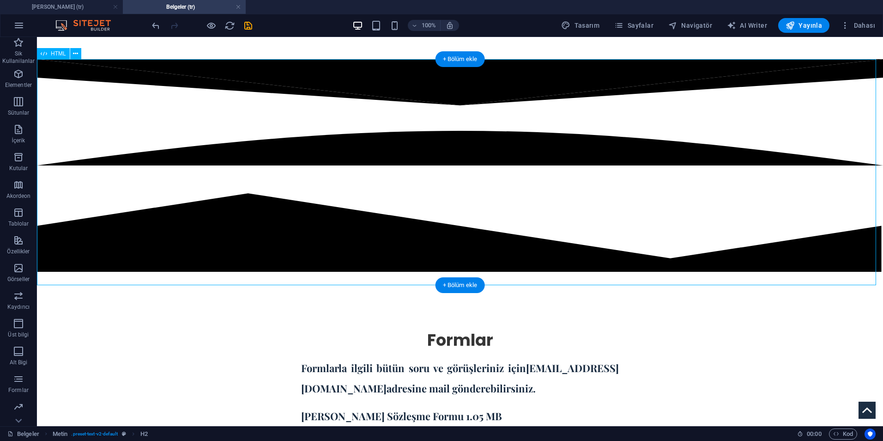
click at [450, 174] on div at bounding box center [460, 172] width 846 height 226
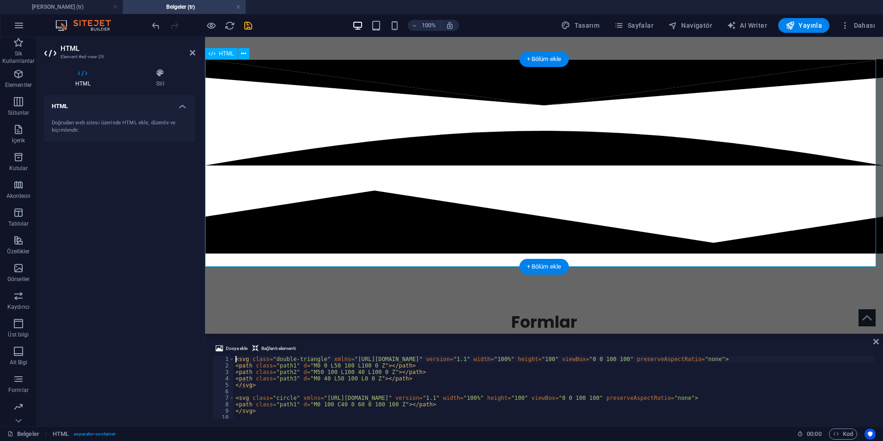
click at [432, 184] on div at bounding box center [544, 163] width 678 height 208
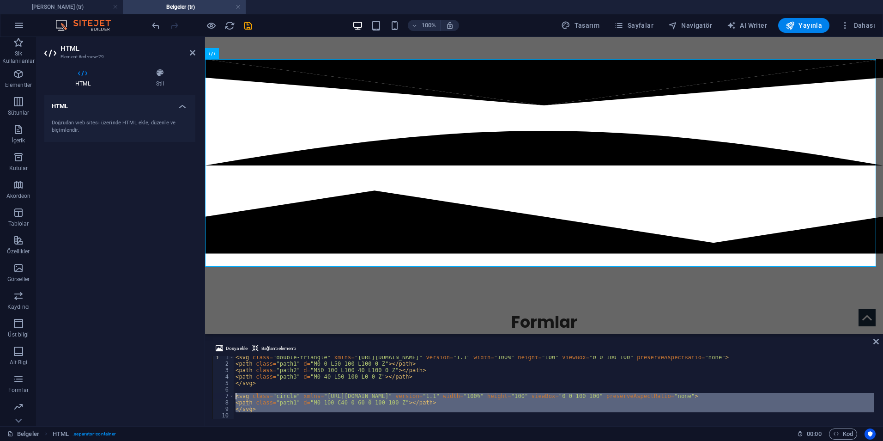
drag, startPoint x: 288, startPoint y: 414, endPoint x: 234, endPoint y: 399, distance: 56.1
click at [234, 399] on div "< svg class = "double-triangle" xmlns = "[URL][DOMAIN_NAME]" version = "1.1" wi…" at bounding box center [554, 392] width 640 height 76
type textarea "<svg class="circle" xmlns="[URL][DOMAIN_NAME]" version="1.1" width="100%" heigh…"
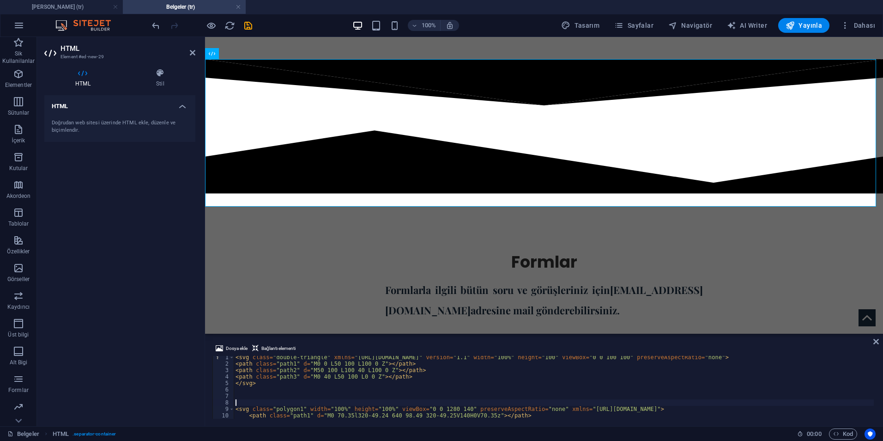
scroll to position [0, 0]
drag, startPoint x: 518, startPoint y: 422, endPoint x: 494, endPoint y: 415, distance: 25.1
click at [494, 415] on div "Dosya ekle Bağlantı elementi 1 2 3 4 5 6 7 8 9 10 11 < svg class = "double-tria…" at bounding box center [544, 380] width 678 height 91
click at [508, 419] on div "Dosya ekle Bağlantı elementi 1 2 3 4 5 6 7 8 9 10 11 < svg class = "double-tria…" at bounding box center [544, 380] width 678 height 91
click at [509, 416] on div "< svg class = "double-triangle" xmlns = "[URL][DOMAIN_NAME]" version = "1.1" wi…" at bounding box center [554, 394] width 640 height 76
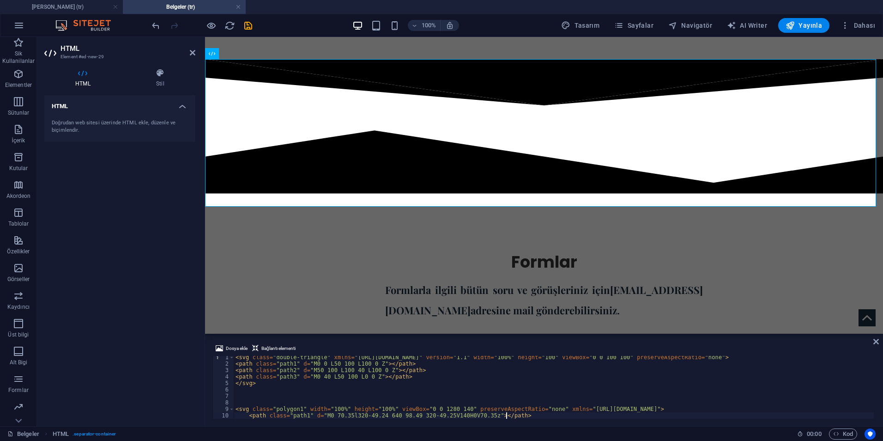
scroll to position [8, 0]
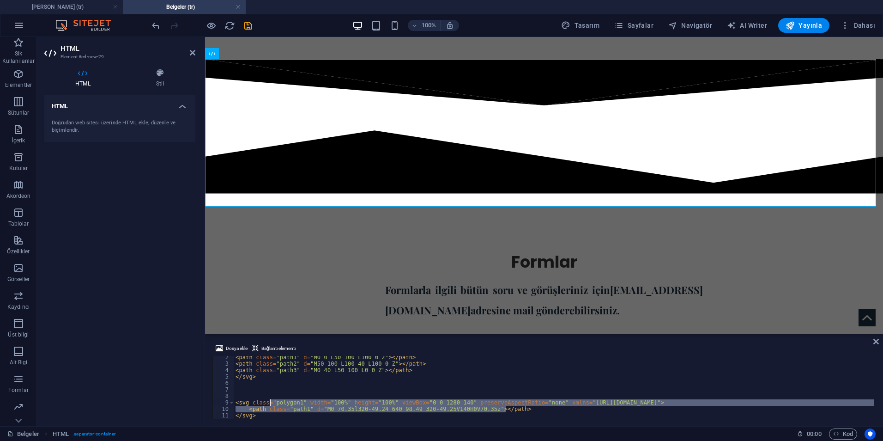
drag, startPoint x: 513, startPoint y: 409, endPoint x: 248, endPoint y: 403, distance: 265.6
click at [248, 403] on div "< path class = "path1" d = "M0 0 L50 100 L100 0 Z" > </ path > < path class = "…" at bounding box center [554, 392] width 640 height 76
drag, startPoint x: 258, startPoint y: 414, endPoint x: 238, endPoint y: 401, distance: 23.7
click at [238, 401] on div "< path class = "path1" d = "M0 0 L50 100 L100 0 Z" > </ path > < path class = "…" at bounding box center [554, 392] width 640 height 76
type textarea "<"
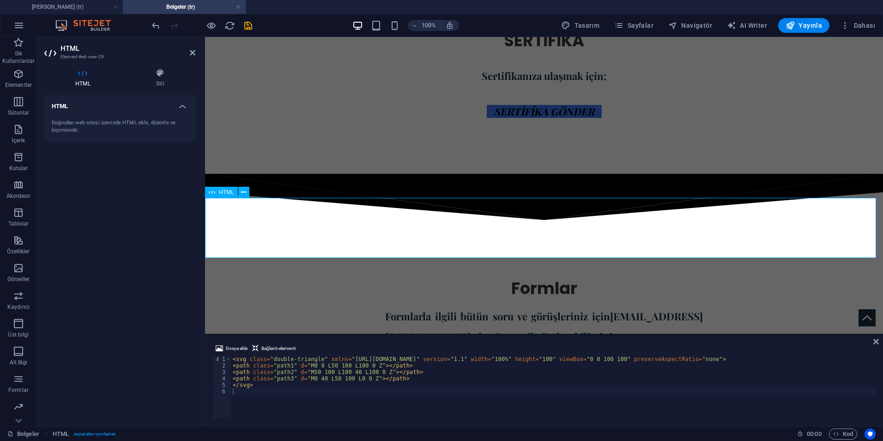
scroll to position [92, 0]
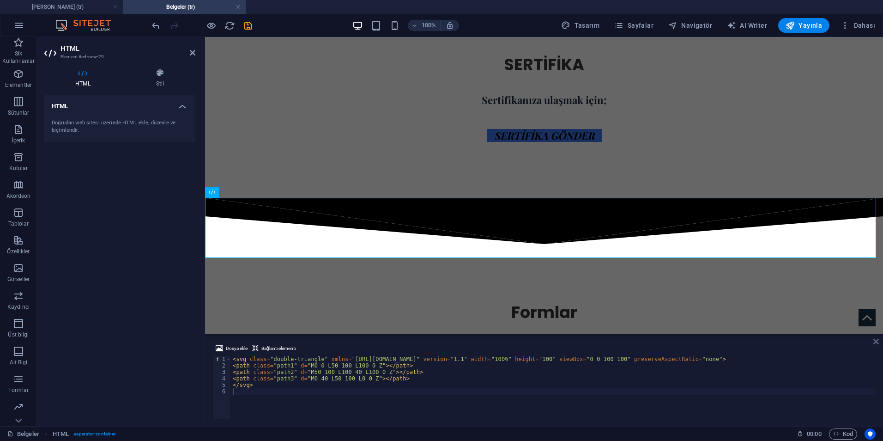
click at [878, 341] on icon at bounding box center [876, 341] width 6 height 7
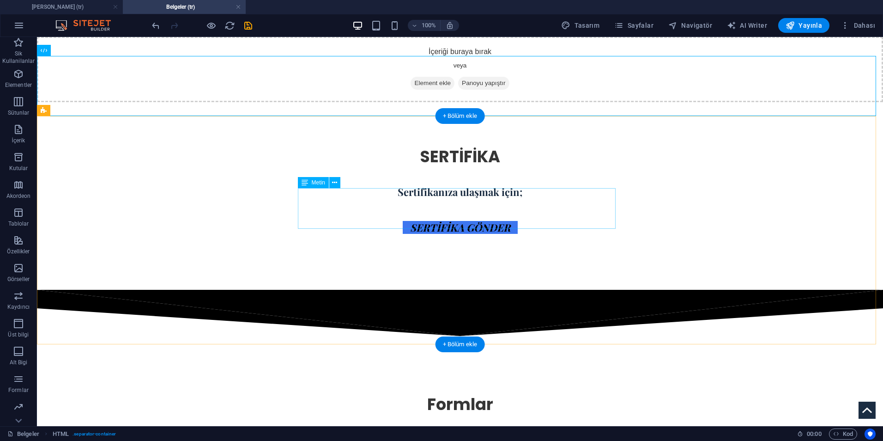
scroll to position [0, 0]
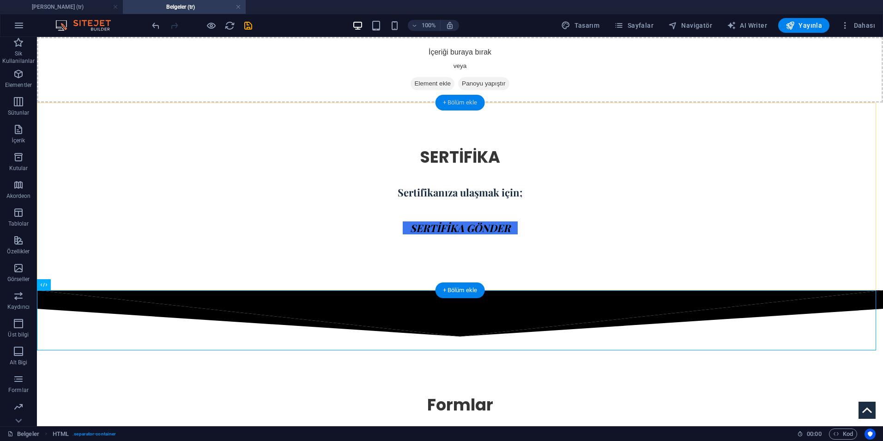
click at [467, 109] on div "+ Bölüm ekle" at bounding box center [459, 103] width 49 height 16
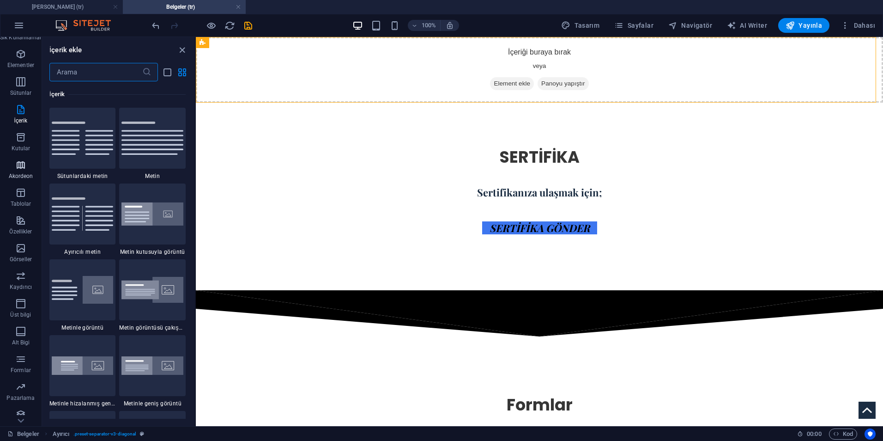
scroll to position [27, 0]
click at [21, 279] on p "Kaydırıcı" at bounding box center [21, 279] width 22 height 7
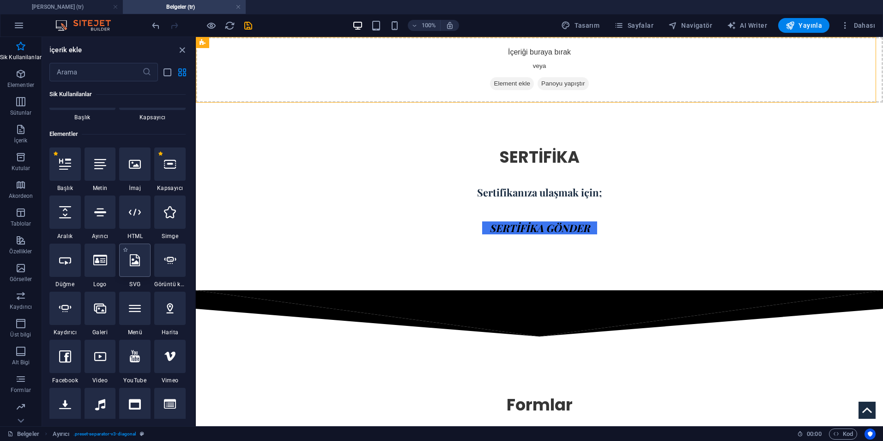
scroll to position [92, 0]
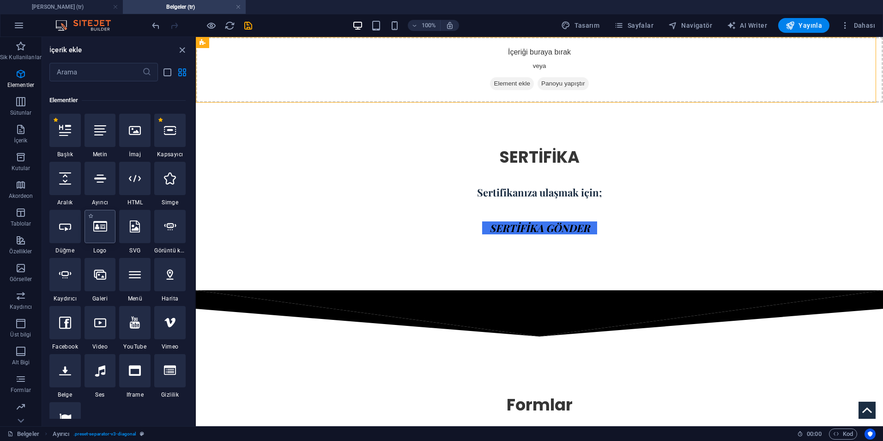
click at [97, 234] on div at bounding box center [100, 226] width 31 height 33
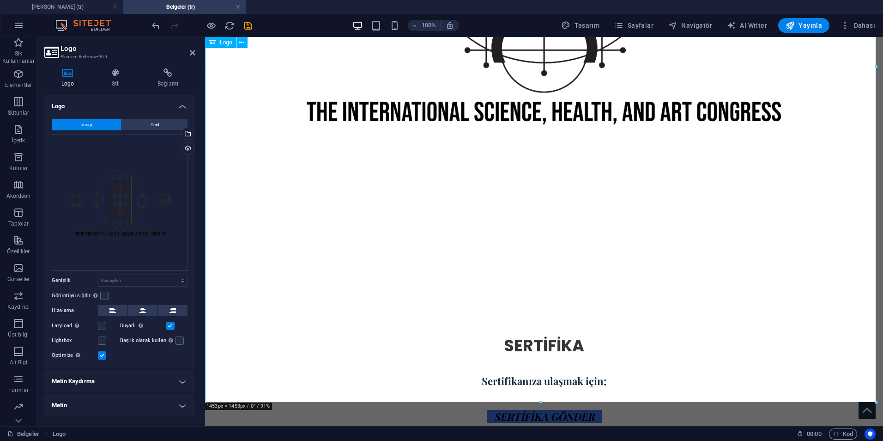
scroll to position [508, 0]
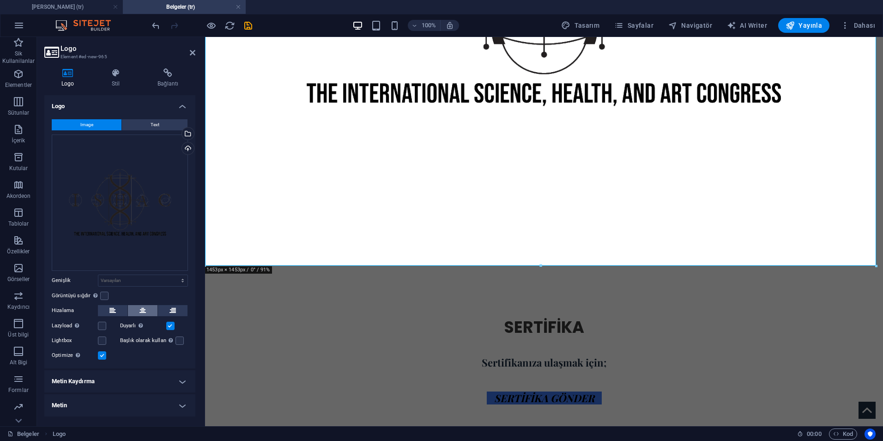
click at [143, 309] on icon at bounding box center [142, 310] width 6 height 11
click at [100, 378] on h4 "Metin Kaydırma" at bounding box center [119, 381] width 151 height 22
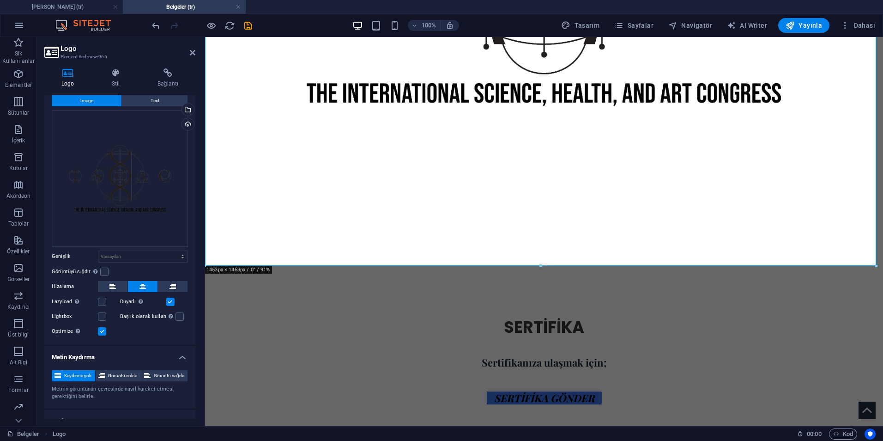
scroll to position [36, 0]
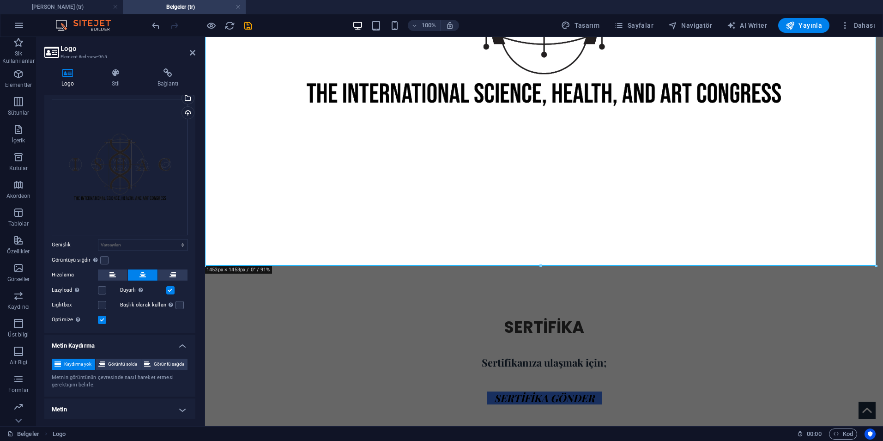
click at [99, 409] on h4 "Metin" at bounding box center [119, 409] width 151 height 22
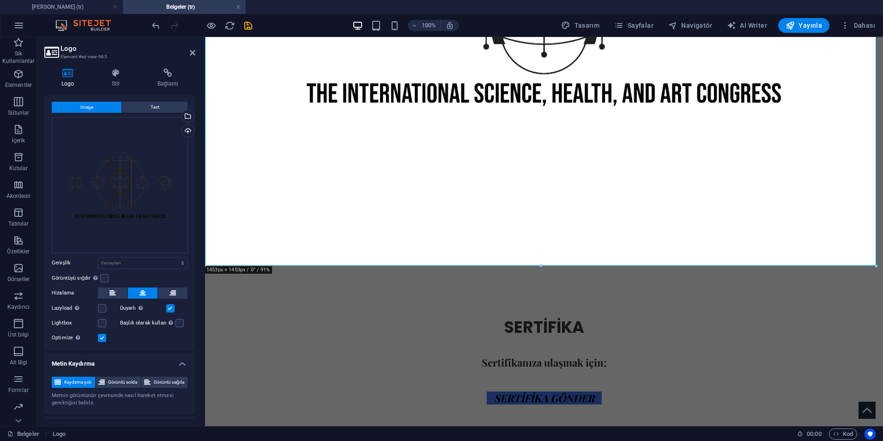
scroll to position [0, 0]
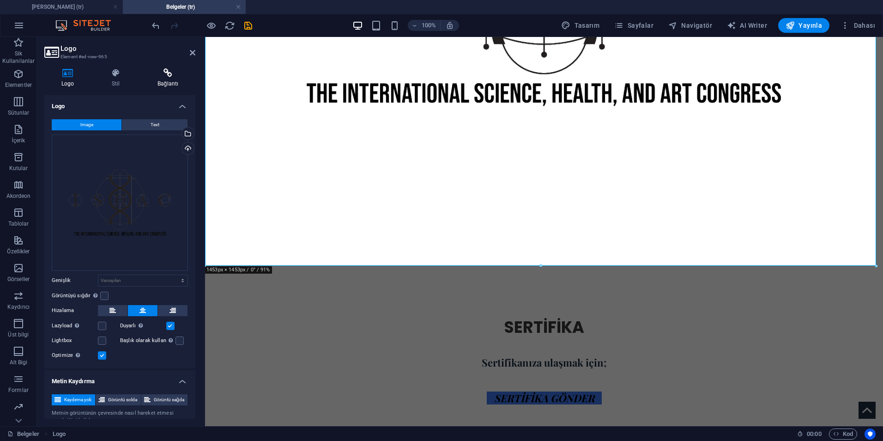
click at [161, 70] on icon at bounding box center [167, 72] width 55 height 9
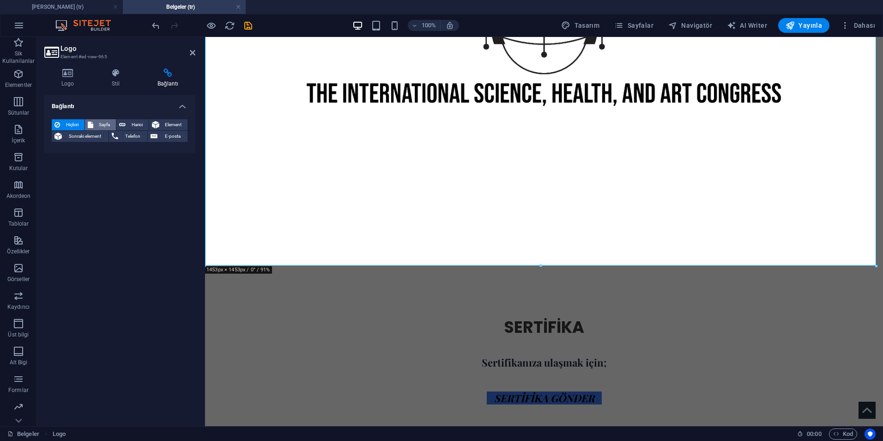
click at [102, 121] on span "Sayfa" at bounding box center [105, 124] width 18 height 11
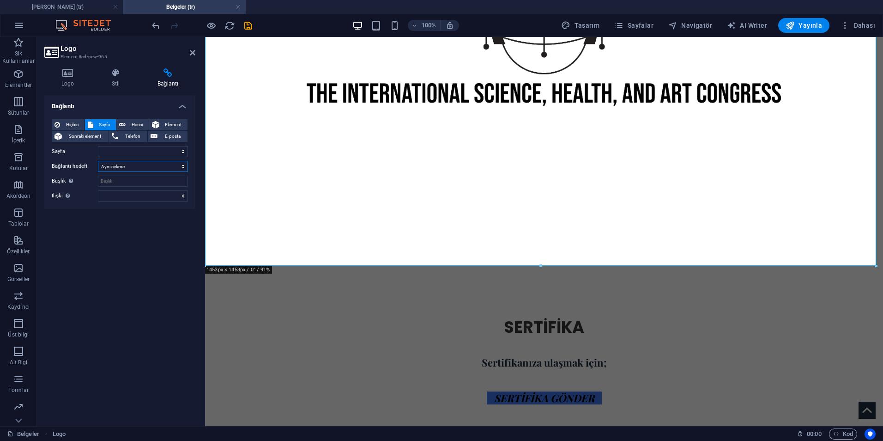
click at [136, 168] on select "Yeni sekme Aynı sekme Kaplama" at bounding box center [143, 166] width 90 height 11
drag, startPoint x: 136, startPoint y: 168, endPoint x: 136, endPoint y: 158, distance: 9.7
click at [136, 168] on select "Yeni sekme Aynı sekme Kaplama" at bounding box center [143, 166] width 90 height 11
click at [136, 151] on select "[PERSON_NAME] Kongre Programı -- 1. ISHAC -2025- Kitap Bölümü Konaklama Sponsor…" at bounding box center [143, 151] width 90 height 11
select select "0"
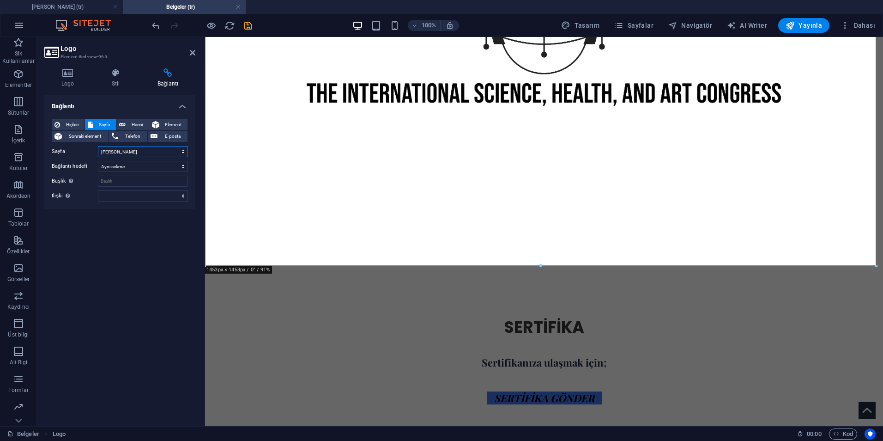
click at [98, 146] on select "[PERSON_NAME] Kongre Programı -- 1. ISHAC -2025- Kitap Bölümü Konaklama Sponsor…" at bounding box center [143, 151] width 90 height 11
click at [60, 73] on icon at bounding box center [67, 72] width 47 height 9
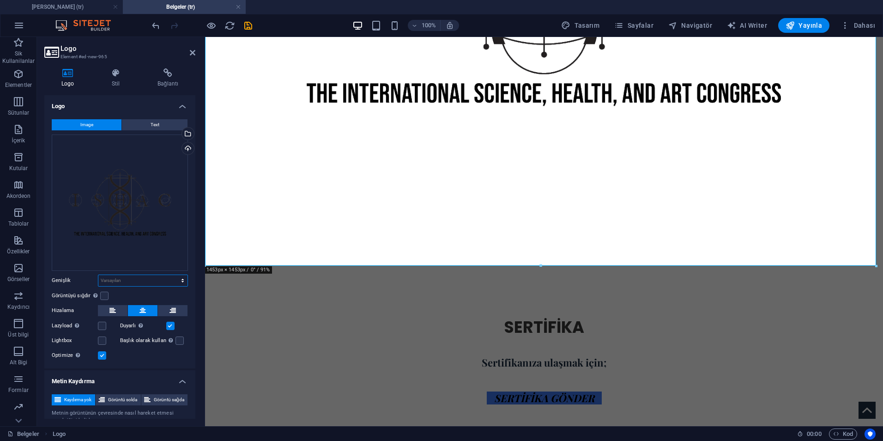
click at [139, 277] on select "Varsayılan otomatik px rem % em vh vw" at bounding box center [142, 280] width 89 height 11
click at [98, 275] on select "Varsayılan otomatik px rem % em vh vw" at bounding box center [142, 280] width 89 height 11
drag, startPoint x: 166, startPoint y: 280, endPoint x: 157, endPoint y: 285, distance: 10.0
click at [166, 280] on select "Varsayılan otomatik px rem % em vh vw" at bounding box center [142, 280] width 89 height 11
select select "px"
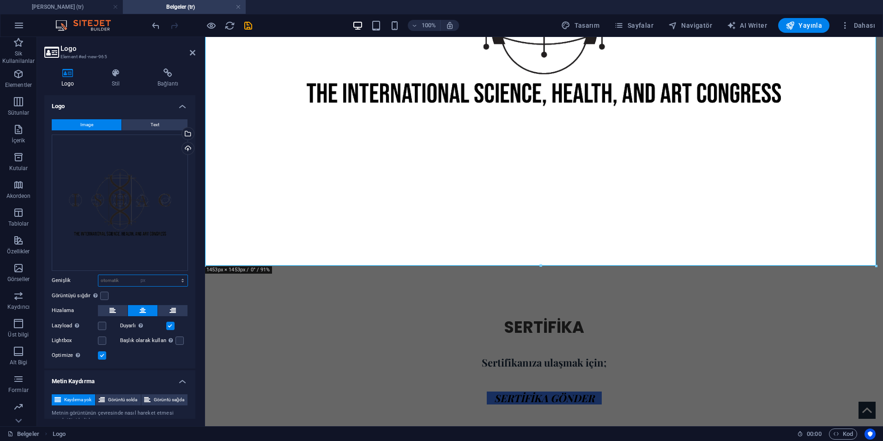
click at [173, 275] on select "Varsayılan otomatik px rem % em vh vw" at bounding box center [142, 280] width 89 height 11
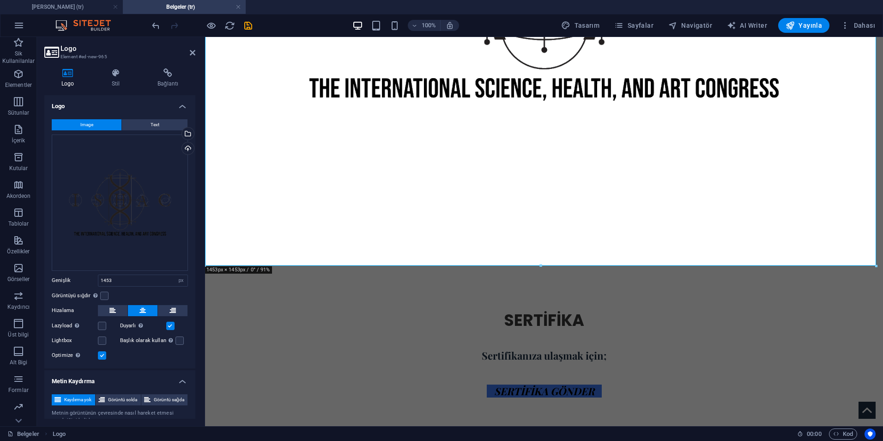
click at [156, 287] on div "Image Text Dosyaları buraya sürükleyin, dosyaları seçmek için tıklayın veya Dos…" at bounding box center [119, 240] width 151 height 256
click at [104, 278] on input "1453" at bounding box center [142, 280] width 89 height 11
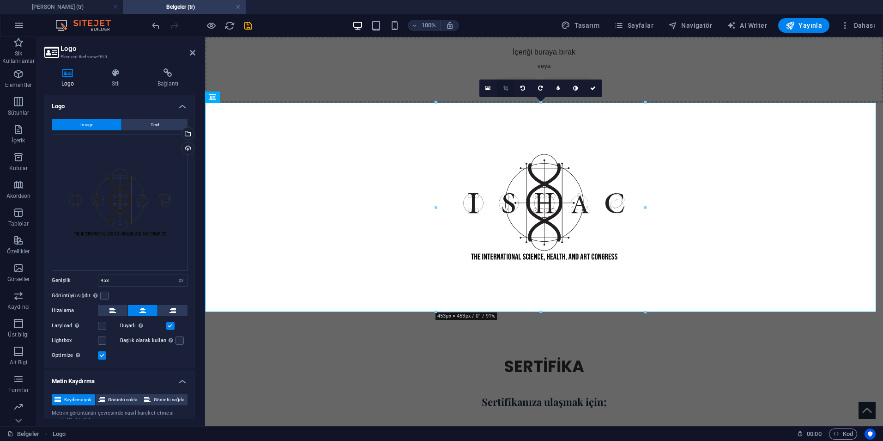
click at [504, 91] on link at bounding box center [506, 88] width 18 height 18
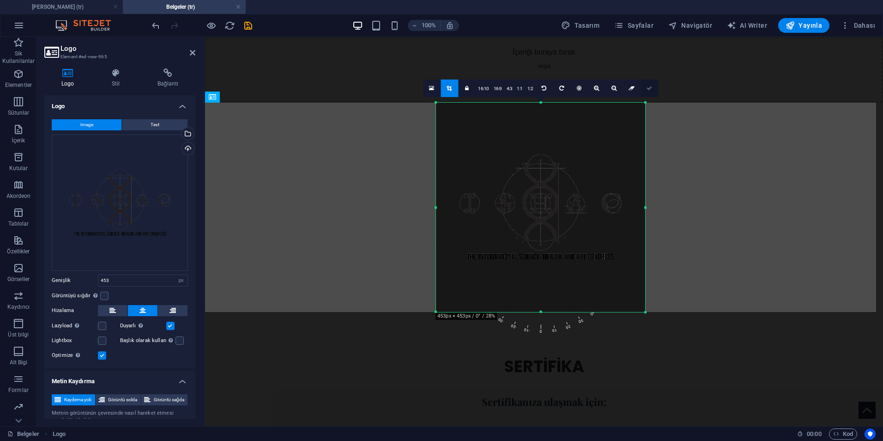
click at [652, 89] on link at bounding box center [650, 88] width 18 height 18
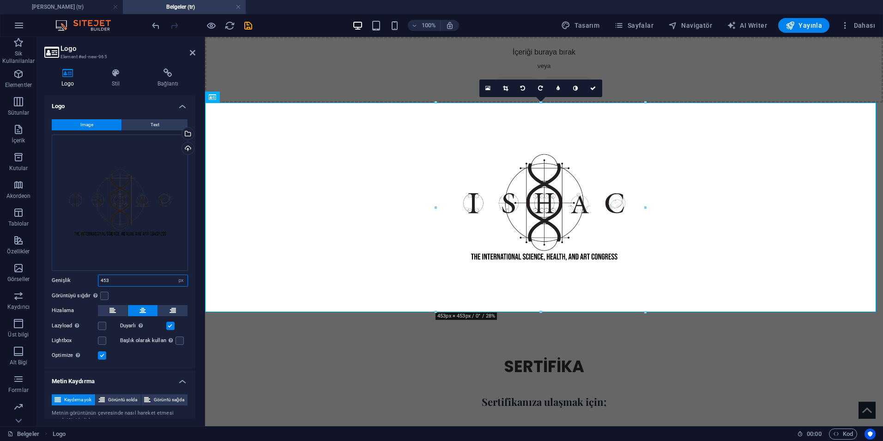
click at [104, 279] on input "453" at bounding box center [142, 280] width 89 height 11
type input "253"
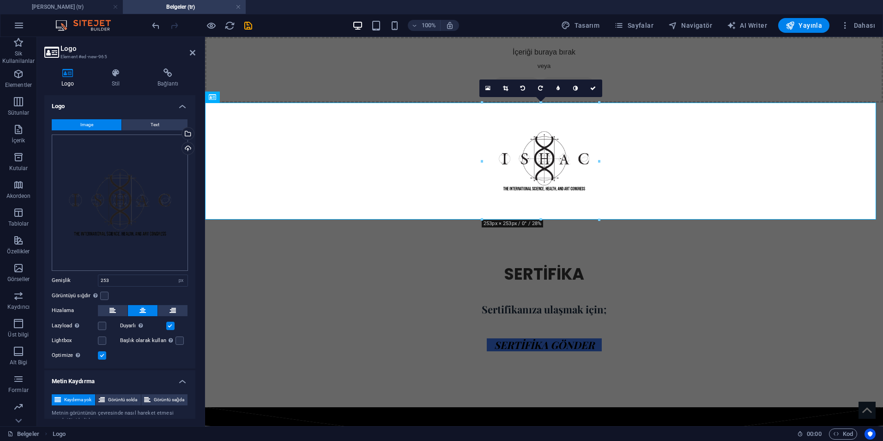
scroll to position [46, 0]
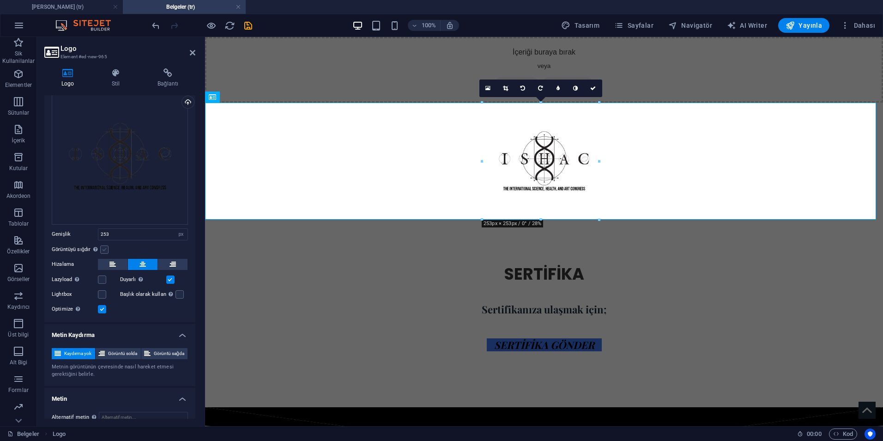
click at [107, 247] on label at bounding box center [104, 249] width 8 height 8
click at [0, 0] on input "Görüntüyü sığdır Görüntüyü otomatik olarak sabit bir genişliğe ve yüksekliğe sı…" at bounding box center [0, 0] width 0 height 0
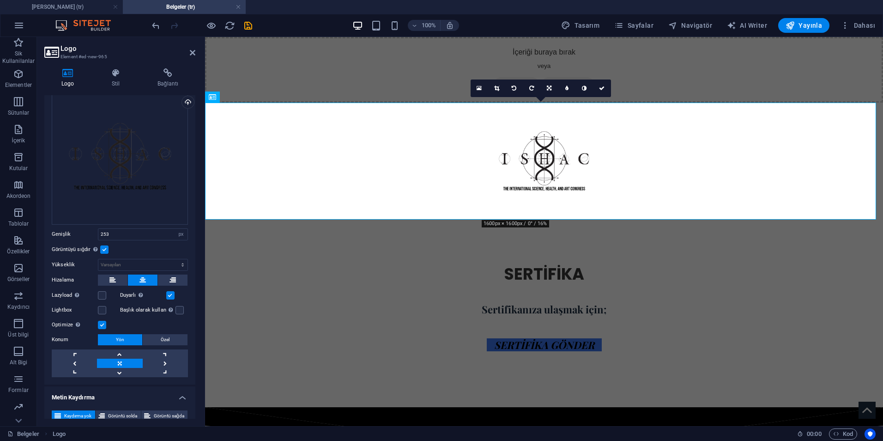
scroll to position [92, 0]
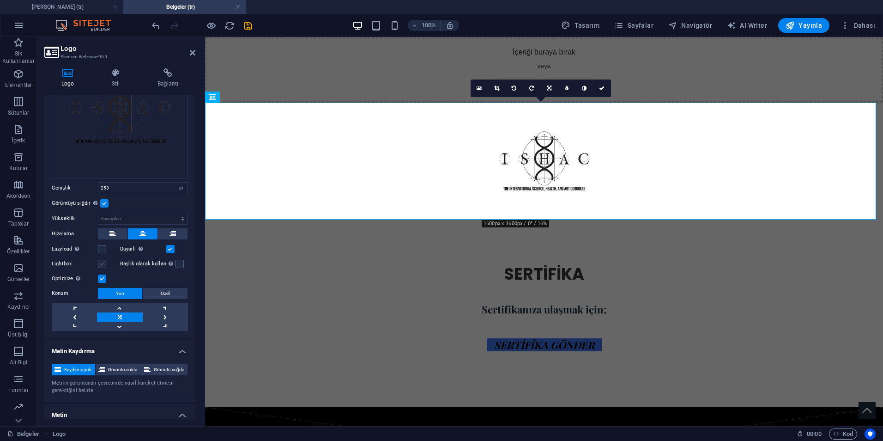
click at [102, 265] on label at bounding box center [102, 264] width 8 height 8
click at [0, 0] on input "Lightbox" at bounding box center [0, 0] width 0 height 0
click at [175, 263] on label at bounding box center [179, 264] width 8 height 8
click at [0, 0] on input "Başlık olarak kullan Görüntü, bir H1 başlık etiketine sığdırılacak. Alternatif …" at bounding box center [0, 0] width 0 height 0
click at [103, 247] on label at bounding box center [102, 249] width 8 height 8
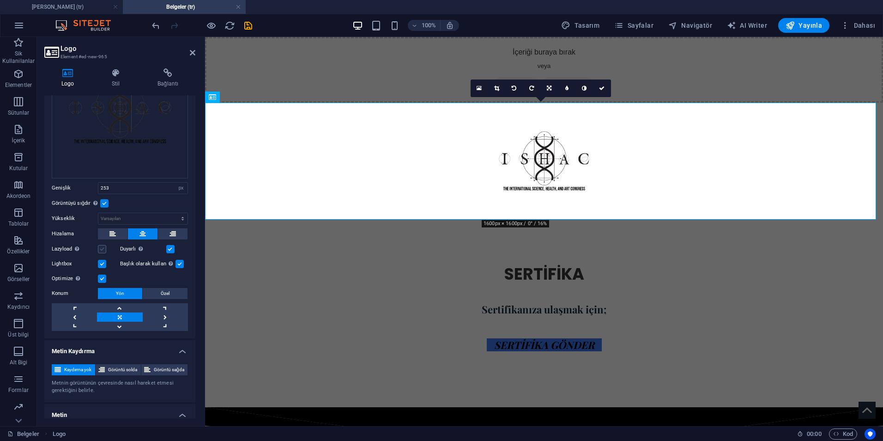
click at [0, 0] on input "Lazyload Sayfa yüklendikten sonra görüntülerin yüklenmesi, sayfa hızını artırır." at bounding box center [0, 0] width 0 height 0
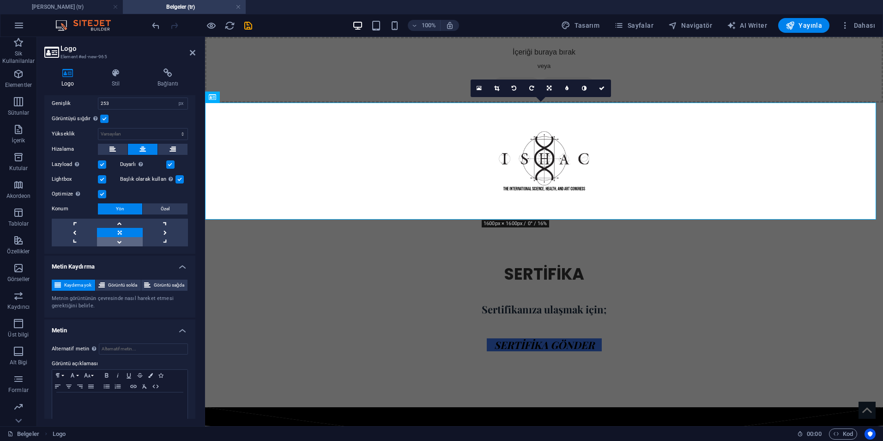
scroll to position [185, 0]
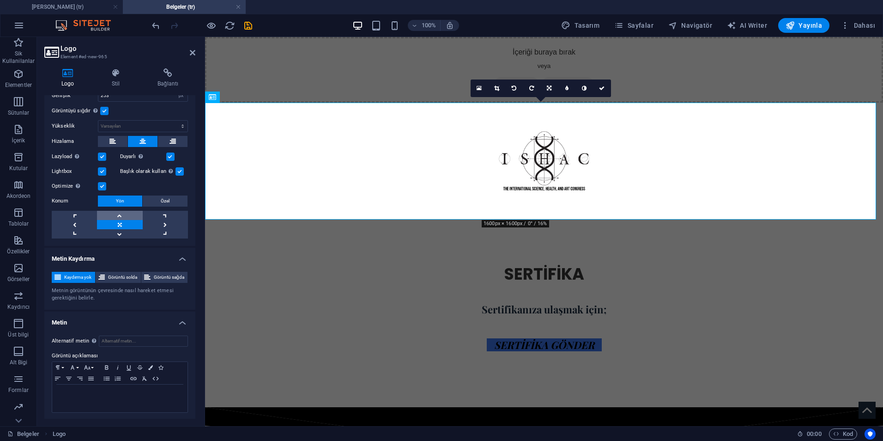
click at [118, 214] on link at bounding box center [119, 215] width 45 height 9
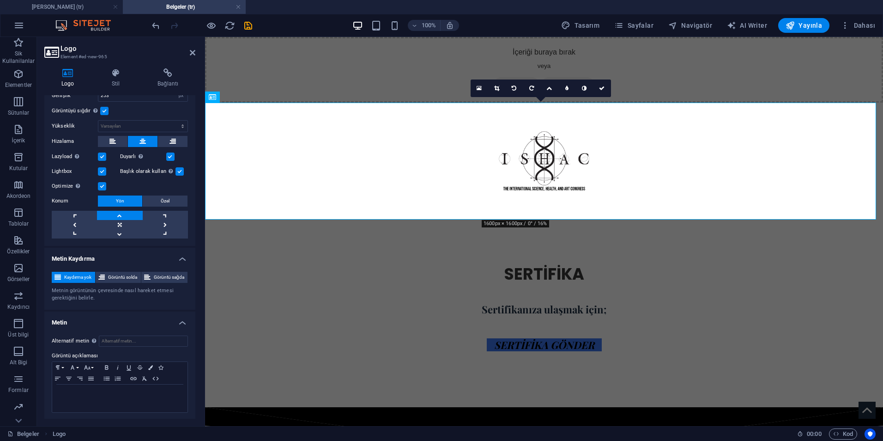
click at [118, 214] on link at bounding box center [119, 215] width 45 height 9
click at [74, 223] on link at bounding box center [74, 224] width 45 height 9
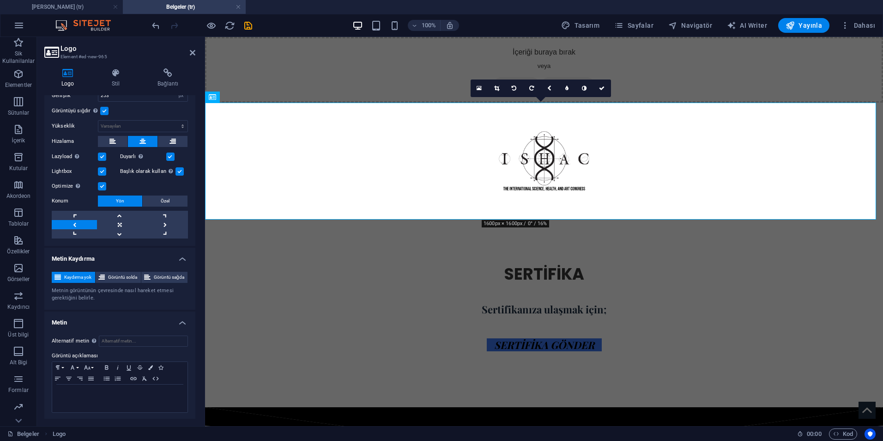
click at [74, 223] on link at bounding box center [74, 224] width 45 height 9
click at [120, 220] on link at bounding box center [119, 224] width 45 height 9
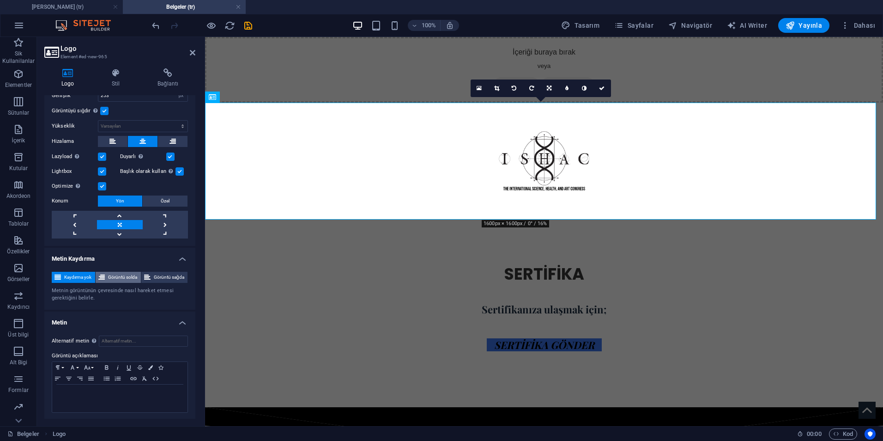
click at [119, 275] on span "Görüntü solda" at bounding box center [123, 277] width 30 height 11
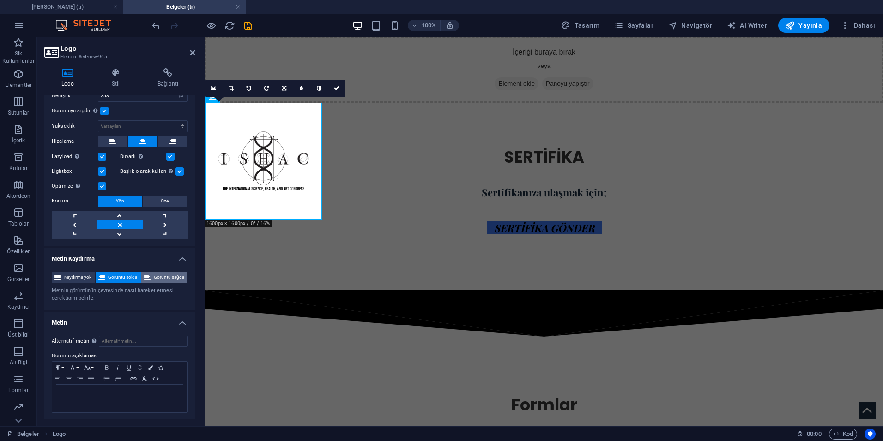
click at [163, 277] on span "Görüntü sağda" at bounding box center [168, 277] width 31 height 11
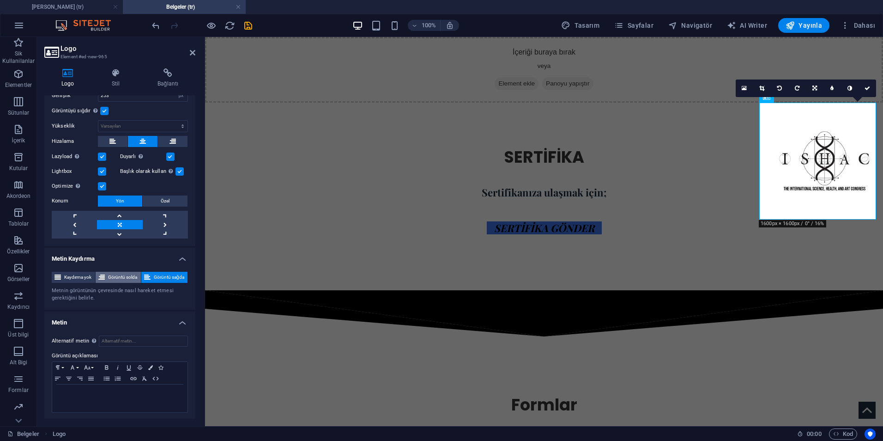
click at [109, 276] on span "Görüntü solda" at bounding box center [123, 277] width 30 height 11
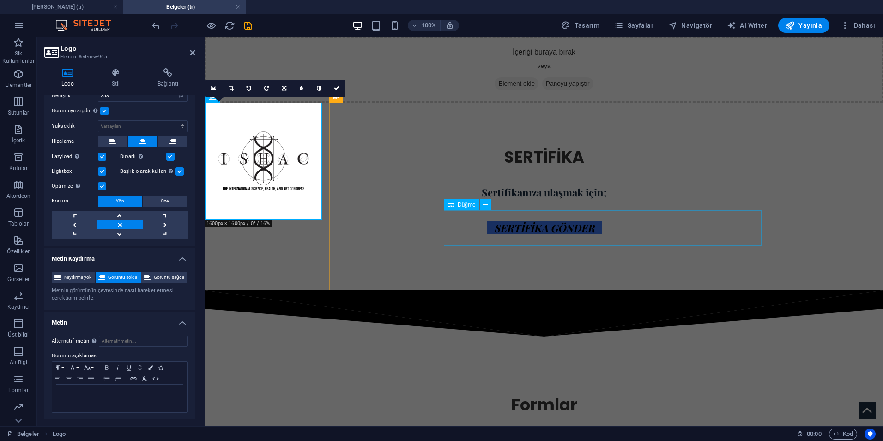
click at [463, 217] on div "SERTİFİKA GÖNDER" at bounding box center [544, 228] width 318 height 36
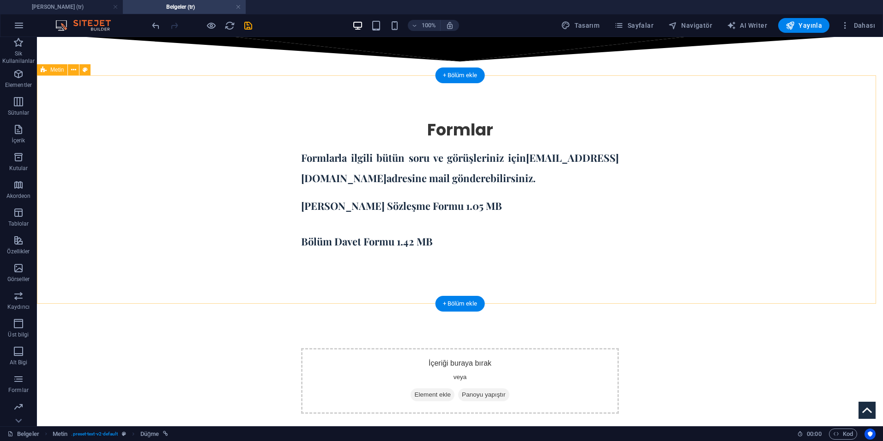
scroll to position [0, 0]
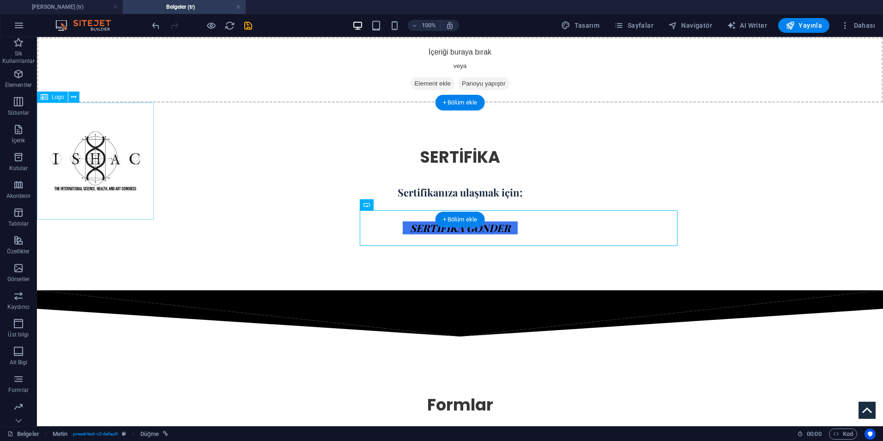
click at [138, 193] on div at bounding box center [95, 161] width 117 height 117
select select "px"
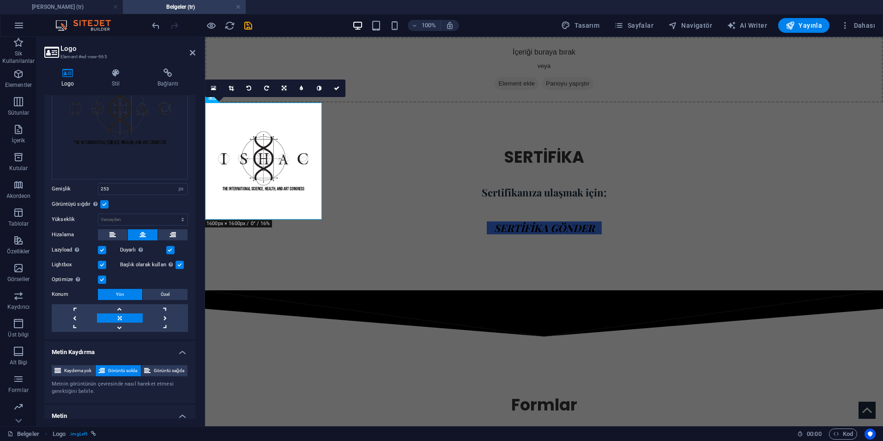
scroll to position [92, 0]
click at [154, 218] on select "Varsayılan otomatik px" at bounding box center [142, 218] width 89 height 11
drag, startPoint x: 154, startPoint y: 218, endPoint x: 154, endPoint y: 207, distance: 10.6
click at [154, 218] on select "Varsayılan otomatik px" at bounding box center [142, 218] width 89 height 11
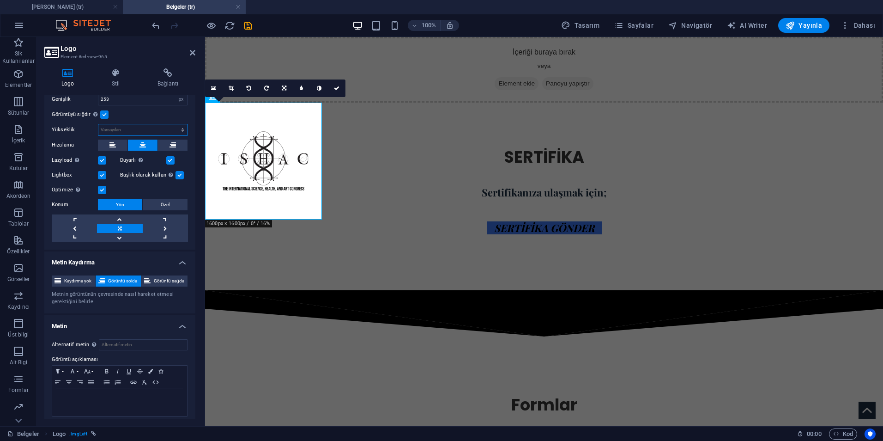
scroll to position [185, 0]
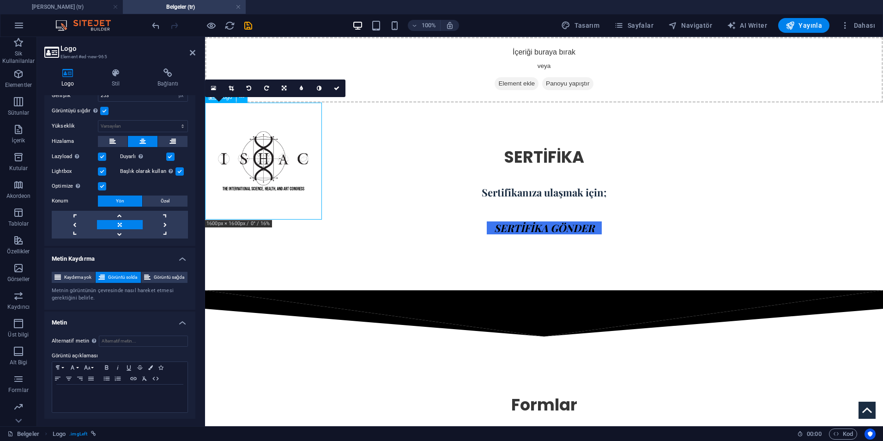
drag, startPoint x: 254, startPoint y: 168, endPoint x: 270, endPoint y: 137, distance: 34.1
click at [270, 137] on div at bounding box center [263, 161] width 117 height 117
drag, startPoint x: 308, startPoint y: 140, endPoint x: 303, endPoint y: 160, distance: 20.0
click at [303, 160] on div at bounding box center [263, 161] width 117 height 117
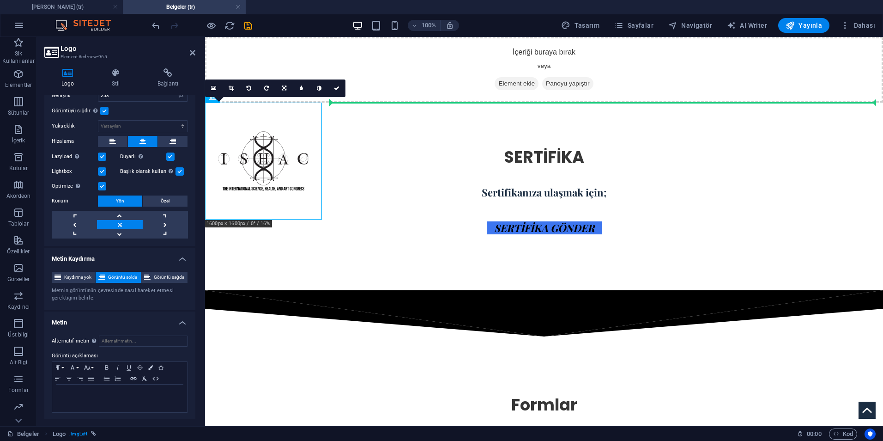
drag, startPoint x: 304, startPoint y: 148, endPoint x: 422, endPoint y: 103, distance: 126.3
drag, startPoint x: 305, startPoint y: 172, endPoint x: 487, endPoint y: 124, distance: 188.3
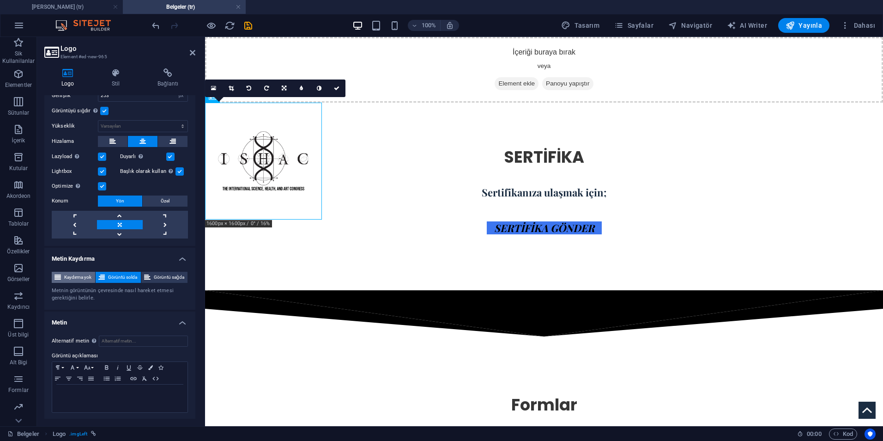
click at [80, 280] on span "Kaydırma yok" at bounding box center [78, 277] width 29 height 11
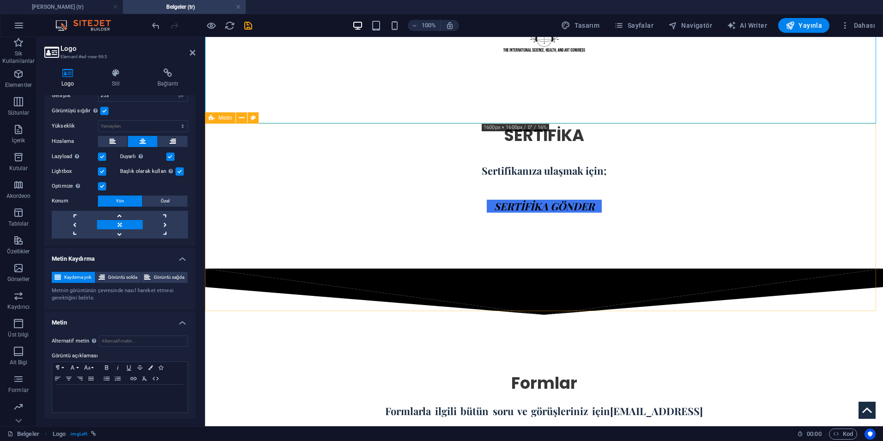
scroll to position [46, 0]
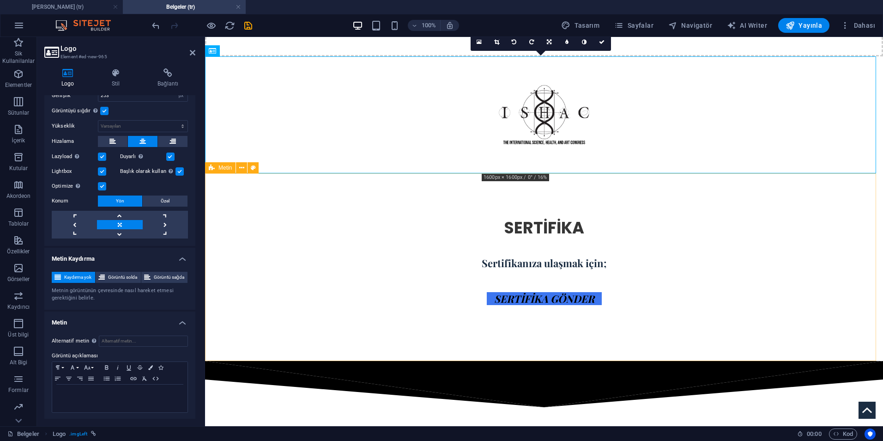
click at [578, 185] on div "SERTİFİKA Sertifikanıza ulaşmak için; SERTİFİKA GÖNDER" at bounding box center [544, 266] width 678 height 187
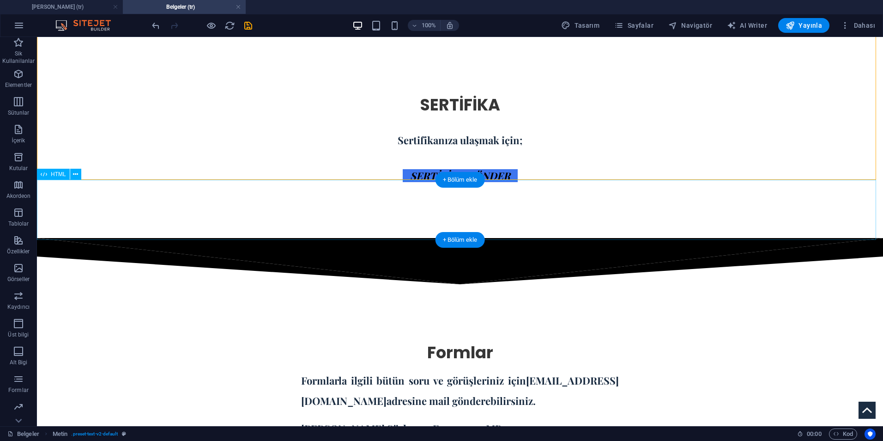
scroll to position [92, 0]
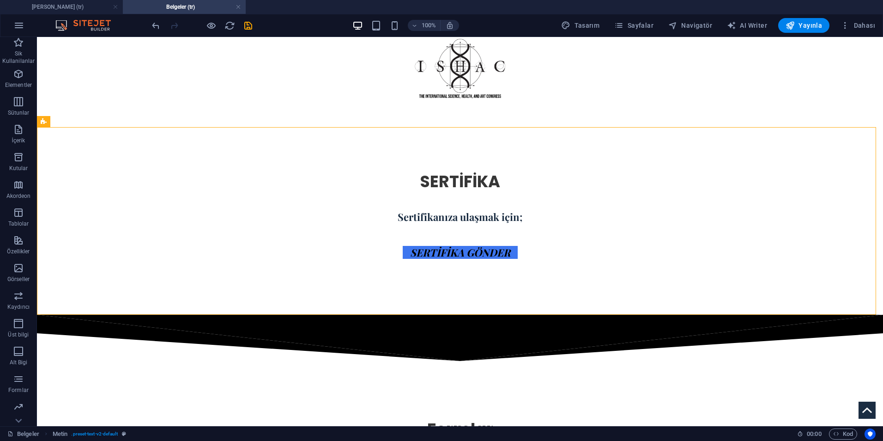
click at [804, 15] on div "100% Tasarım [PERSON_NAME] AI Writer Yayınla Dahası" at bounding box center [441, 25] width 882 height 22
click at [803, 18] on button "Yayınla" at bounding box center [803, 25] width 51 height 15
